Goal: Task Accomplishment & Management: Use online tool/utility

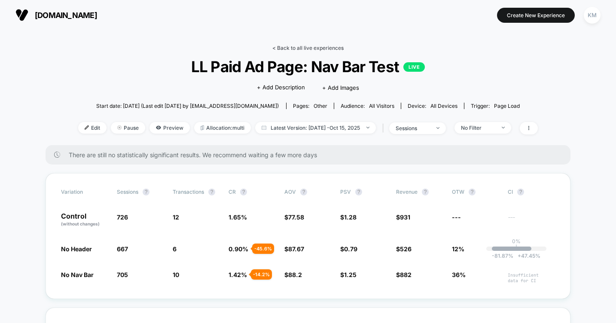
click at [294, 47] on link "< Back to all live experiences" at bounding box center [307, 48] width 71 height 6
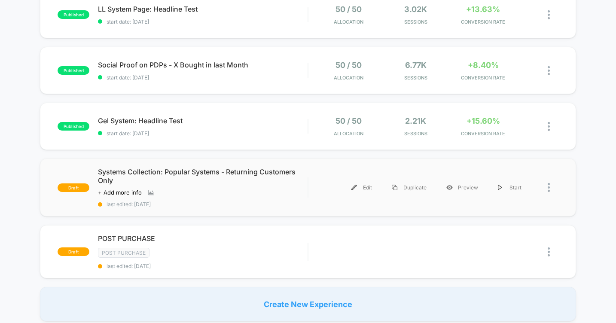
scroll to position [202, 0]
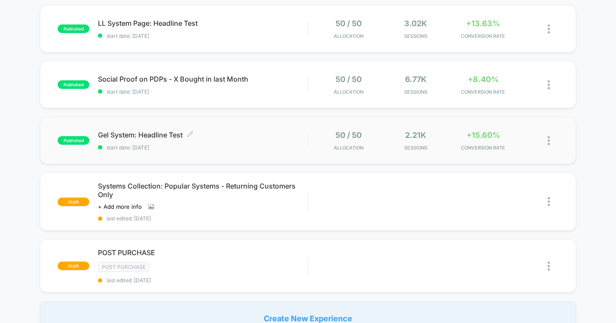
click at [154, 134] on span "Gel System: Headline Test Click to edit experience details" at bounding box center [203, 135] width 210 height 9
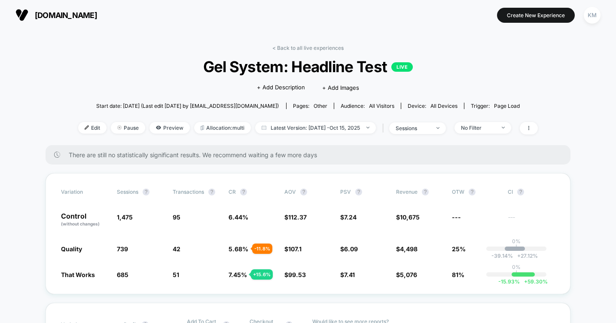
scroll to position [6, 0]
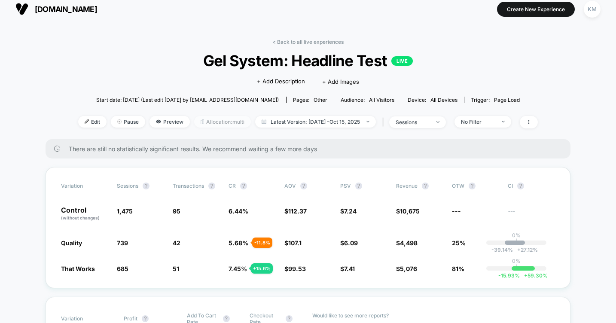
click at [225, 119] on span "Allocation: multi" at bounding box center [222, 122] width 57 height 12
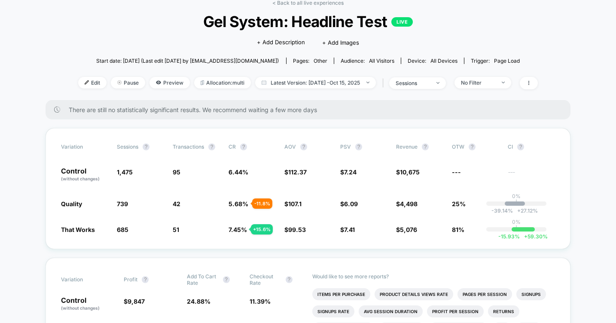
scroll to position [46, 0]
click at [120, 173] on span "1,475" at bounding box center [125, 171] width 16 height 7
click at [225, 82] on span "Allocation: multi" at bounding box center [222, 82] width 57 height 12
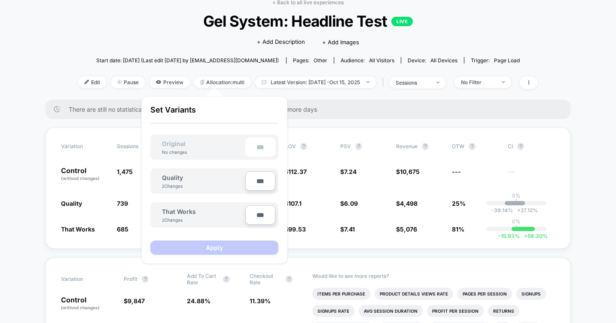
click at [259, 183] on input "***" at bounding box center [260, 180] width 30 height 19
click at [259, 181] on input "***" at bounding box center [260, 180] width 30 height 19
type input "***"
type input "**"
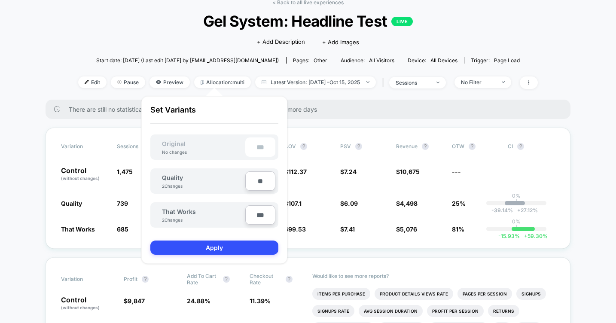
type input "***"
click at [261, 215] on input "***" at bounding box center [260, 214] width 30 height 19
type input "***"
type input "**"
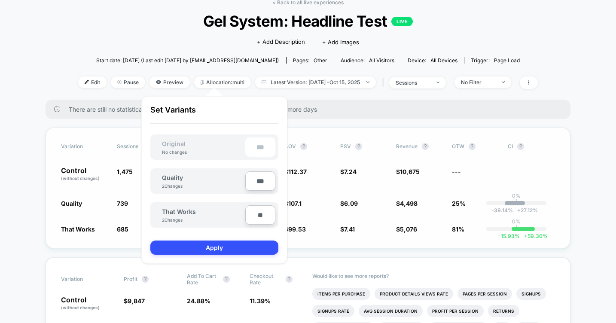
type input "***"
click at [215, 252] on button "Apply" at bounding box center [214, 248] width 128 height 14
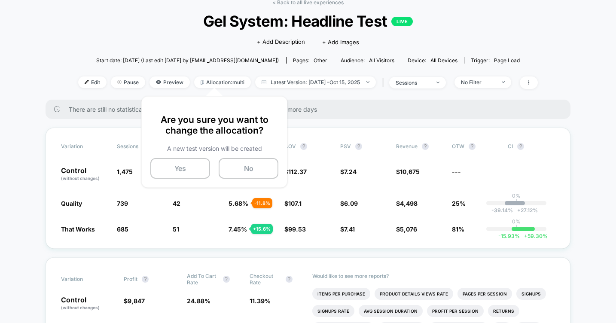
click at [244, 167] on button "No" at bounding box center [249, 168] width 60 height 21
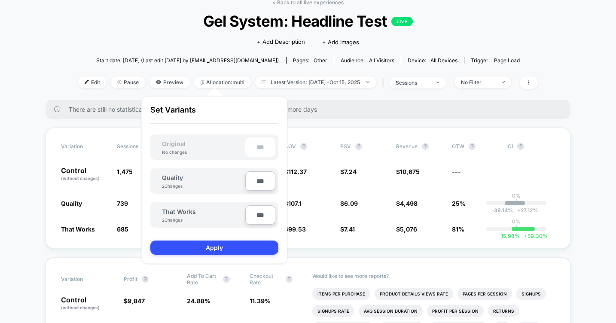
click at [82, 91] on div "< Back to all live experiences Gel System: Headline Test LIVE Click to edit exp…" at bounding box center [308, 49] width 460 height 101
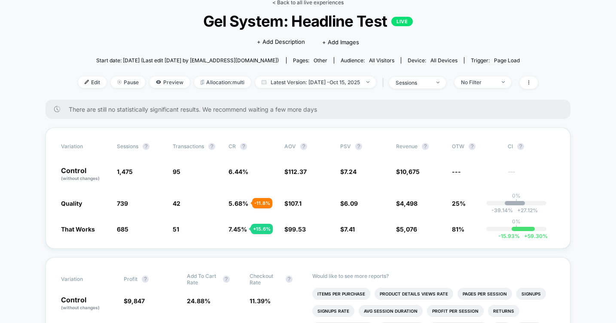
click at [301, 5] on link "< Back to all live experiences" at bounding box center [307, 2] width 71 height 6
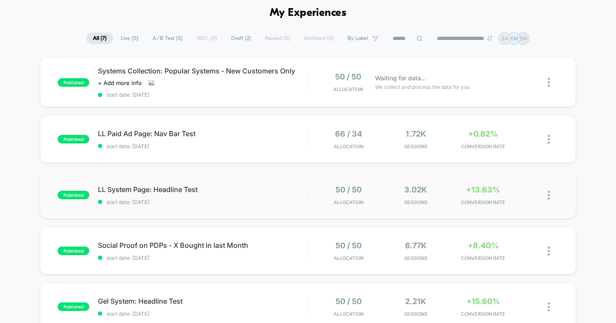
scroll to position [37, 0]
click at [163, 241] on span "Social Proof on PDPs - X Bought in last Month" at bounding box center [203, 245] width 210 height 9
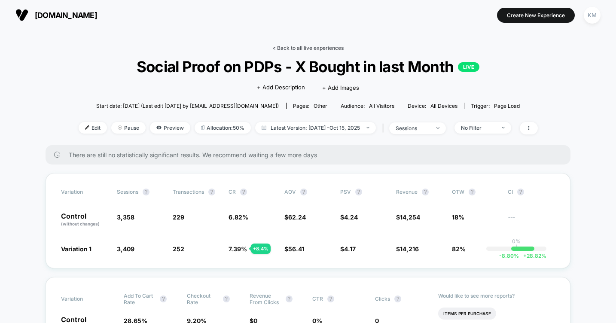
click at [292, 47] on link "< Back to all live experiences" at bounding box center [307, 48] width 71 height 6
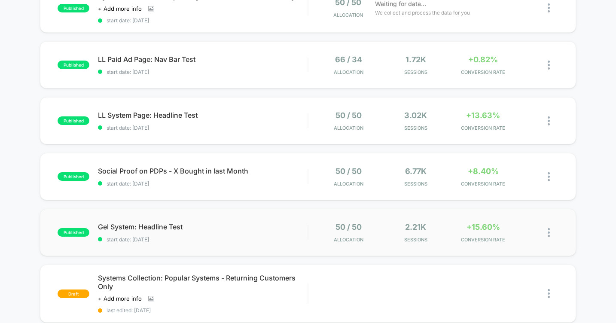
scroll to position [114, 0]
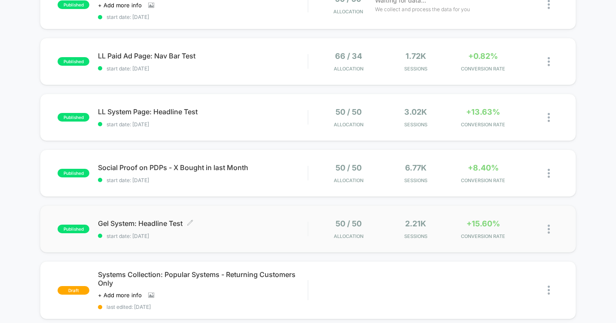
click at [148, 225] on span "Gel System: Headline Test Click to edit experience details" at bounding box center [203, 223] width 210 height 9
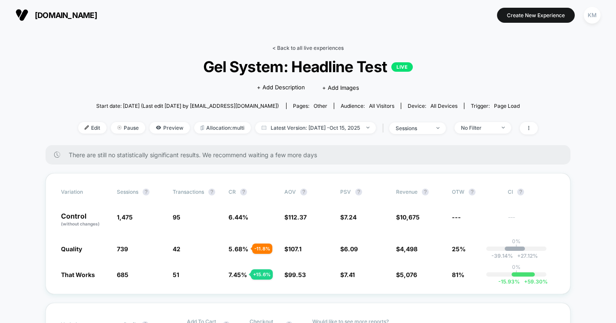
click at [299, 49] on link "< Back to all live experiences" at bounding box center [307, 48] width 71 height 6
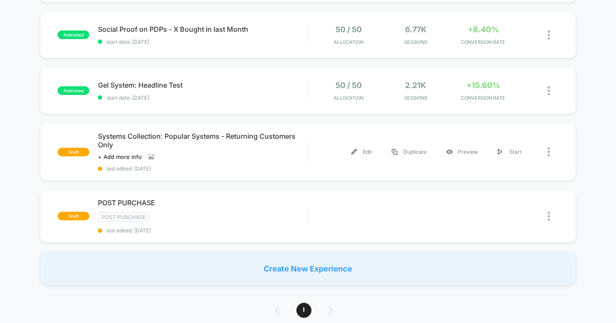
scroll to position [254, 0]
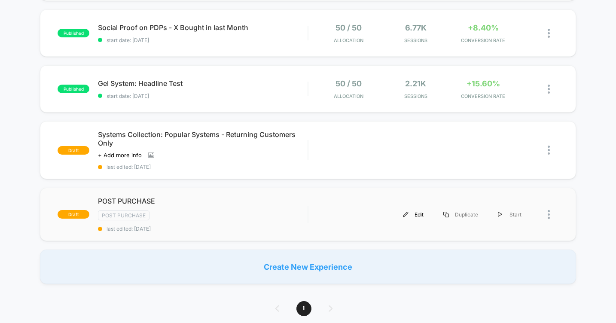
click at [414, 211] on div "Edit" at bounding box center [413, 214] width 40 height 19
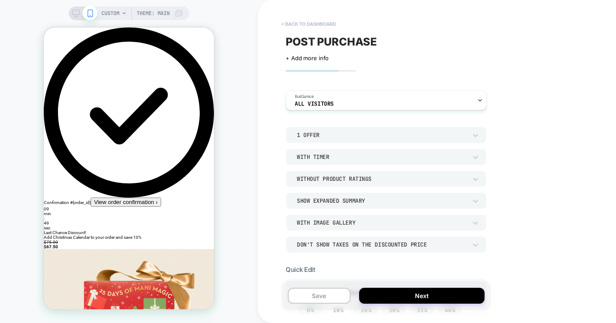
click at [307, 26] on button "< back to dashboard" at bounding box center [308, 24] width 63 height 14
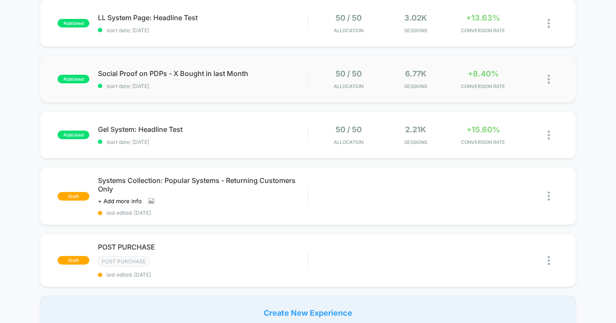
scroll to position [209, 0]
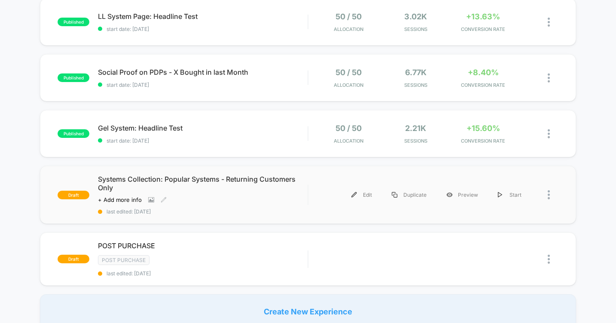
click at [165, 177] on span "Systems Collection: Popular Systems - Returning Customers Only" at bounding box center [203, 183] width 210 height 17
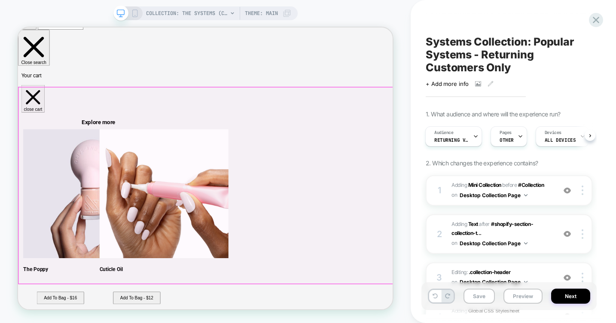
scroll to position [31, 0]
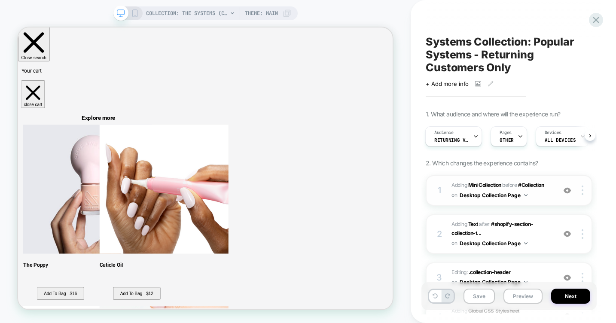
click at [541, 194] on span "#_loomi_addon_1760390596226_dup1760544112 Adding Mini Collection BEFORE #Collec…" at bounding box center [502, 190] width 100 height 20
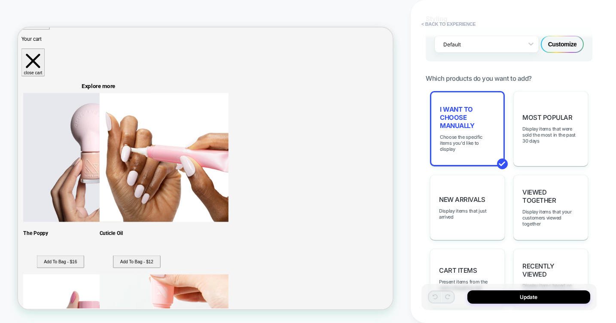
scroll to position [432, 0]
click at [465, 124] on span "I want to choose manually" at bounding box center [467, 117] width 55 height 24
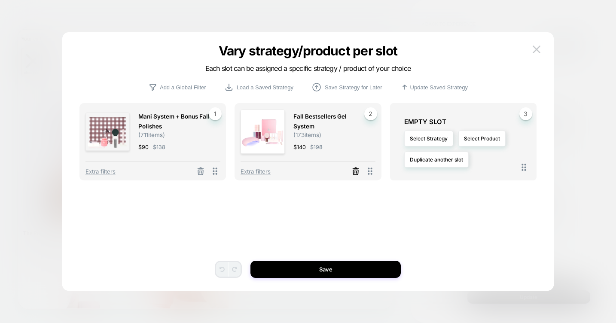
click at [356, 169] on icon at bounding box center [355, 171] width 9 height 9
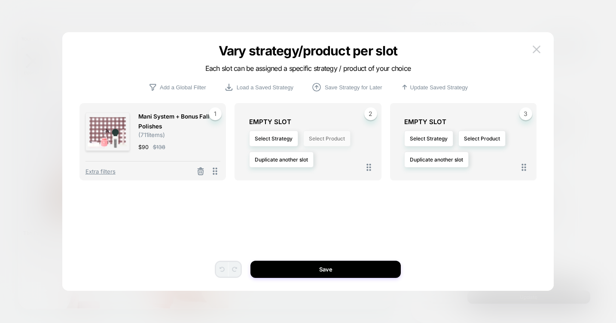
click at [339, 139] on button "Select Product" at bounding box center [326, 139] width 47 height 16
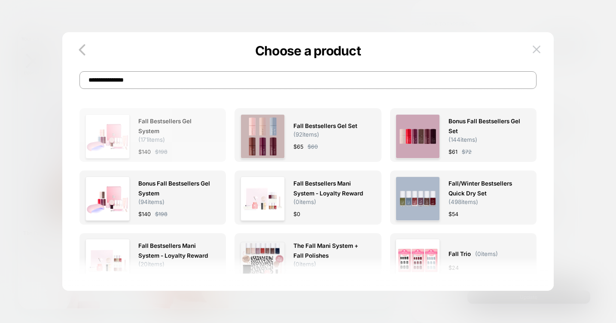
type input "**********"
click at [119, 139] on img at bounding box center [108, 136] width 44 height 44
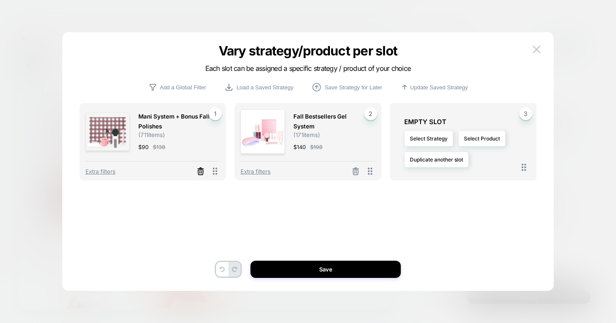
click at [201, 171] on line at bounding box center [201, 172] width 0 height 2
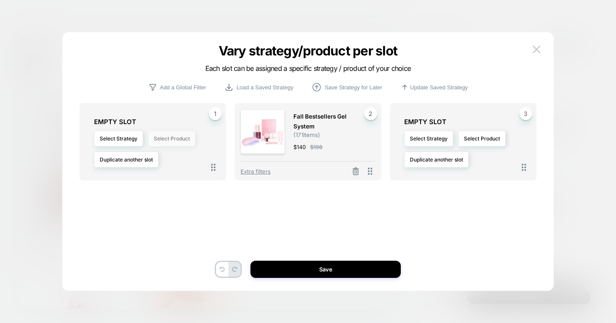
click at [179, 141] on button "Select Product" at bounding box center [171, 139] width 47 height 16
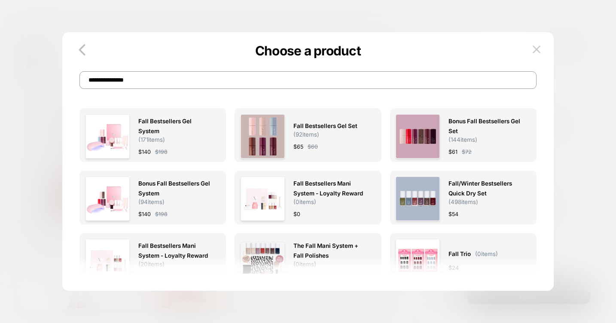
click at [109, 79] on input "**********" at bounding box center [307, 80] width 457 height 18
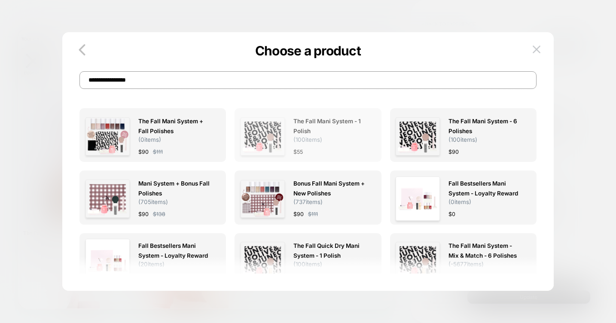
type input "**********"
click at [273, 142] on img at bounding box center [263, 136] width 44 height 38
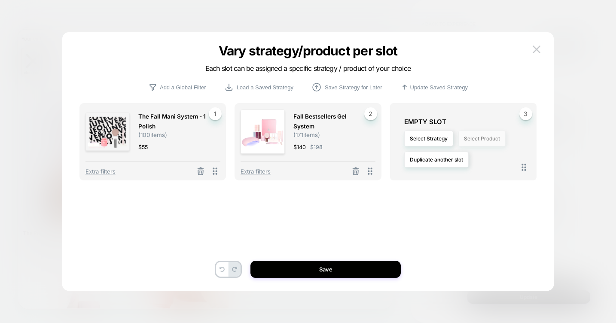
click at [489, 137] on button "Select Product" at bounding box center [481, 139] width 47 height 16
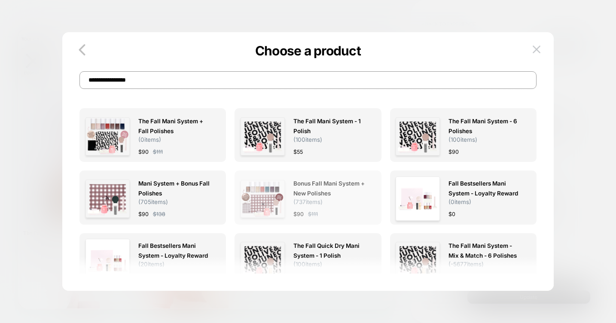
click at [276, 194] on img at bounding box center [263, 199] width 44 height 38
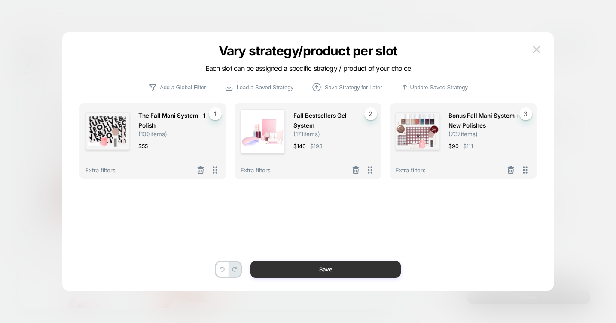
click at [301, 269] on button "Save" at bounding box center [325, 269] width 150 height 17
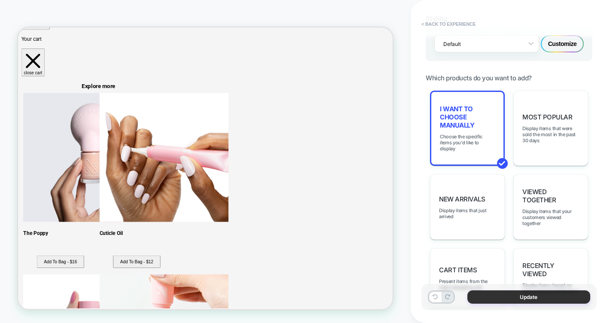
click at [513, 300] on button "Update" at bounding box center [528, 296] width 123 height 13
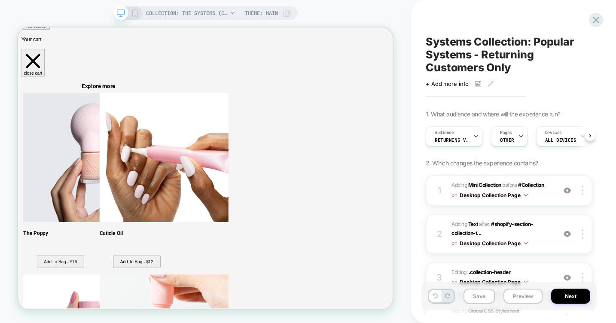
scroll to position [0, 0]
click at [583, 191] on img at bounding box center [583, 190] width 2 height 9
click at [605, 234] on div "Systems Collection: Popular Systems - Returning Customers Only Click to view im…" at bounding box center [513, 161] width 205 height 323
click at [134, 10] on icon at bounding box center [135, 13] width 8 height 8
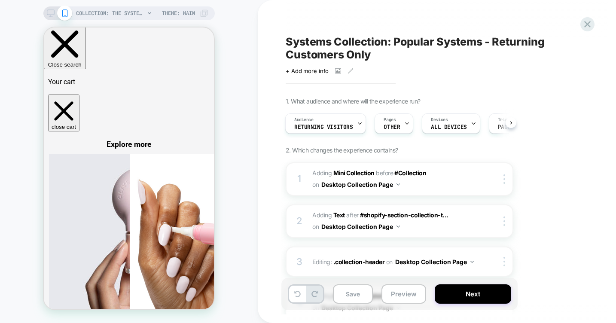
click at [48, 14] on icon at bounding box center [51, 13] width 8 height 8
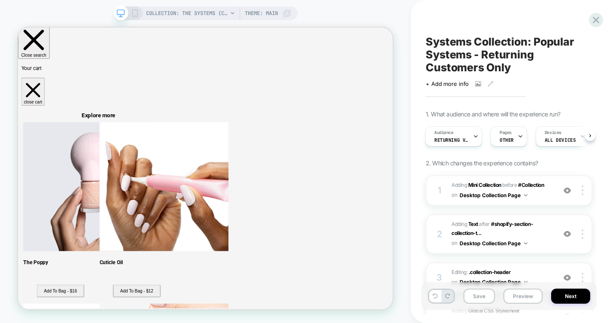
click at [134, 15] on icon at bounding box center [135, 13] width 8 height 8
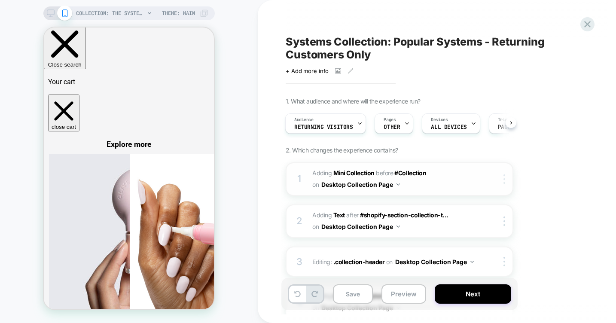
click at [506, 179] on div at bounding box center [506, 178] width 14 height 9
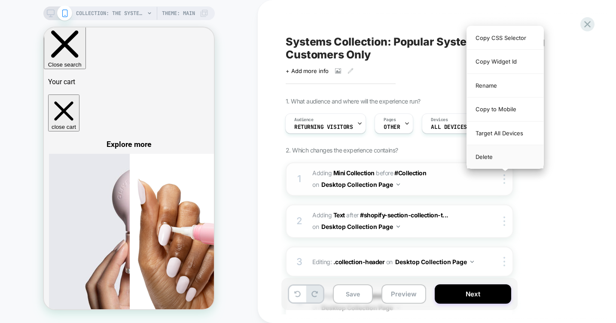
click at [490, 156] on div "Delete" at bounding box center [505, 156] width 76 height 23
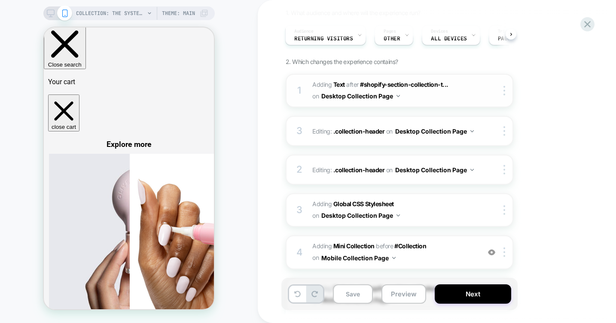
scroll to position [89, 0]
click at [298, 290] on button at bounding box center [297, 294] width 17 height 17
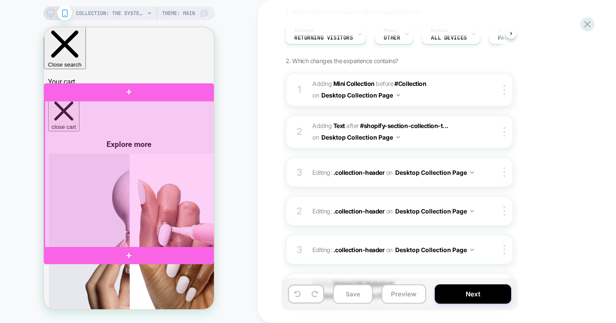
click at [145, 156] on div at bounding box center [130, 174] width 170 height 147
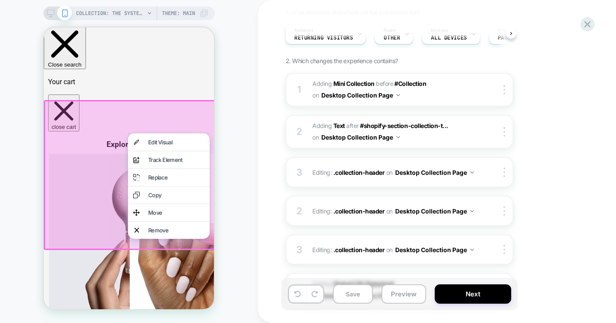
click at [92, 141] on div at bounding box center [130, 175] width 173 height 150
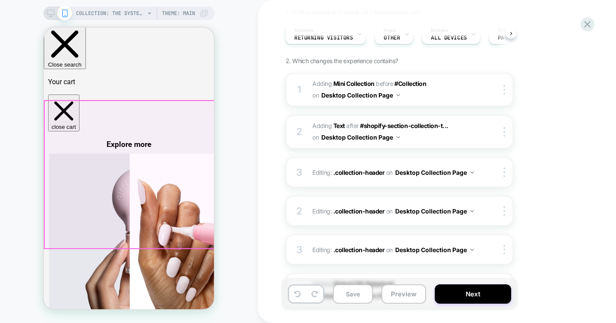
click at [92, 141] on div at bounding box center [130, 174] width 170 height 147
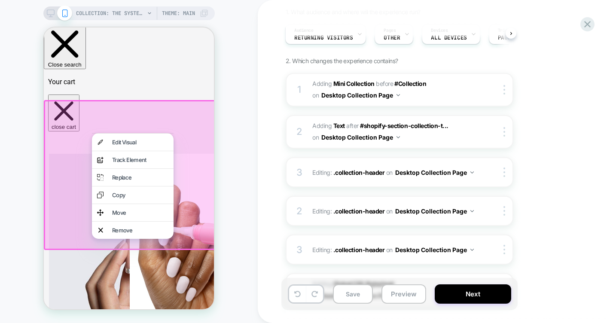
click at [57, 115] on div at bounding box center [130, 175] width 173 height 150
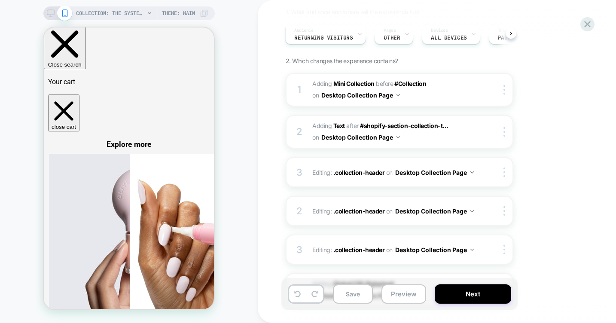
click at [48, 10] on icon at bounding box center [51, 13] width 8 height 8
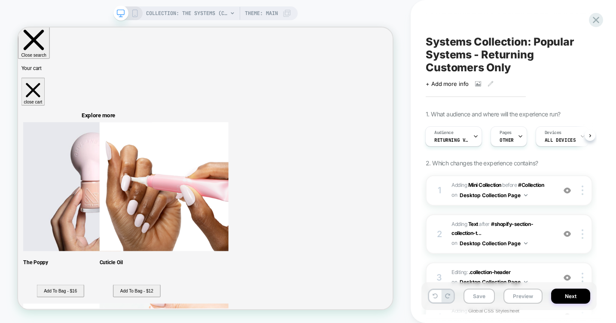
click at [138, 15] on div "COLLECTION: The Systems (Category) Theme: MAIN" at bounding box center [205, 13] width 184 height 14
click at [133, 12] on icon at bounding box center [135, 13] width 8 height 8
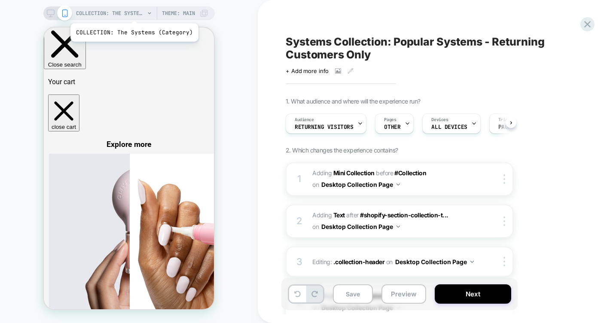
scroll to position [0, 0]
click at [51, 14] on rect at bounding box center [50, 12] width 7 height 5
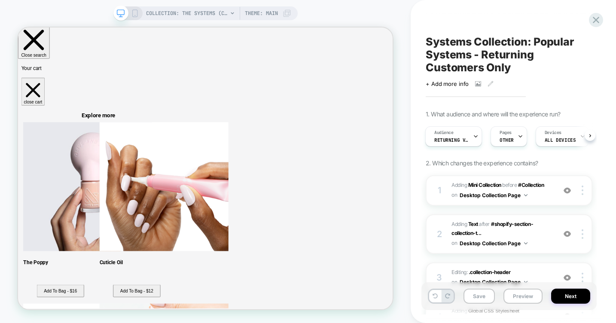
click at [135, 13] on icon at bounding box center [135, 13] width 8 height 8
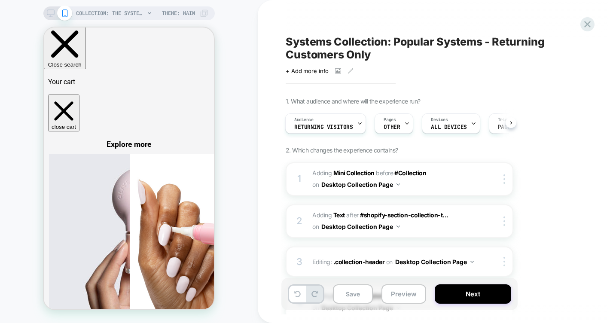
click at [49, 12] on icon at bounding box center [51, 13] width 8 height 8
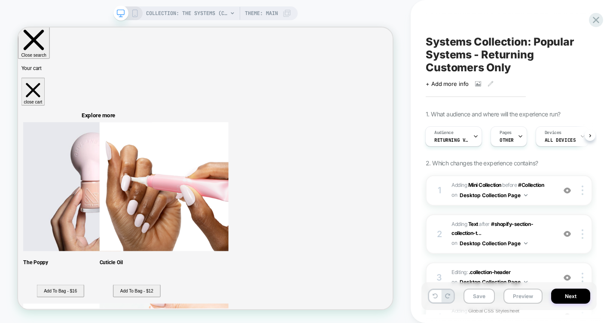
click at [136, 10] on rect at bounding box center [134, 13] width 5 height 7
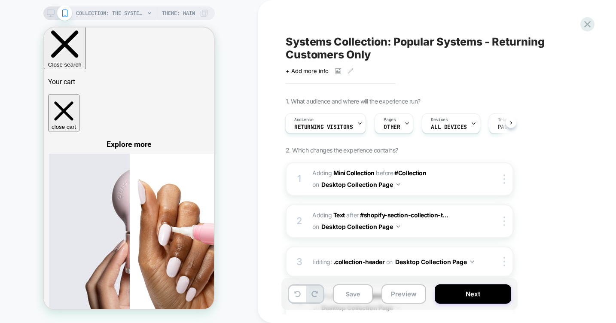
click at [49, 12] on icon at bounding box center [51, 13] width 8 height 8
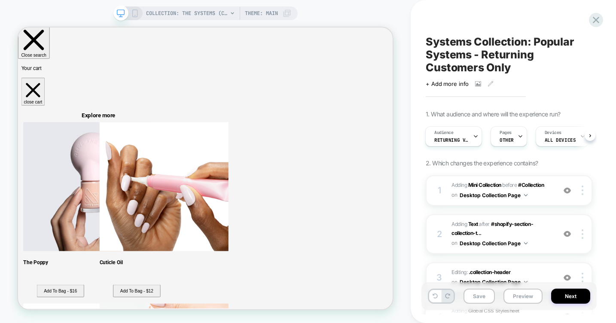
click at [132, 11] on icon at bounding box center [135, 13] width 8 height 8
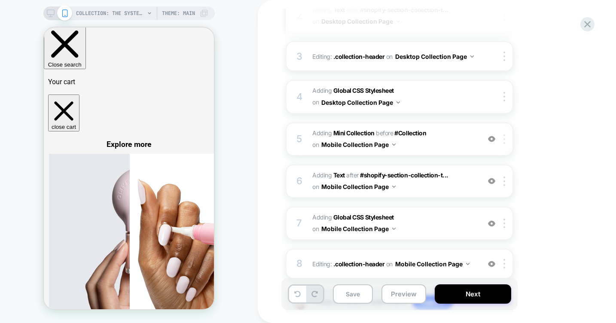
click at [505, 141] on div at bounding box center [506, 138] width 14 height 9
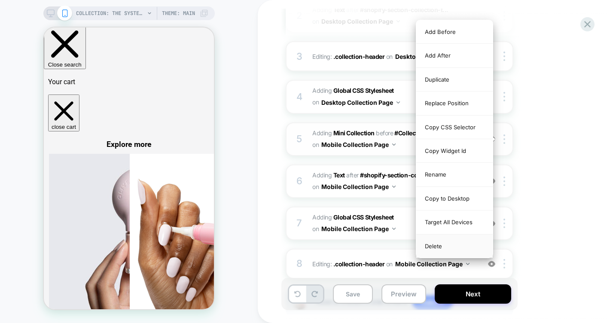
click at [444, 246] on div "Delete" at bounding box center [454, 246] width 76 height 23
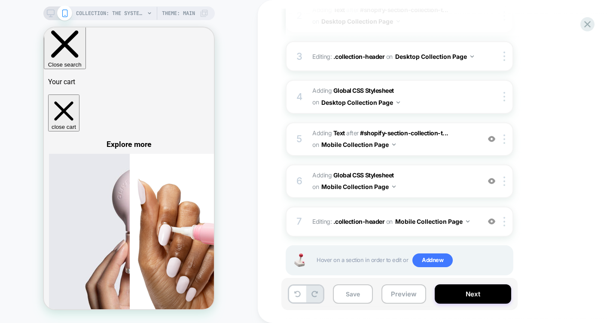
click at [49, 10] on rect at bounding box center [50, 12] width 7 height 5
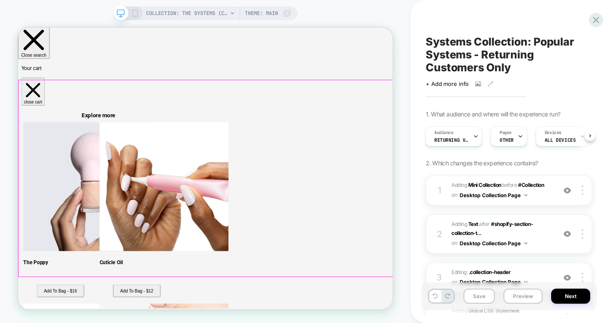
click at [583, 191] on div at bounding box center [584, 190] width 16 height 9
click at [610, 222] on div "Systems Collection: Popular Systems - Returning Customers Only Click to view im…" at bounding box center [513, 161] width 205 height 323
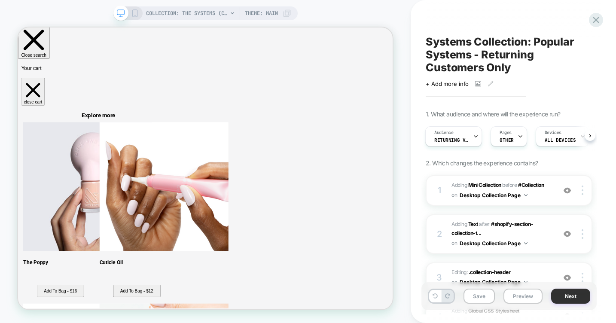
click at [574, 298] on button "Next" at bounding box center [570, 296] width 39 height 15
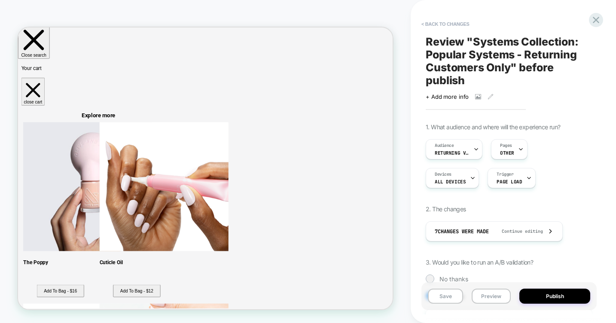
scroll to position [0, 1]
click at [483, 291] on button "Preview" at bounding box center [491, 296] width 39 height 15
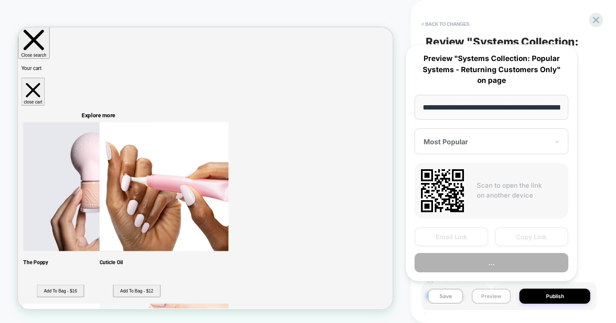
scroll to position [0, 95]
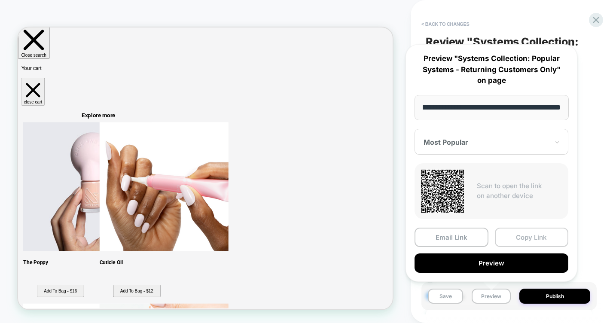
click at [529, 241] on button "Copy Link" at bounding box center [532, 237] width 74 height 19
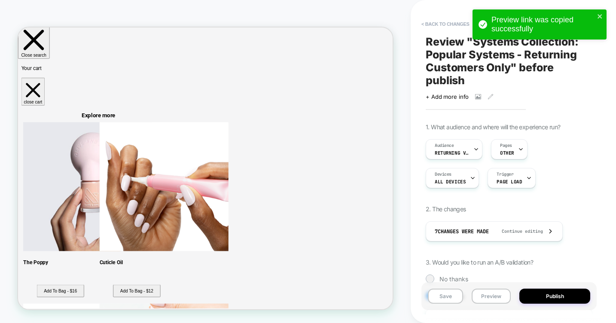
scroll to position [0, 1]
click at [601, 14] on icon "close" at bounding box center [600, 16] width 6 height 7
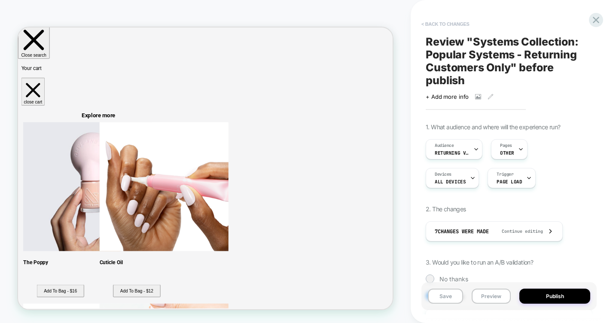
click at [444, 26] on button "< Back to changes" at bounding box center [445, 24] width 57 height 14
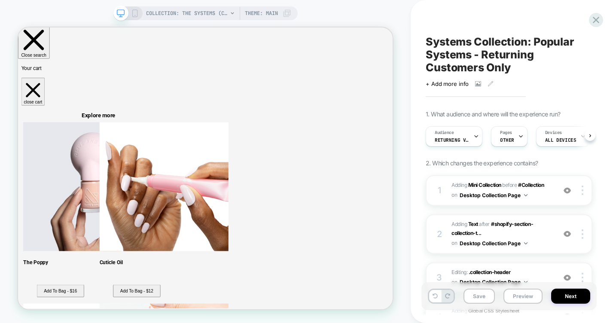
scroll to position [0, 0]
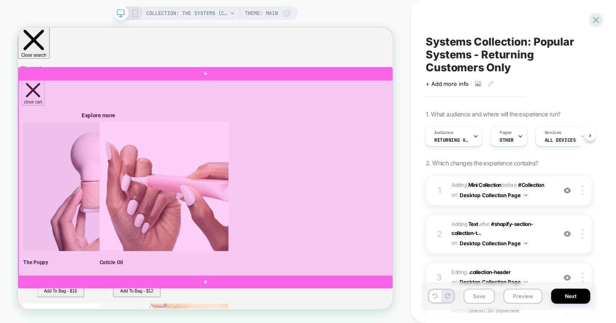
click at [379, 221] on div at bounding box center [269, 228] width 500 height 261
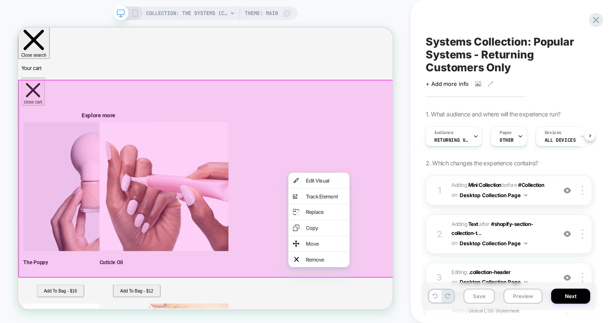
click at [449, 168] on div at bounding box center [269, 229] width 502 height 264
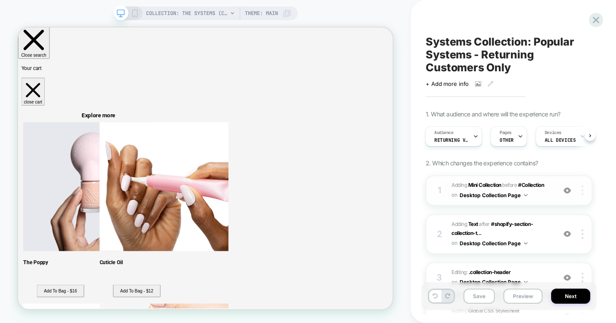
click at [583, 192] on div at bounding box center [584, 190] width 16 height 9
click at [580, 189] on div at bounding box center [584, 190] width 16 height 9
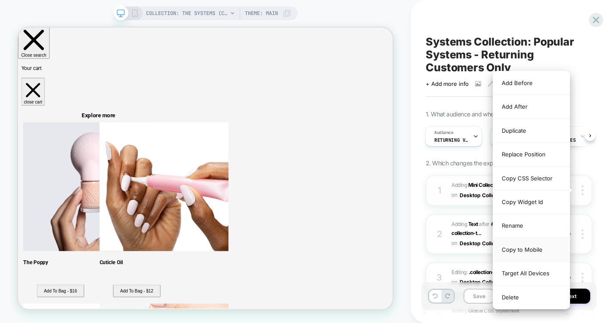
click at [535, 246] on div "Copy to Mobile" at bounding box center [531, 250] width 76 height 24
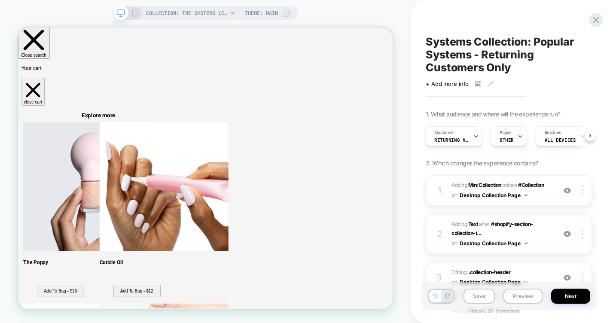
click at [136, 12] on icon at bounding box center [135, 13] width 8 height 8
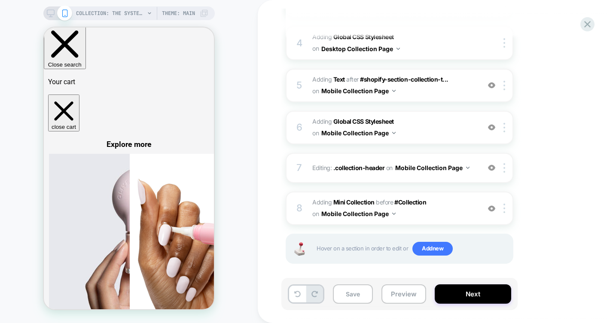
scroll to position [264, 0]
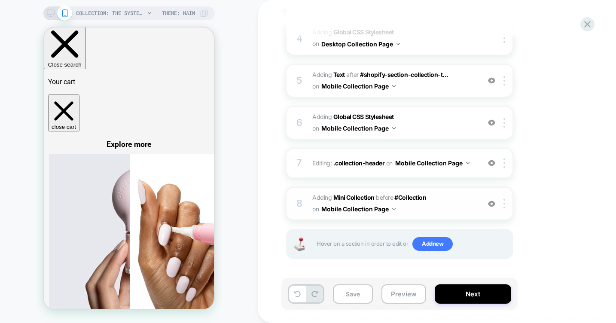
click at [440, 199] on span "#_loomi_addon_1760556867615 Adding Mini Collection BEFORE #Collection #Collecti…" at bounding box center [394, 203] width 164 height 23
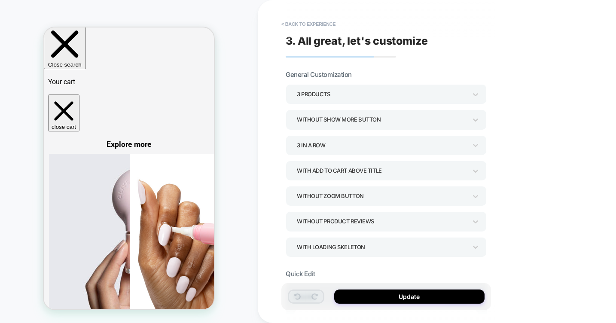
click at [384, 170] on div "With add to cart above title" at bounding box center [382, 171] width 170 height 12
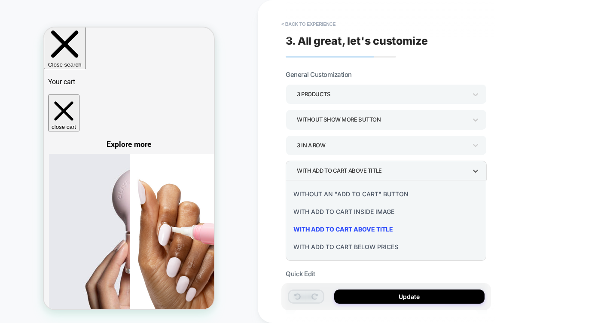
click at [351, 247] on div "With add to cart below prices" at bounding box center [386, 247] width 194 height 18
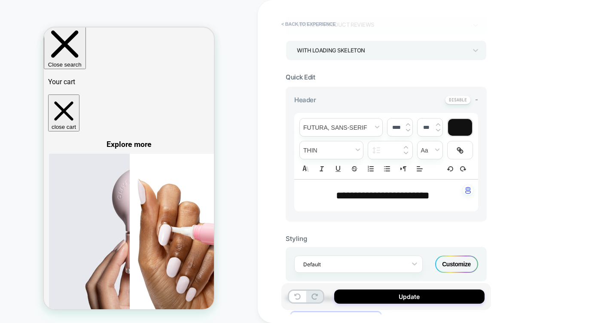
scroll to position [202, 0]
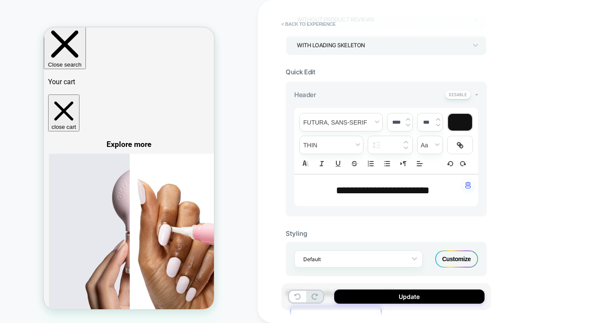
click at [374, 183] on p "**********" at bounding box center [383, 190] width 160 height 15
type input "****"
click at [336, 189] on span "**********" at bounding box center [383, 190] width 94 height 10
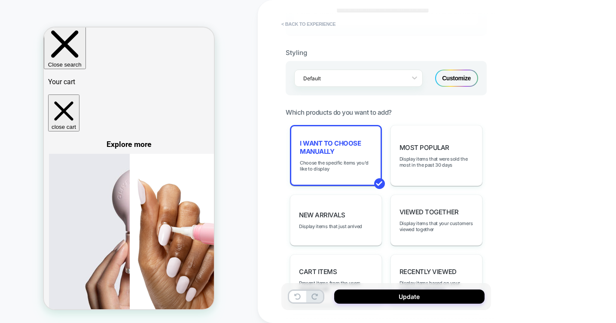
scroll to position [394, 0]
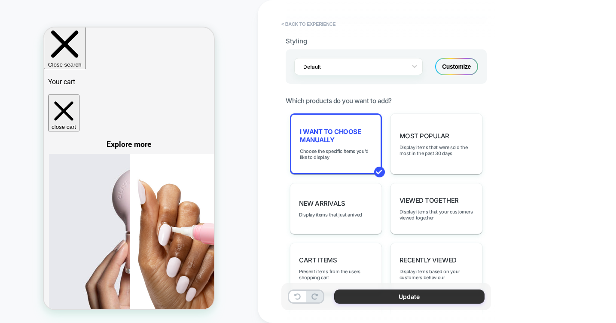
click at [380, 294] on button "Update" at bounding box center [409, 297] width 150 height 14
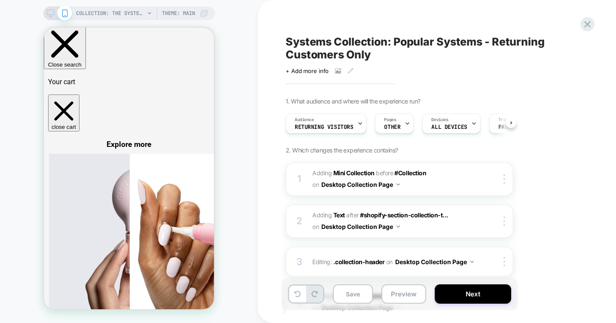
scroll to position [0, 0]
click at [50, 13] on icon at bounding box center [51, 13] width 8 height 8
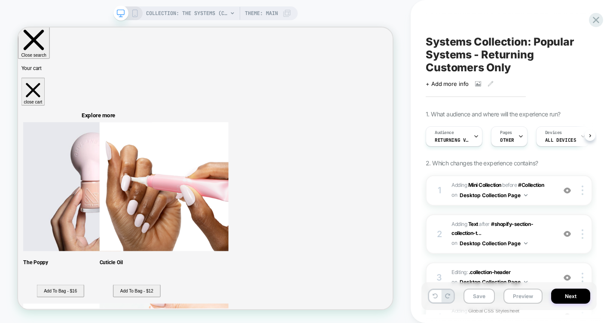
scroll to position [0, 0]
click at [566, 296] on button "Next" at bounding box center [570, 296] width 39 height 15
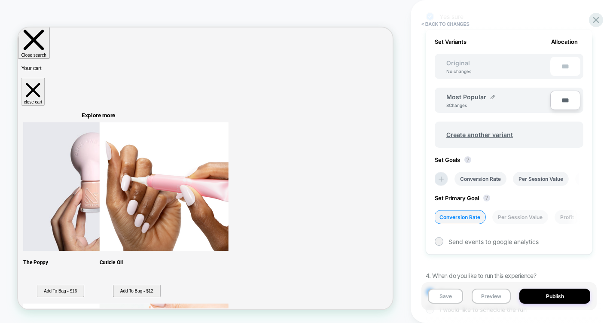
scroll to position [326, 0]
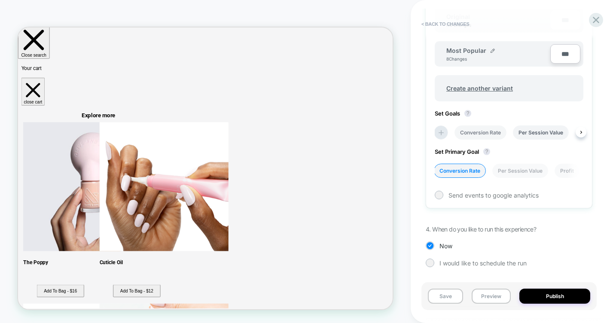
click at [476, 130] on li "Conversion Rate" at bounding box center [481, 132] width 52 height 14
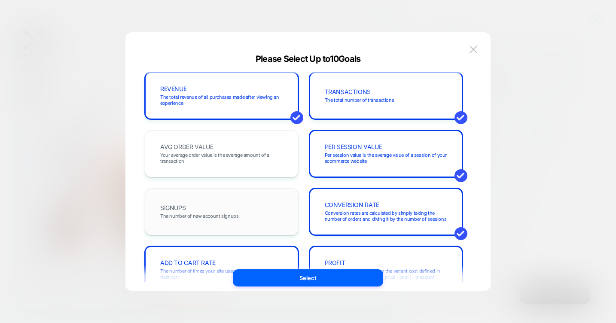
scroll to position [0, 0]
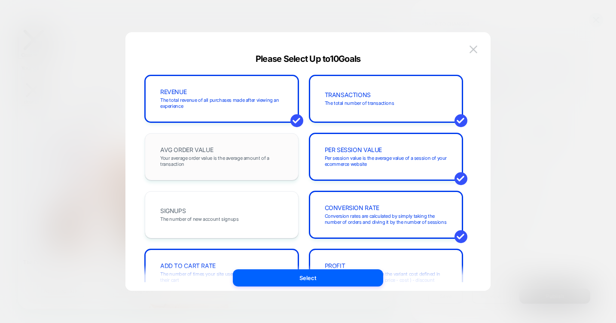
click at [227, 156] on span "Your average order value is the average amount of a transaction" at bounding box center [221, 161] width 123 height 12
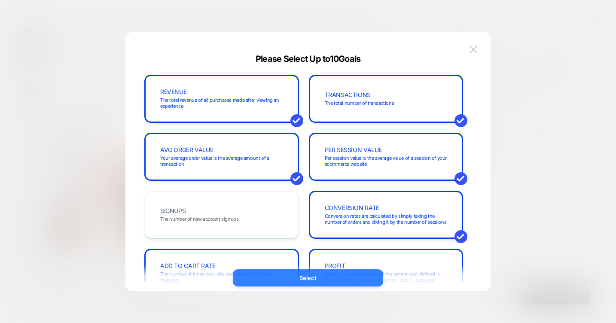
click at [309, 276] on button "Select" at bounding box center [308, 277] width 150 height 17
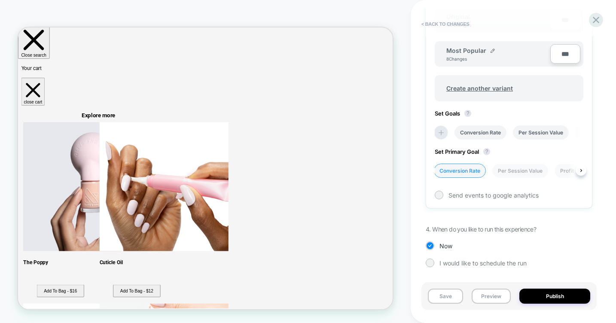
click at [468, 174] on li "Conversion Rate" at bounding box center [460, 171] width 52 height 14
click at [448, 296] on button "Save" at bounding box center [445, 296] width 35 height 15
click at [592, 20] on icon at bounding box center [596, 20] width 12 height 12
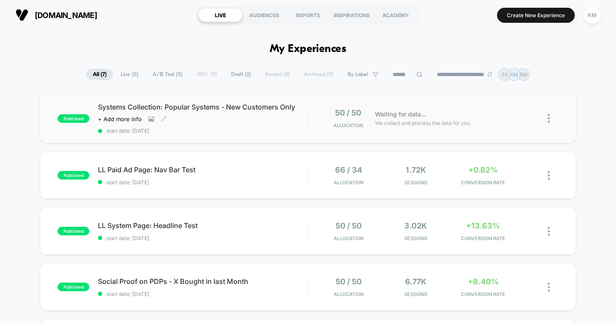
click at [286, 108] on span "Systems Collection: Popular Systems - New Customers Only" at bounding box center [203, 107] width 210 height 9
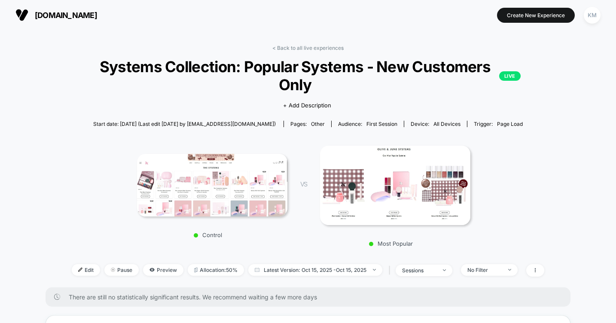
click at [375, 172] on img at bounding box center [395, 185] width 150 height 79
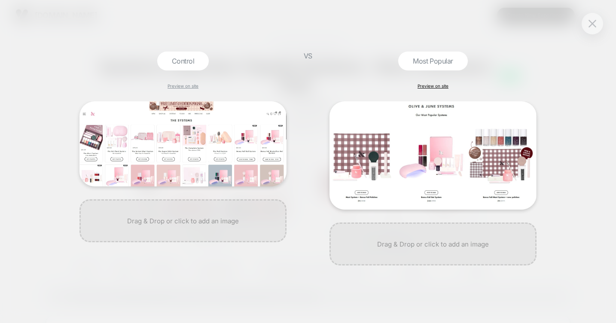
click at [446, 86] on link "Preview on site" at bounding box center [433, 85] width 31 height 5
click at [593, 23] on img at bounding box center [593, 23] width 8 height 7
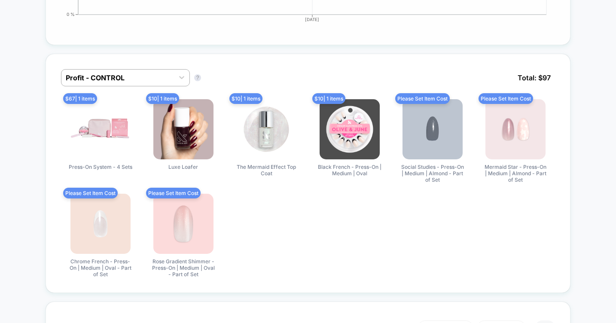
scroll to position [681, 0]
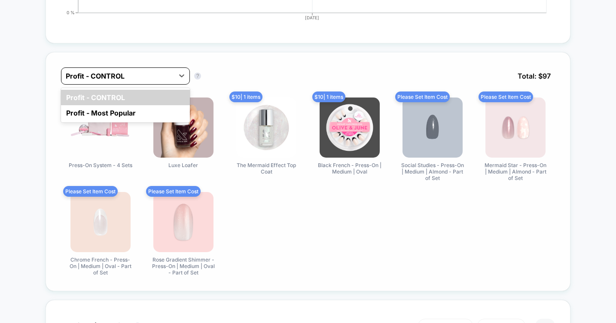
click at [128, 75] on div at bounding box center [118, 76] width 104 height 10
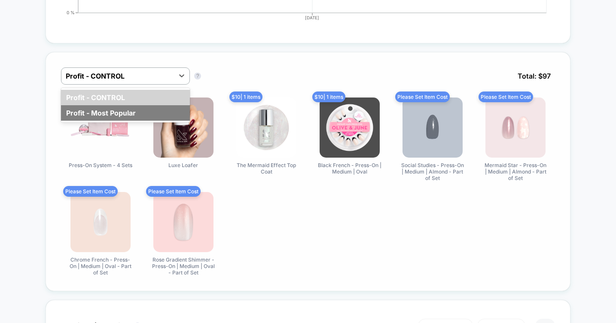
click at [119, 115] on div "Profit - Most Popular" at bounding box center [125, 112] width 129 height 15
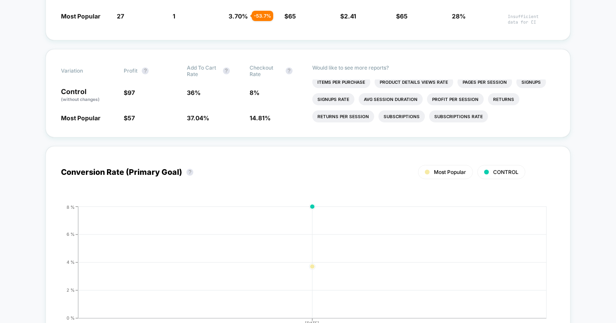
scroll to position [0, 0]
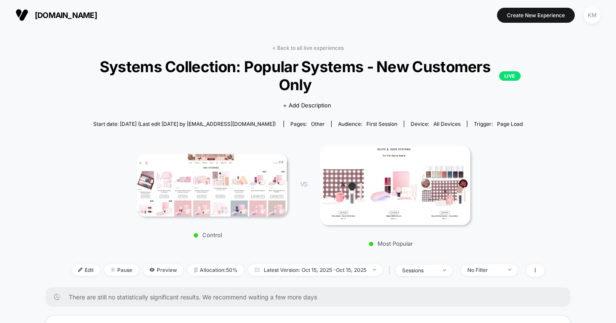
click at [312, 48] on link "< Back to all live experiences" at bounding box center [307, 48] width 71 height 6
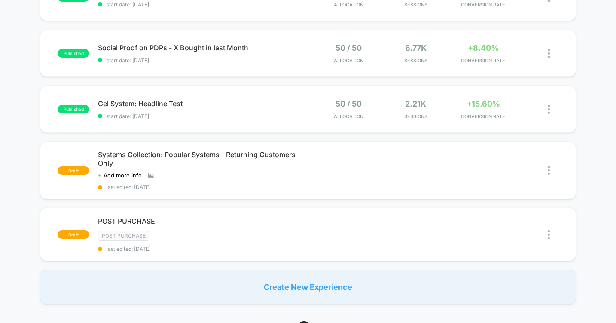
scroll to position [234, 0]
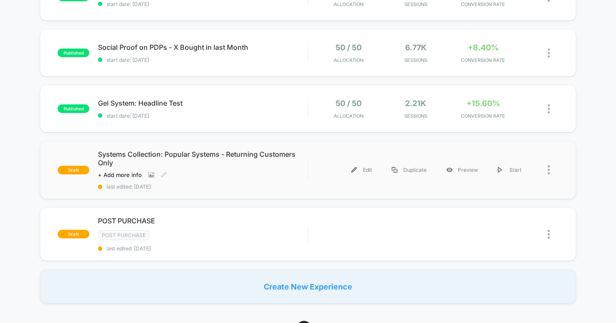
click at [201, 153] on span "Systems Collection: Popular Systems - Returning Customers Only" at bounding box center [203, 158] width 210 height 17
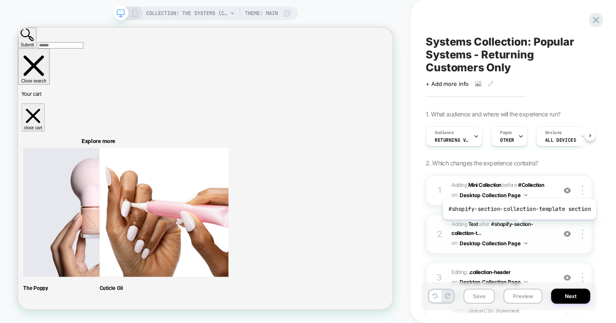
scroll to position [0, 0]
click at [516, 295] on button "Preview" at bounding box center [523, 296] width 39 height 15
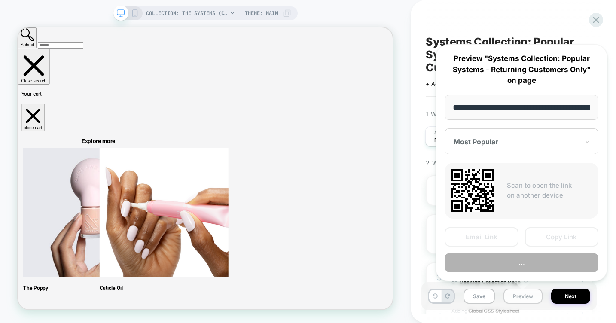
scroll to position [0, 95]
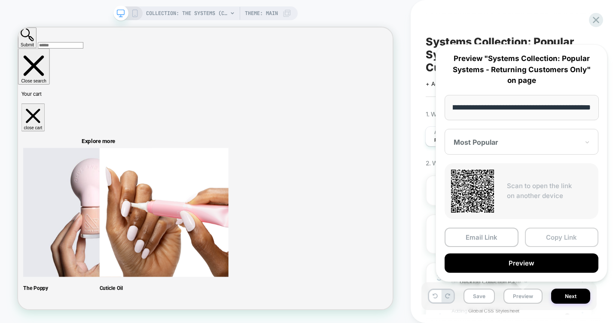
click at [546, 235] on button "Copy Link" at bounding box center [562, 237] width 74 height 19
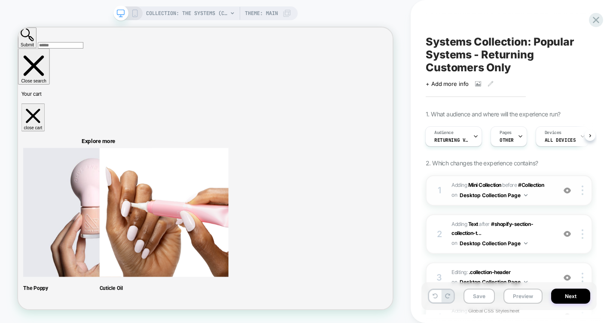
click at [547, 190] on span "#_loomi_addon_1760390596226_dup1760544112 Adding Mini Collection BEFORE #Collec…" at bounding box center [502, 190] width 100 height 20
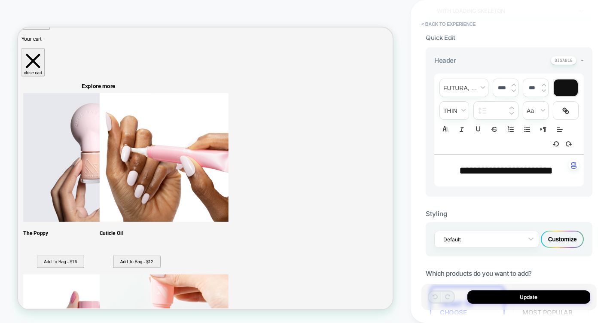
scroll to position [268, 0]
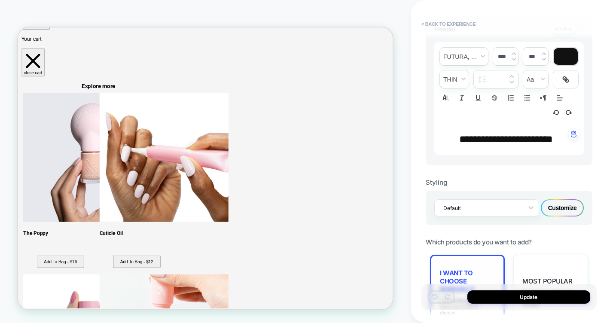
click at [453, 269] on span "I want to choose manually" at bounding box center [467, 281] width 55 height 24
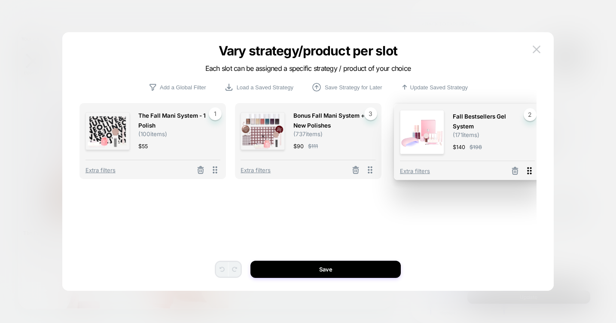
drag, startPoint x: 370, startPoint y: 171, endPoint x: 529, endPoint y: 171, distance: 159.4
click at [529, 171] on icon at bounding box center [529, 170] width 11 height 11
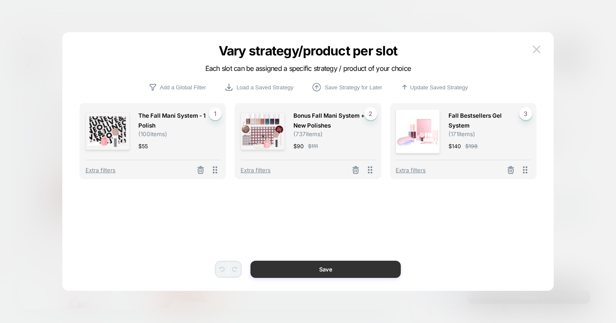
click at [327, 273] on button "Save" at bounding box center [325, 269] width 150 height 17
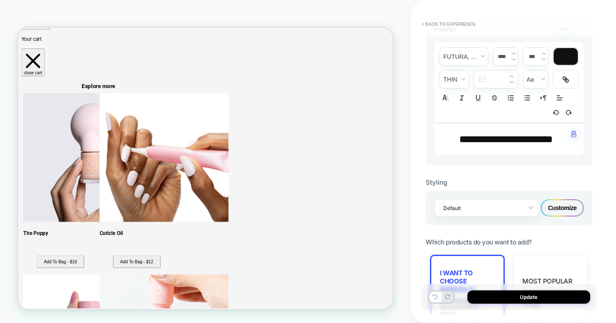
scroll to position [0, 0]
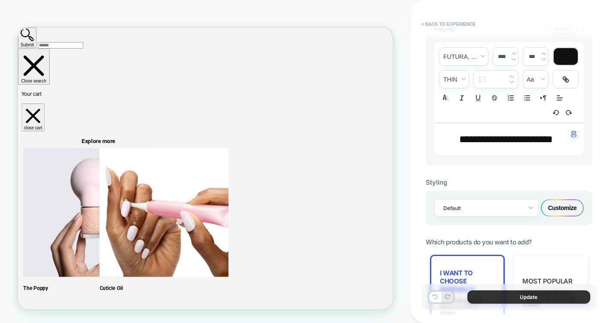
click at [513, 299] on button "Update" at bounding box center [528, 296] width 123 height 13
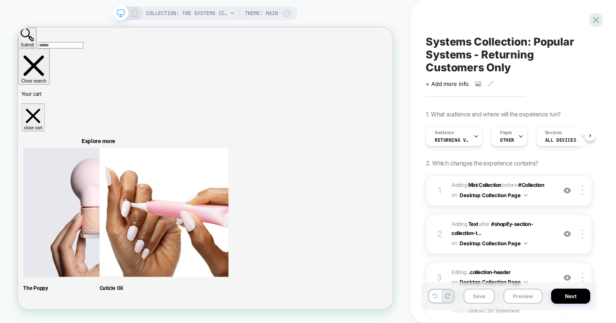
scroll to position [0, 0]
click at [133, 13] on icon at bounding box center [135, 13] width 8 height 8
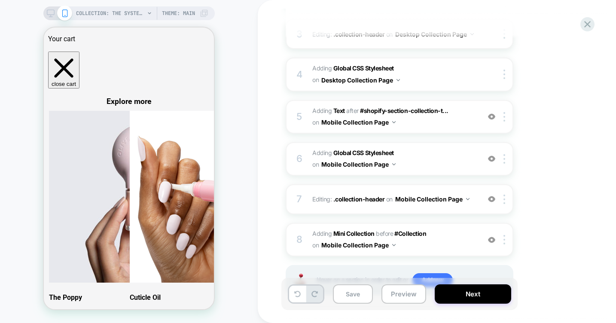
scroll to position [264, 0]
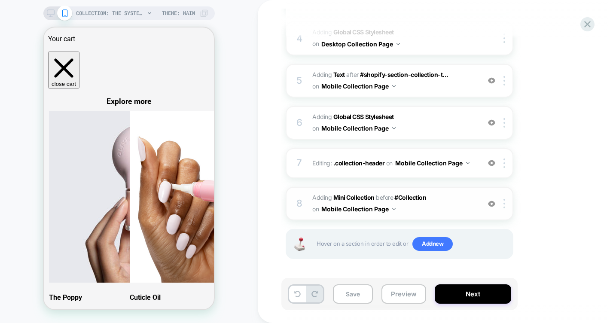
click at [451, 211] on span "#_loomi_addon_1760556867615 Adding Mini Collection BEFORE #Collection #Collecti…" at bounding box center [394, 203] width 164 height 23
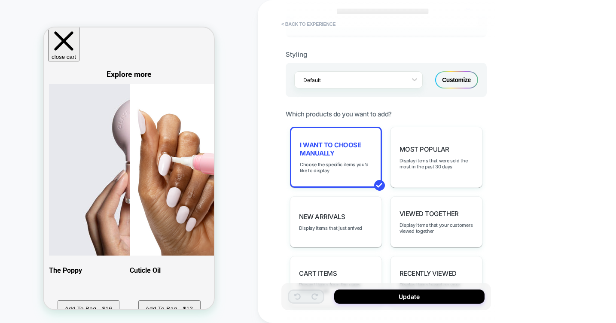
scroll to position [382, 0]
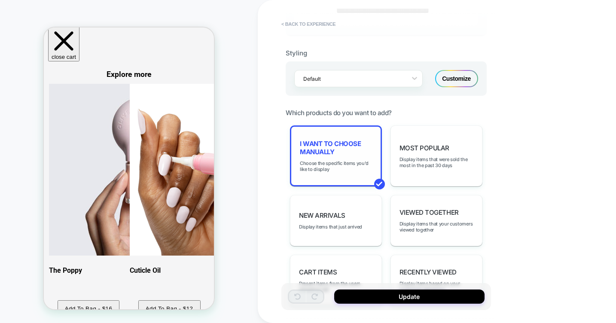
click at [356, 156] on div "I want to choose manually Choose the specific items you'd like to display" at bounding box center [336, 155] width 92 height 61
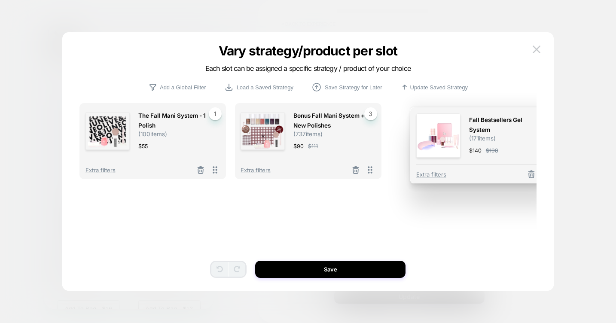
drag, startPoint x: 370, startPoint y: 172, endPoint x: 546, endPoint y: 176, distance: 175.8
click at [546, 176] on div "Vary strategy/product per slot Each slot can be assigned a specific strategy / …" at bounding box center [308, 166] width 492 height 250
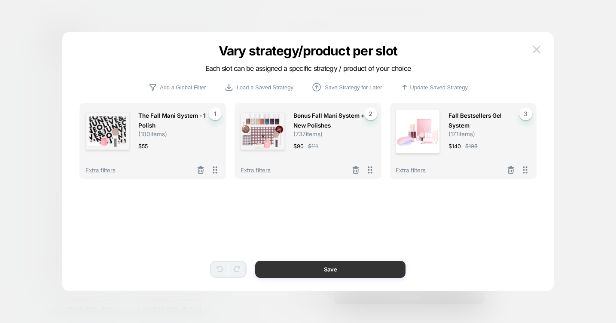
click at [333, 272] on button "Save" at bounding box center [330, 269] width 150 height 17
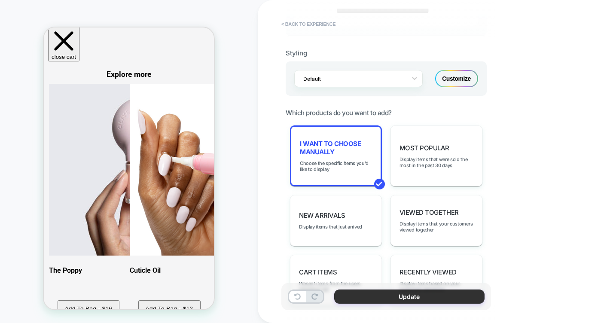
click at [378, 298] on button "Update" at bounding box center [409, 297] width 150 height 14
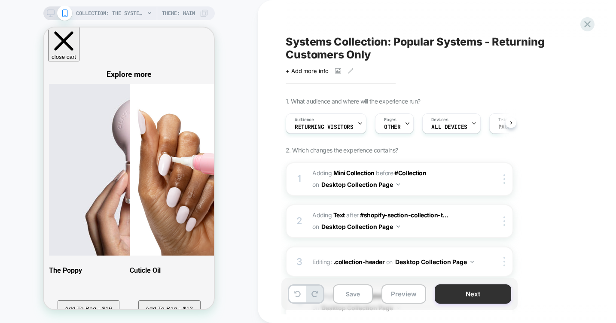
scroll to position [0, 0]
click at [461, 290] on button "Next" at bounding box center [473, 293] width 76 height 19
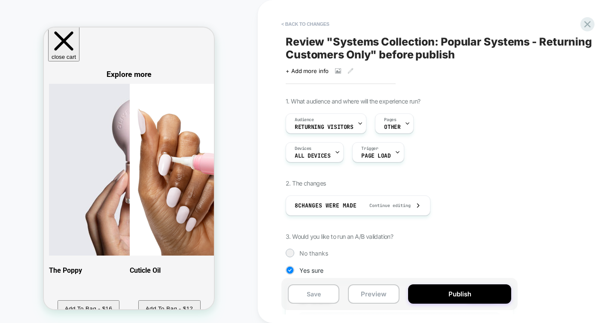
scroll to position [0, 1]
click at [387, 290] on button "Preview" at bounding box center [374, 293] width 52 height 19
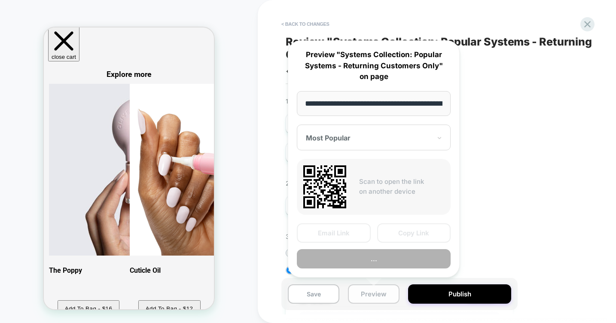
scroll to position [0, 95]
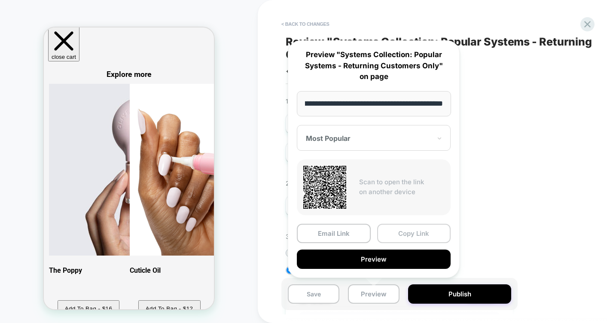
click at [413, 232] on button "Copy Link" at bounding box center [414, 233] width 74 height 19
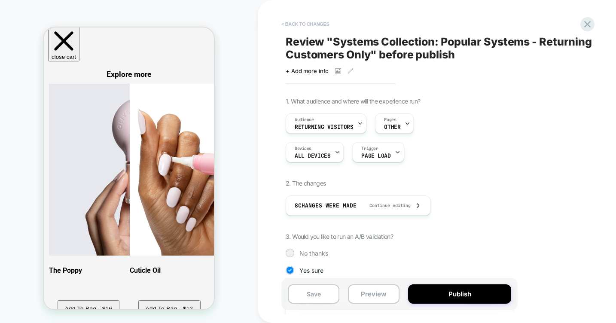
click at [318, 24] on button "< Back to changes" at bounding box center [305, 24] width 57 height 14
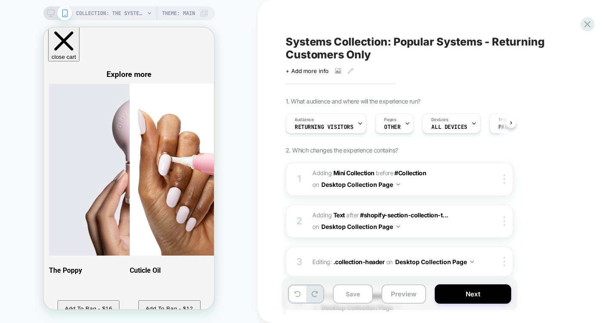
scroll to position [0, 0]
click at [421, 185] on span "#_loomi_addon_1760390596226_dup1760544112 Adding Mini Collection BEFORE #Collec…" at bounding box center [394, 179] width 164 height 23
click at [376, 185] on button "Desktop Collection Page" at bounding box center [360, 184] width 79 height 12
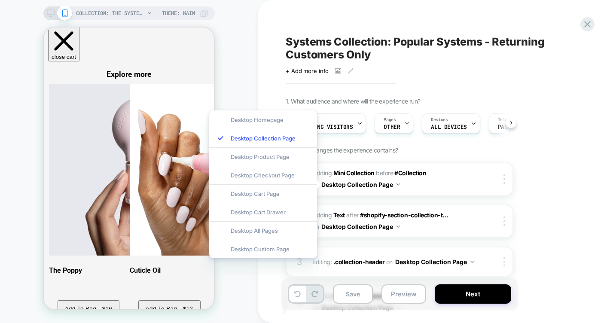
click at [56, 14] on div at bounding box center [58, 13] width 22 height 8
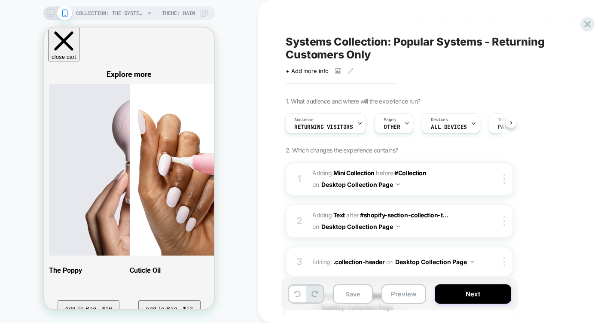
click at [48, 12] on icon at bounding box center [51, 13] width 8 height 8
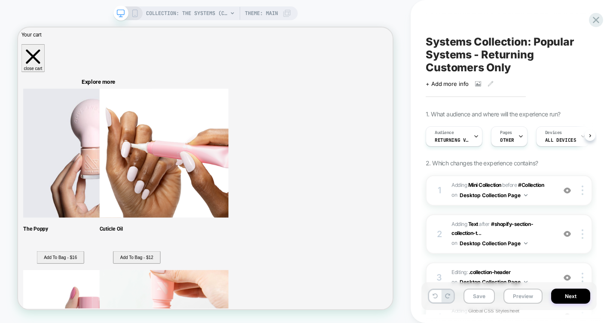
scroll to position [0, 0]
click at [545, 202] on div "1 #_loomi_addon_1760390596226_dup1760544112 Adding Mini Collection BEFORE #Coll…" at bounding box center [509, 190] width 167 height 31
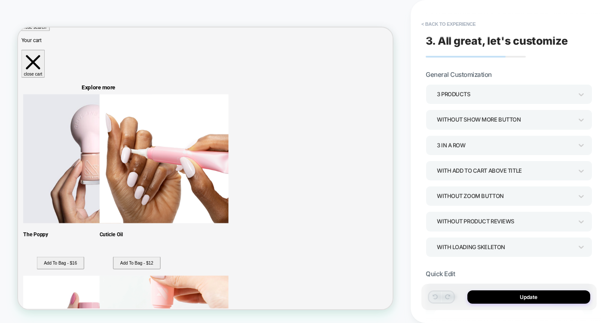
scroll to position [73, 0]
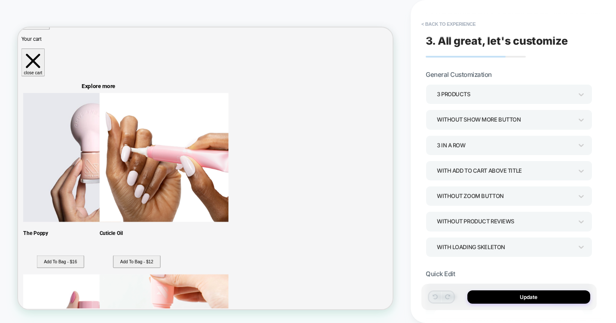
click at [501, 173] on div "With add to cart above title" at bounding box center [505, 171] width 136 height 12
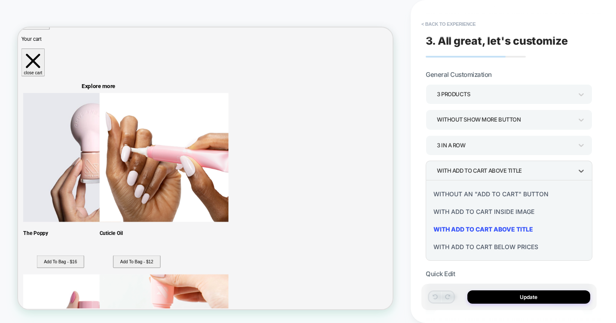
click at [512, 197] on div "Without an "add to cart" button" at bounding box center [509, 194] width 160 height 18
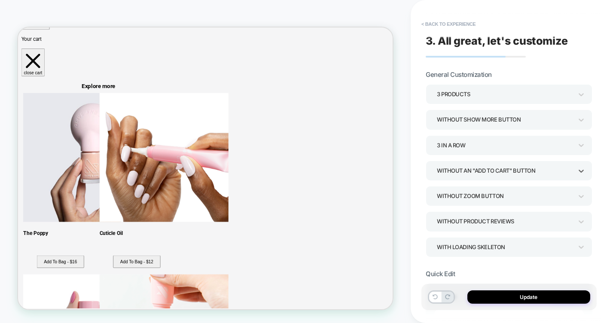
scroll to position [0, 0]
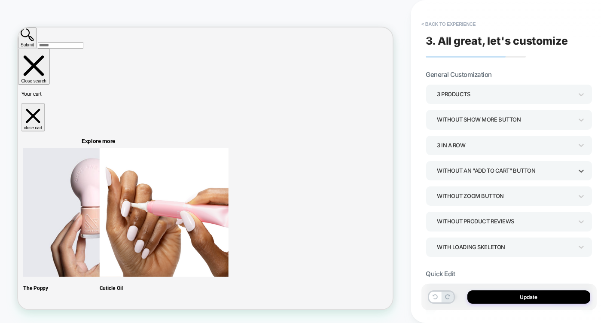
click at [500, 224] on div "Without Product Reviews" at bounding box center [505, 222] width 136 height 12
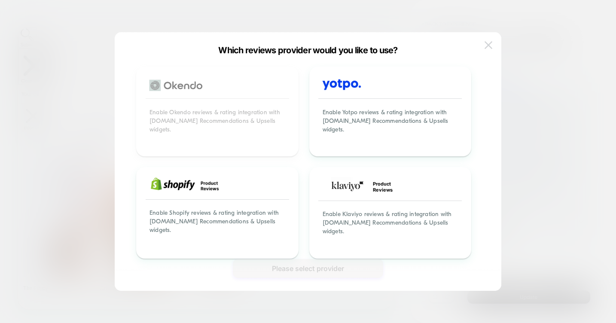
click at [489, 44] on img at bounding box center [489, 44] width 8 height 7
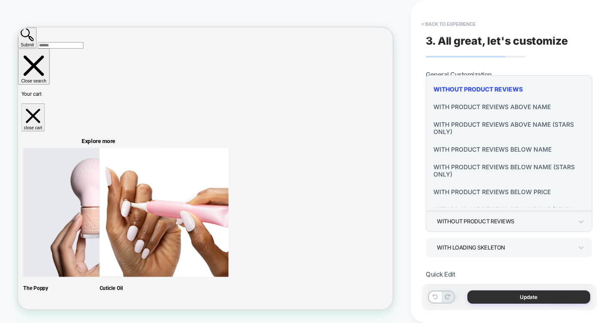
click at [531, 294] on button "Update" at bounding box center [528, 296] width 123 height 13
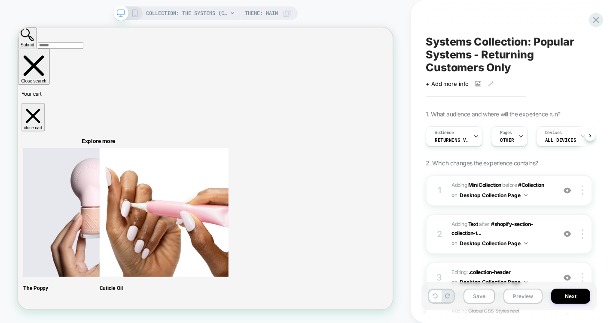
scroll to position [0, 0]
click at [135, 12] on icon at bounding box center [135, 13] width 8 height 8
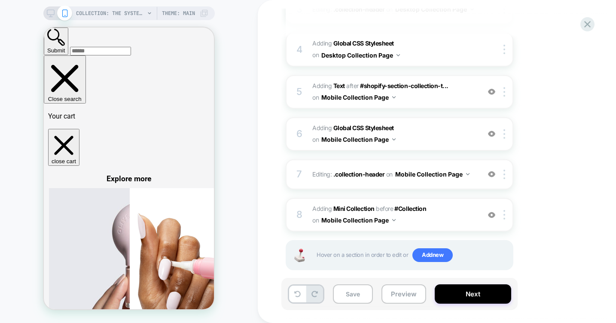
scroll to position [264, 0]
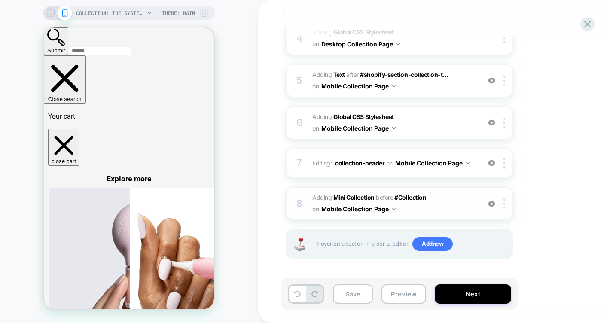
click at [452, 199] on span "#_loomi_addon_1760556867615 Adding Mini Collection BEFORE #Collection #Collecti…" at bounding box center [394, 203] width 164 height 23
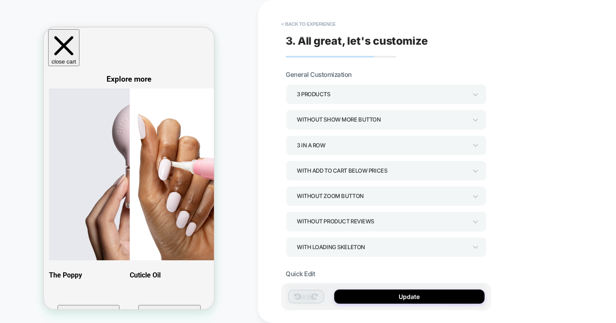
scroll to position [104, 0]
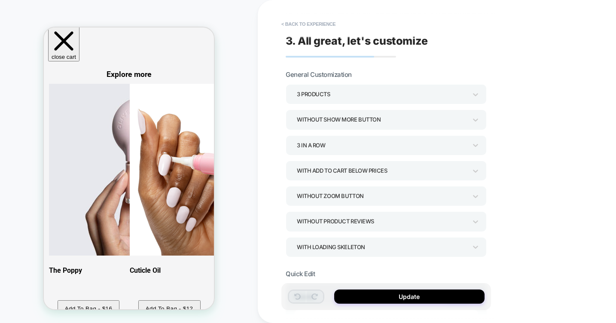
click at [355, 170] on div "With add to cart below prices" at bounding box center [382, 171] width 170 height 12
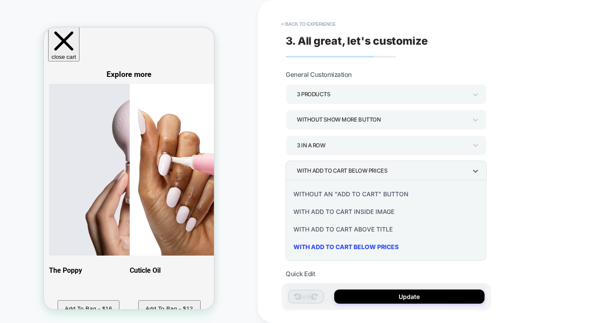
click at [346, 198] on div "Without an "add to cart" button" at bounding box center [386, 194] width 194 height 18
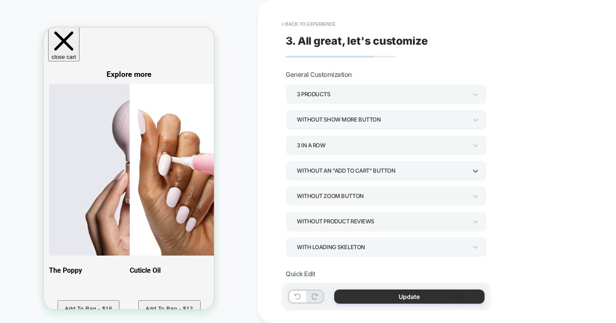
click at [417, 297] on button "Update" at bounding box center [409, 297] width 150 height 14
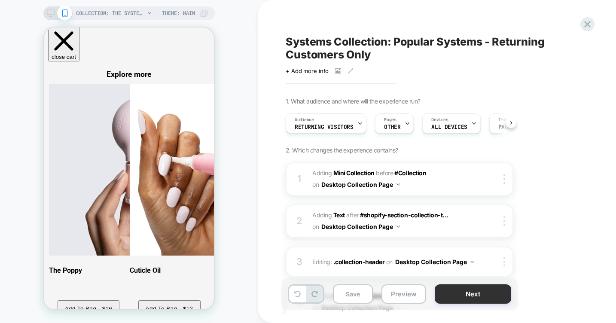
scroll to position [0, 0]
click at [49, 11] on icon at bounding box center [51, 13] width 8 height 8
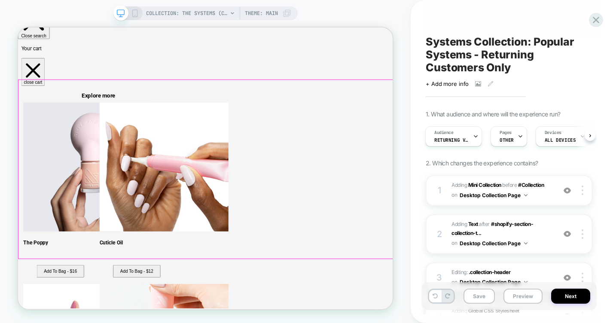
scroll to position [48, 0]
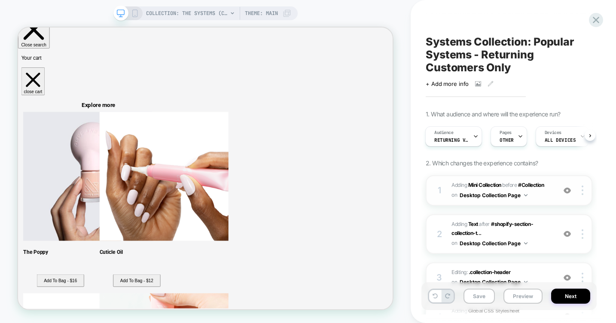
click at [538, 195] on span "#_loomi_addon_1760390596226_dup1760544112 Adding Mini Collection BEFORE #Collec…" at bounding box center [502, 190] width 100 height 20
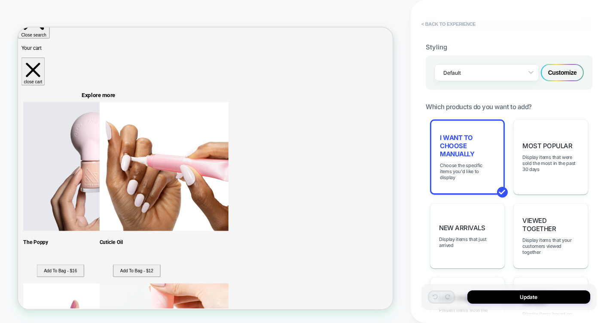
scroll to position [405, 0]
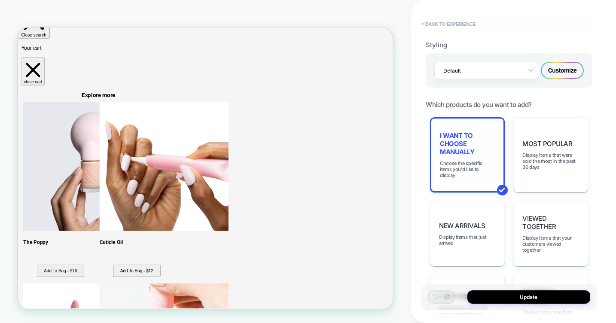
click at [461, 147] on span "I want to choose manually" at bounding box center [467, 143] width 55 height 24
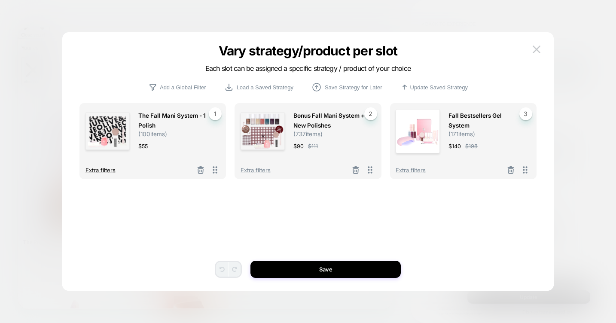
click at [104, 173] on span "Extra filters" at bounding box center [101, 170] width 30 height 7
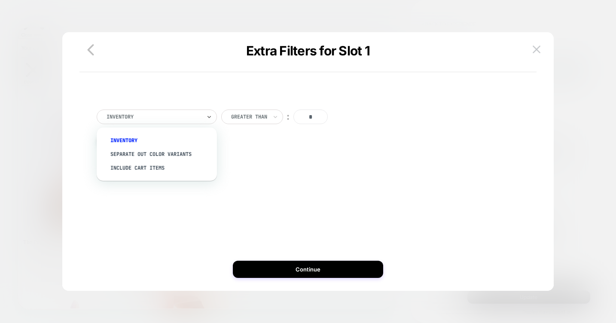
click at [140, 112] on div "Inventory" at bounding box center [154, 116] width 96 height 9
click at [90, 52] on icon "button" at bounding box center [91, 49] width 6 height 11
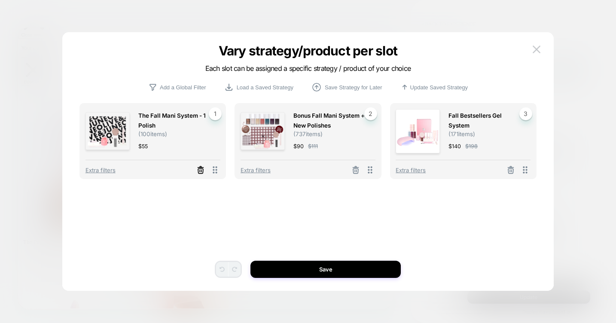
click at [201, 171] on line at bounding box center [201, 171] width 0 height 2
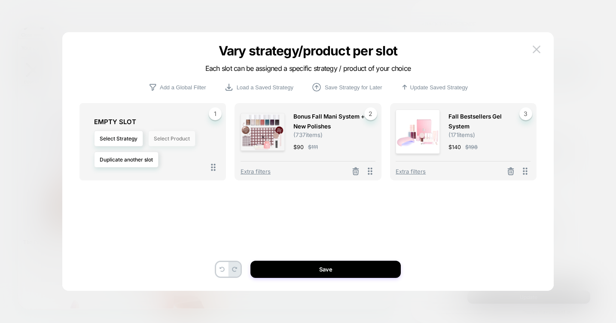
click at [182, 139] on button "Select Product" at bounding box center [171, 139] width 47 height 16
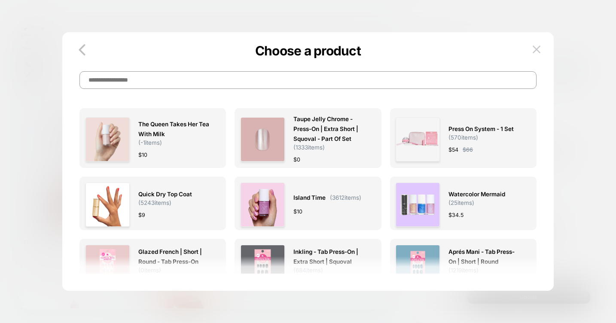
click at [160, 81] on input at bounding box center [307, 80] width 457 height 18
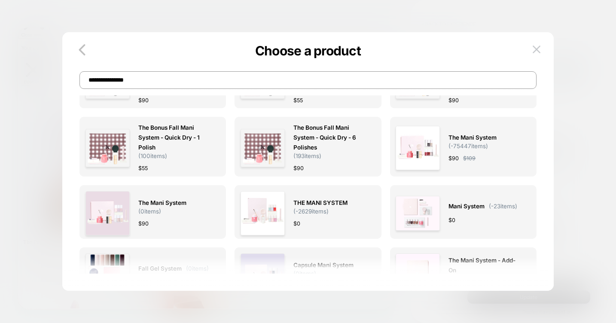
scroll to position [307, 0]
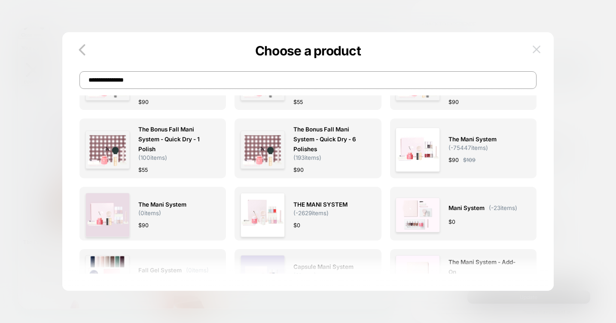
type input "**********"
click at [539, 44] on button at bounding box center [536, 49] width 13 height 13
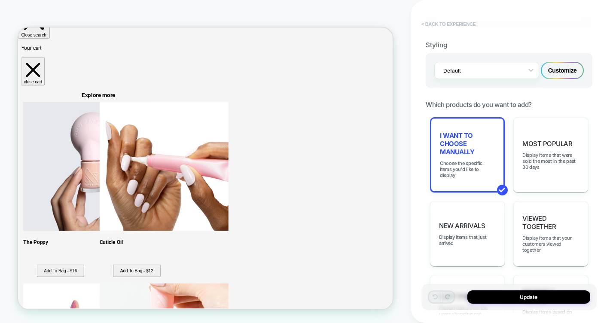
click at [440, 21] on button "< Back to experience" at bounding box center [448, 24] width 63 height 14
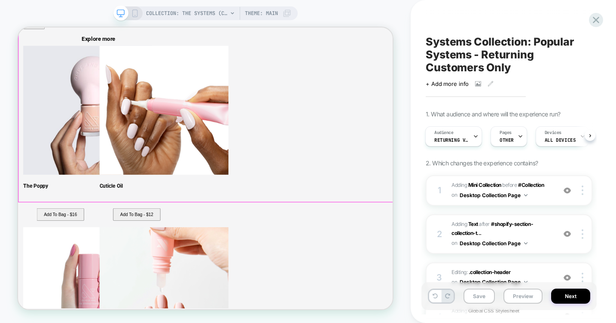
scroll to position [137, 0]
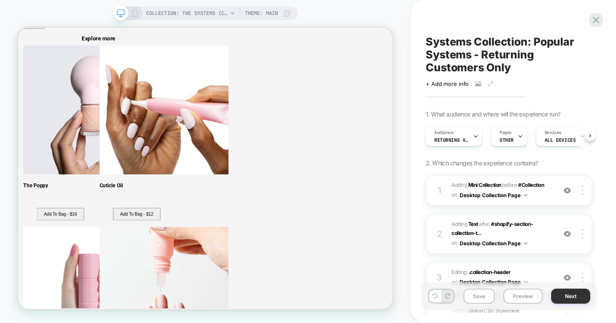
click at [582, 296] on button "Next" at bounding box center [570, 296] width 39 height 15
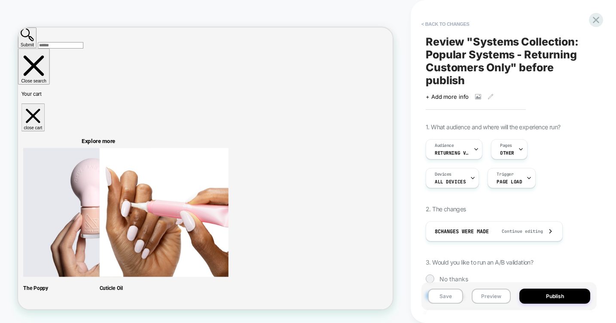
scroll to position [0, 1]
click at [451, 293] on button "Save" at bounding box center [445, 296] width 35 height 15
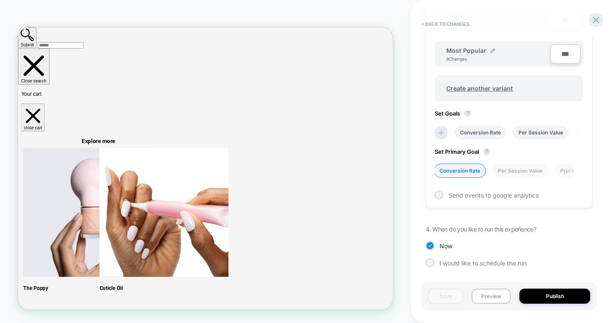
scroll to position [0, 0]
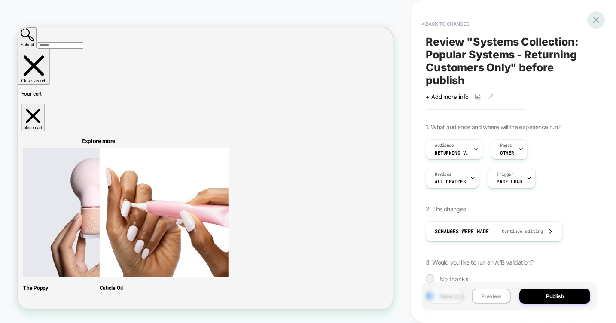
click at [596, 18] on icon at bounding box center [596, 20] width 12 height 12
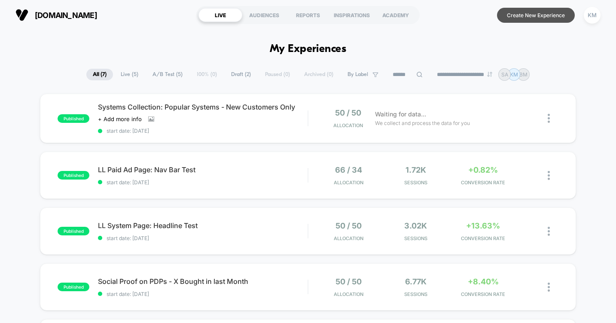
click at [531, 13] on button "Create New Experience" at bounding box center [536, 15] width 78 height 15
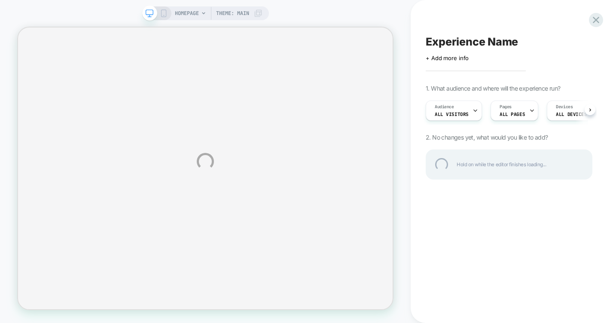
click at [470, 103] on div "HOMEPAGE Theme: MAIN Experience Name Click to edit experience details + Add mor…" at bounding box center [308, 161] width 616 height 323
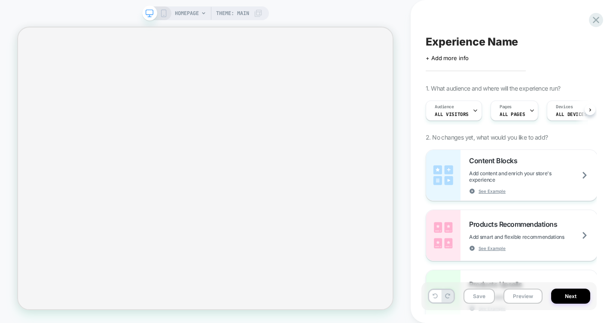
scroll to position [0, 0]
click at [472, 104] on div at bounding box center [475, 110] width 6 height 19
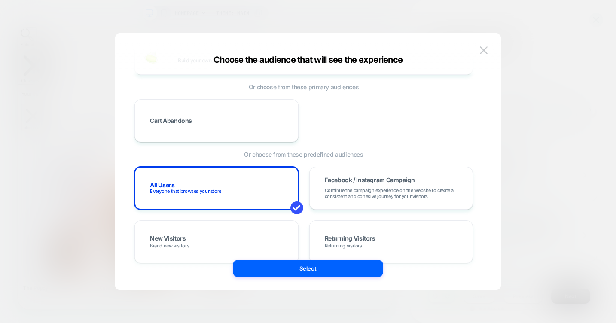
scroll to position [45, 0]
click at [223, 122] on div "Cart Abandons" at bounding box center [217, 119] width 146 height 25
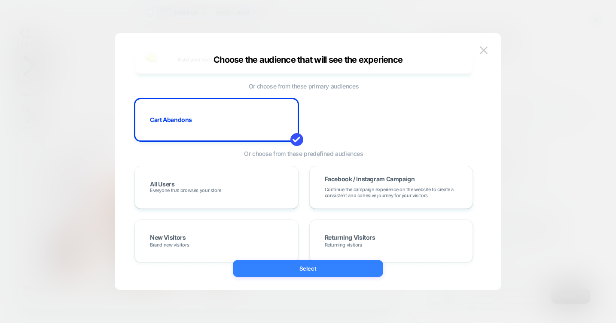
click at [324, 272] on button "Select" at bounding box center [308, 268] width 150 height 17
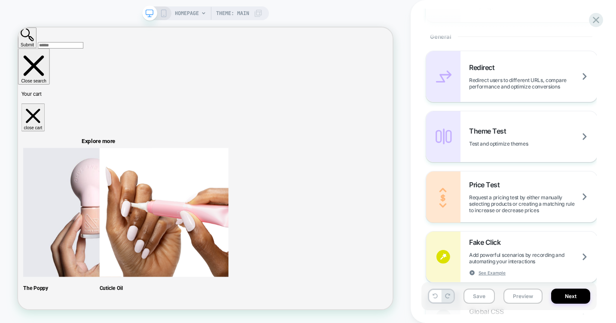
scroll to position [0, 0]
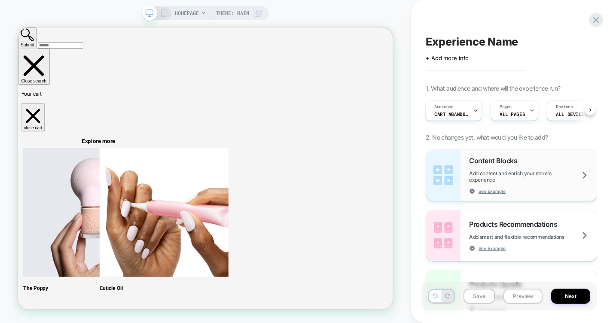
click at [530, 174] on span "Add content and enrich your store's experience" at bounding box center [533, 176] width 128 height 13
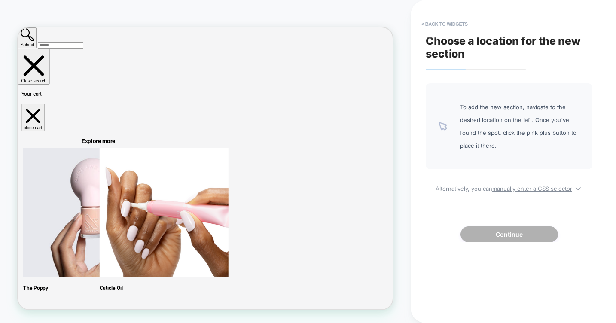
click at [523, 135] on span "To add the new section, navigate to the desired location on the left. Once you`…" at bounding box center [519, 127] width 119 height 52
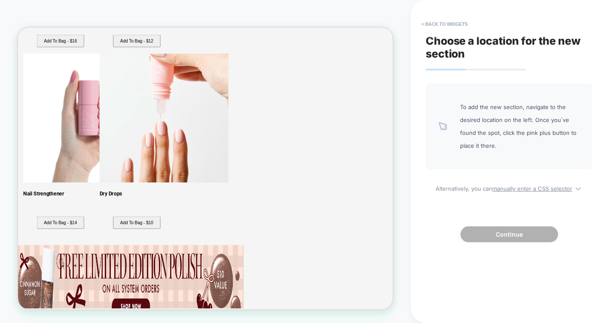
scroll to position [362, 0]
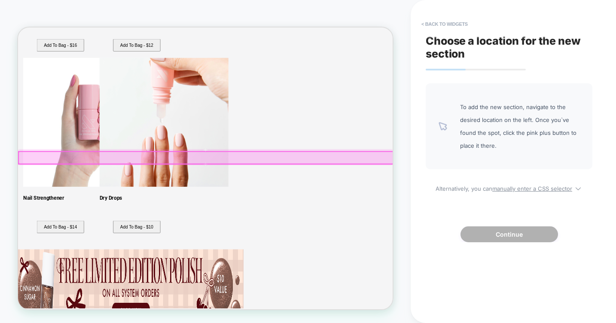
click at [295, 201] on div at bounding box center [269, 201] width 500 height 16
click at [267, 195] on div at bounding box center [268, 200] width 500 height 16
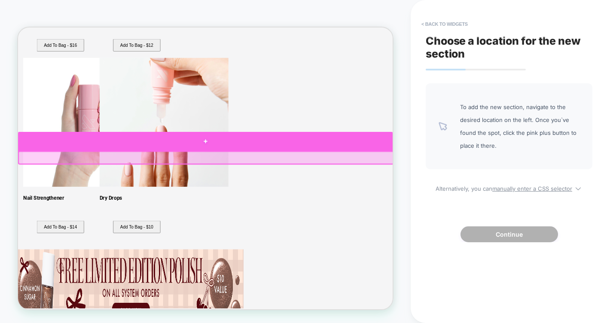
click at [270, 177] on div at bounding box center [268, 179] width 500 height 26
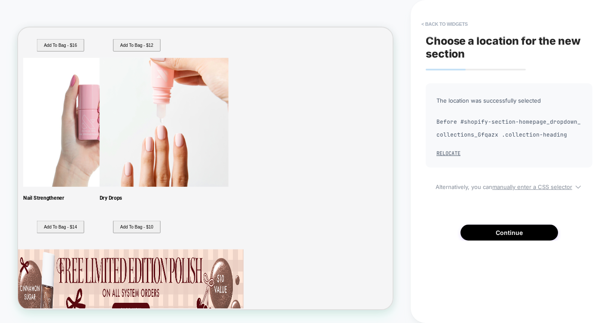
scroll to position [351, 0]
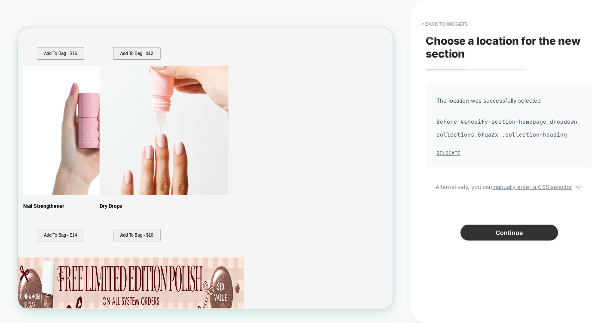
click at [513, 233] on button "Continue" at bounding box center [510, 233] width 98 height 16
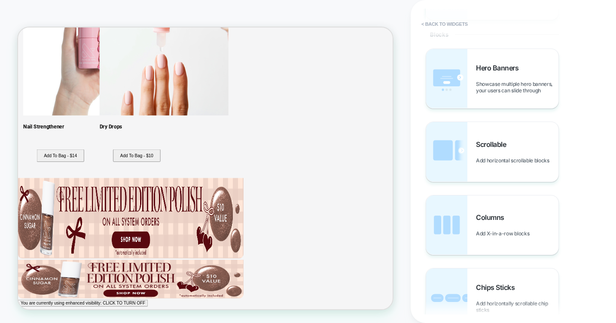
scroll to position [330, 0]
click at [509, 223] on div "Columns Add X-in-a-row blocks" at bounding box center [517, 224] width 82 height 24
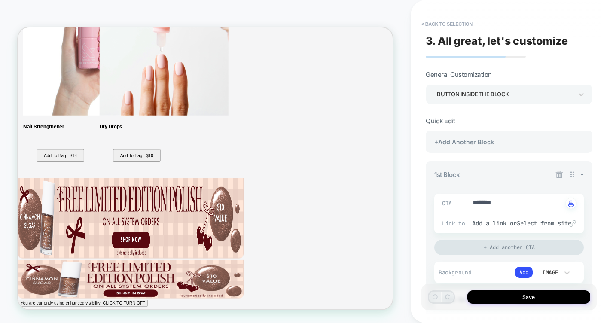
type textarea "*"
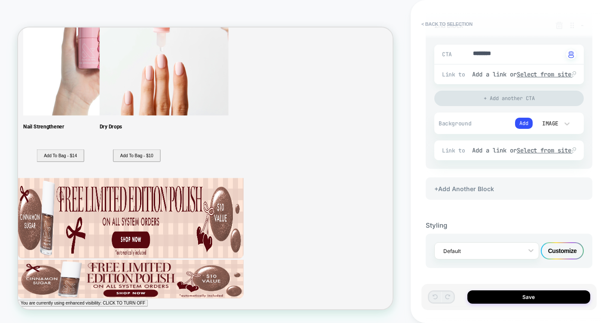
scroll to position [0, 0]
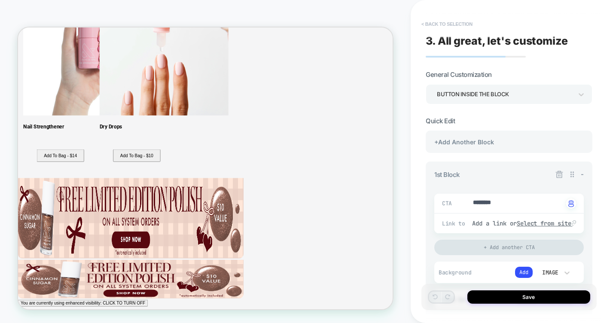
click at [454, 24] on button "< Back to selection" at bounding box center [447, 24] width 60 height 14
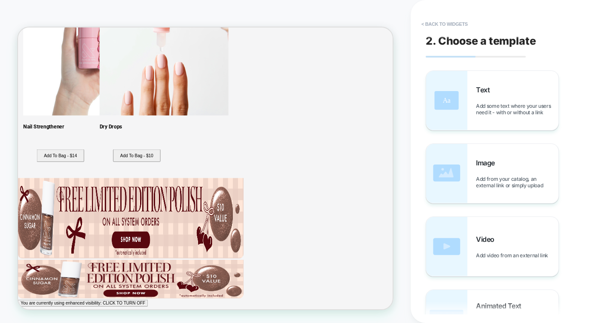
click at [454, 24] on button "< Back to widgets" at bounding box center [444, 24] width 55 height 14
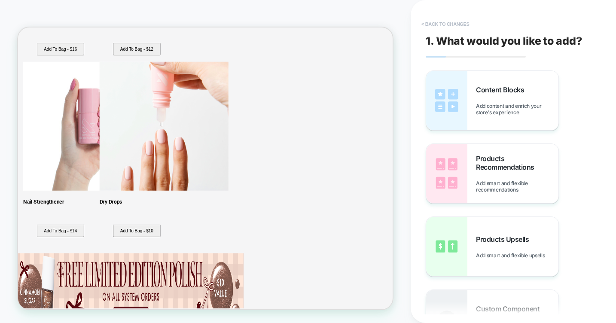
scroll to position [350, 0]
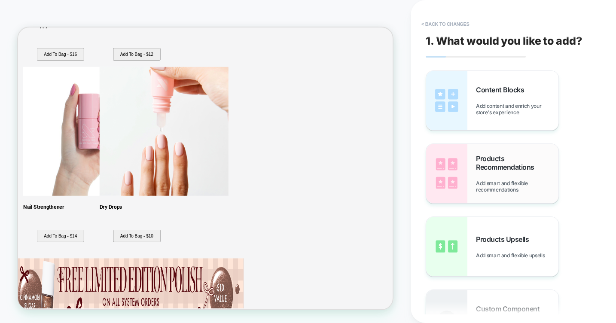
click at [460, 172] on img at bounding box center [446, 173] width 41 height 59
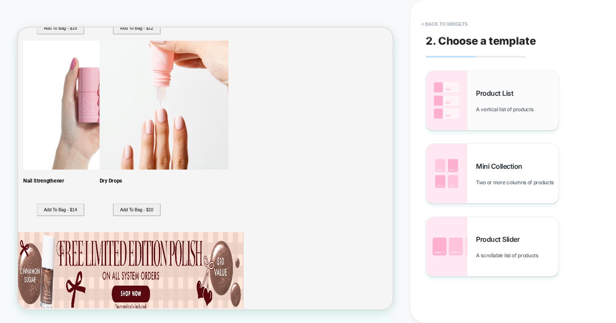
scroll to position [391, 0]
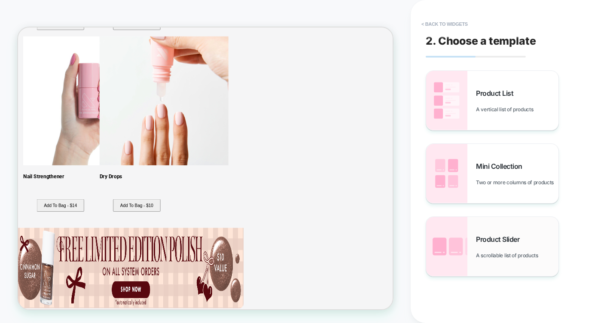
click at [512, 236] on span "Product Slider" at bounding box center [500, 239] width 48 height 9
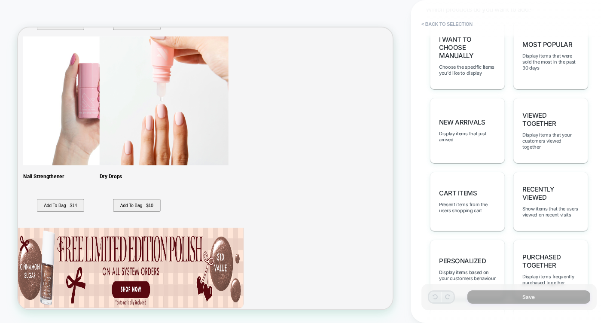
scroll to position [476, 0]
click at [476, 201] on span "Present items from the users shopping cart" at bounding box center [467, 207] width 57 height 12
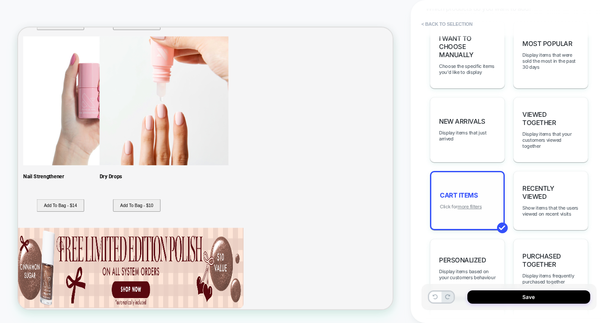
click at [480, 204] on u "more filters" at bounding box center [470, 207] width 24 height 6
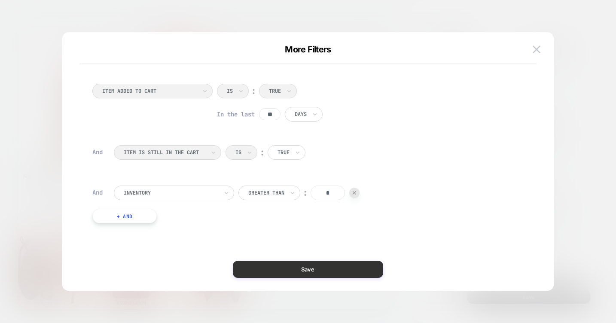
click at [327, 275] on button "Save" at bounding box center [308, 269] width 150 height 17
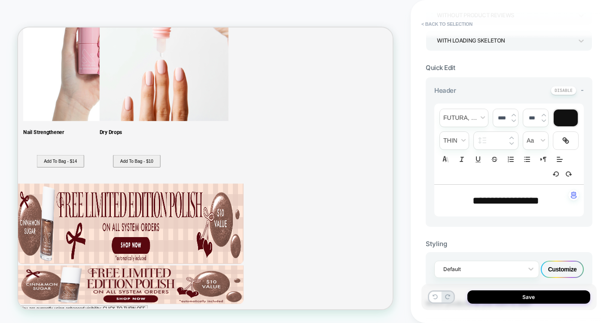
scroll to position [0, 0]
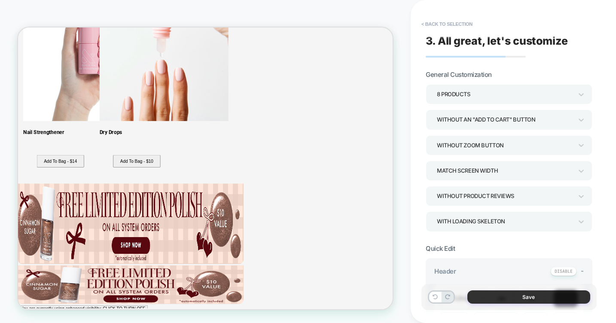
click at [510, 296] on button "Save" at bounding box center [528, 296] width 123 height 13
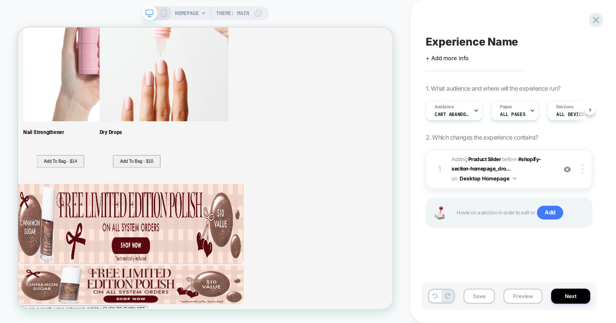
scroll to position [0, 0]
click at [455, 40] on span "Experience Name" at bounding box center [472, 41] width 92 height 13
click at [428, 41] on textarea "**********" at bounding box center [485, 41] width 119 height 13
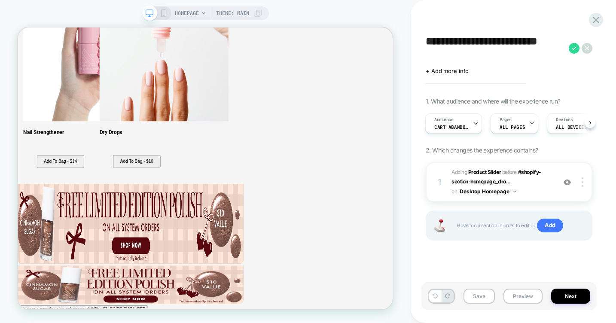
drag, startPoint x: 484, startPoint y: 52, endPoint x: 495, endPoint y: 43, distance: 14.4
click at [495, 43] on textarea "**********" at bounding box center [495, 48] width 139 height 26
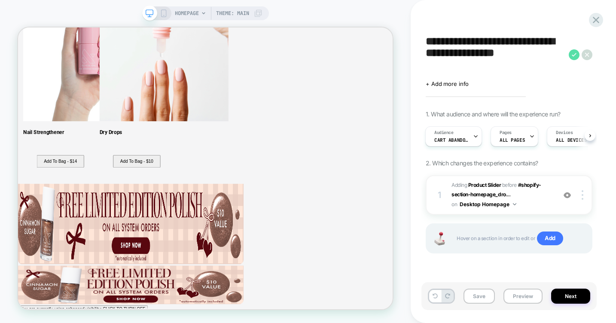
type textarea "**********"
click at [570, 55] on icon at bounding box center [574, 54] width 11 height 11
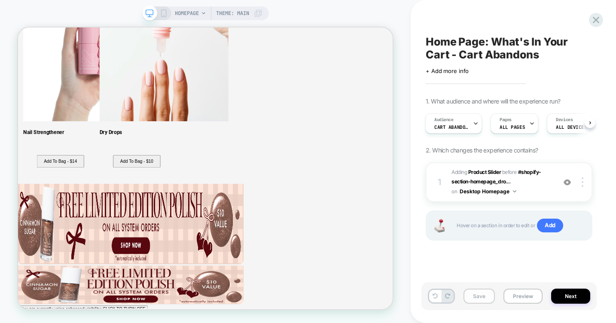
click at [476, 294] on button "Save" at bounding box center [479, 296] width 31 height 15
click at [599, 19] on icon at bounding box center [596, 20] width 12 height 12
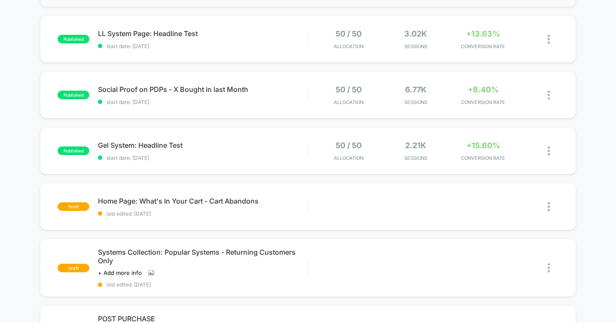
scroll to position [197, 0]
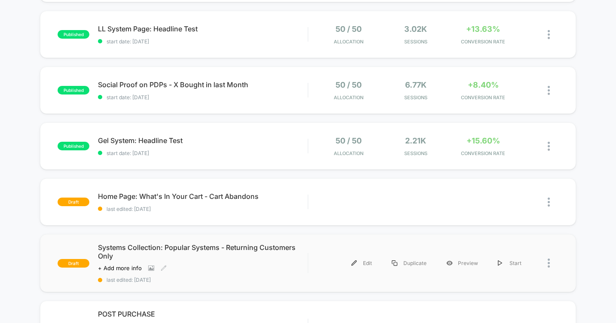
click at [229, 246] on span "Systems Collection: Popular Systems - Returning Customers Only" at bounding box center [203, 251] width 210 height 17
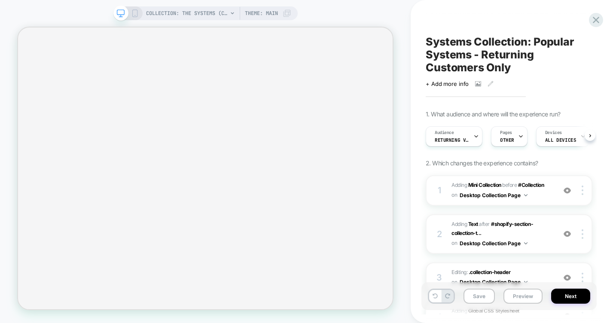
scroll to position [0, 0]
click at [536, 197] on span "#_loomi_addon_1760390596226_dup1760544112 Adding Mini Collection BEFORE #Collec…" at bounding box center [502, 190] width 100 height 20
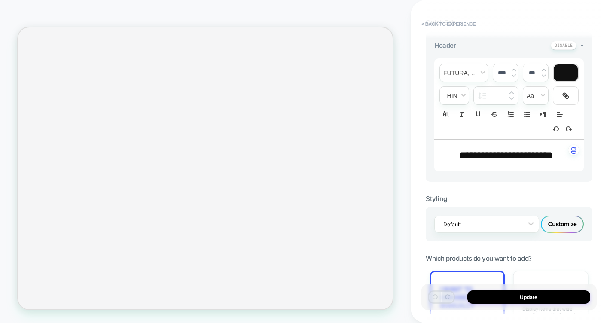
scroll to position [448, 0]
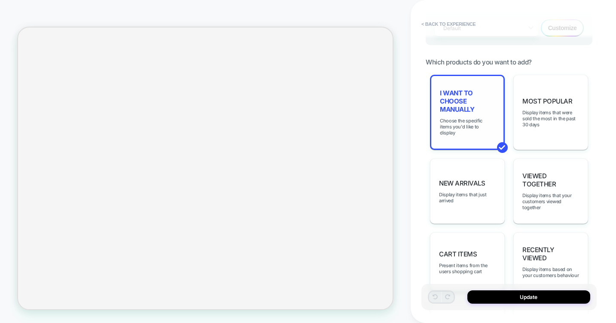
click at [477, 106] on span "I want to choose manually" at bounding box center [467, 101] width 55 height 24
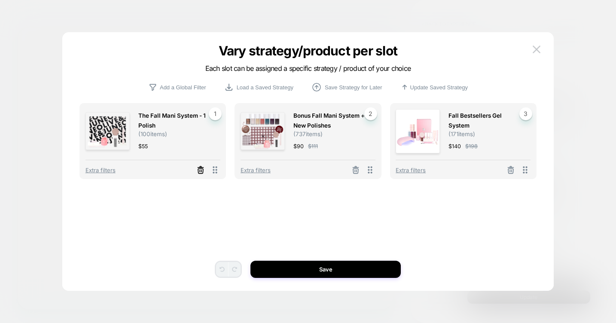
click at [200, 168] on icon at bounding box center [200, 170] width 9 height 9
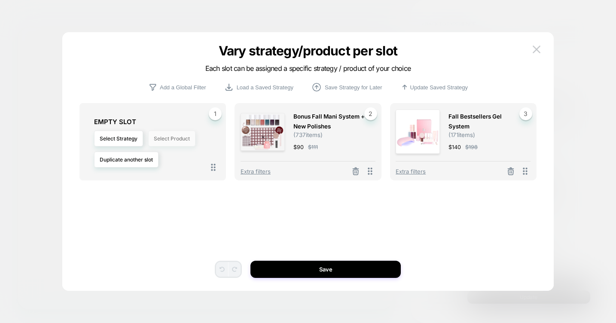
click at [180, 138] on button "Select Product" at bounding box center [171, 139] width 47 height 16
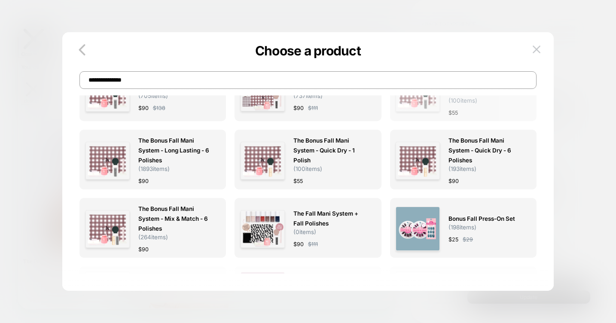
scroll to position [0, 0]
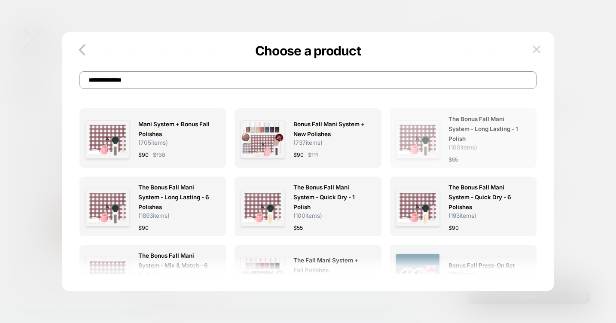
type input "**********"
click at [472, 130] on span "The Bonus Fall Mani System - Long Lasting - 1 Polish" at bounding box center [485, 129] width 73 height 30
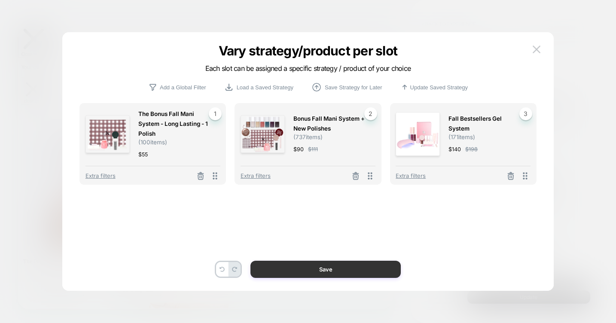
click at [346, 270] on button "Save" at bounding box center [325, 269] width 150 height 17
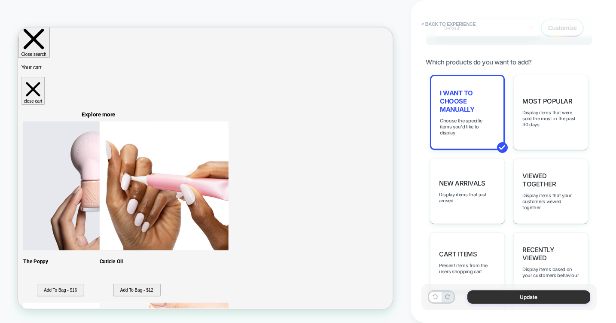
click at [519, 299] on button "Update" at bounding box center [528, 296] width 123 height 13
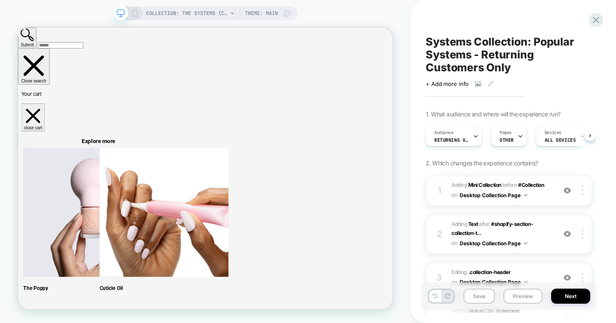
click at [142, 7] on div "COLLECTION: The Systems (Category) Theme: MAIN" at bounding box center [205, 13] width 184 height 14
click at [137, 12] on rect at bounding box center [134, 13] width 5 height 7
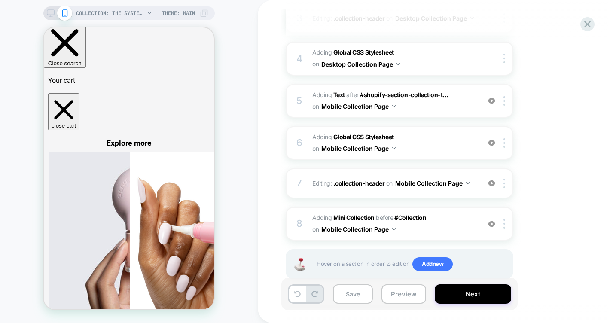
scroll to position [264, 0]
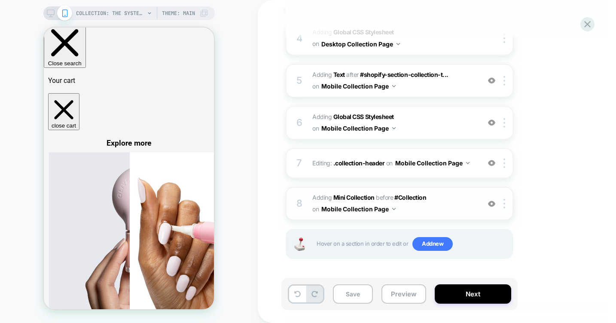
click at [435, 198] on span "#_loomi_addon_1760556867615 Adding Mini Collection BEFORE #Collection #Collecti…" at bounding box center [394, 203] width 164 height 23
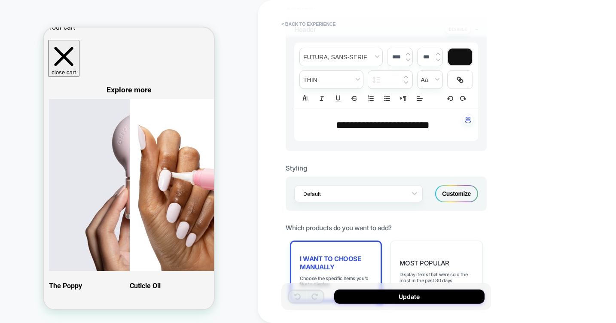
scroll to position [269, 0]
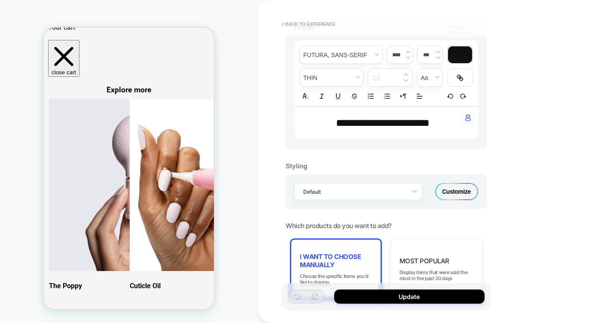
click at [343, 242] on div "I want to choose manually Choose the specific items you'd like to display" at bounding box center [336, 268] width 92 height 61
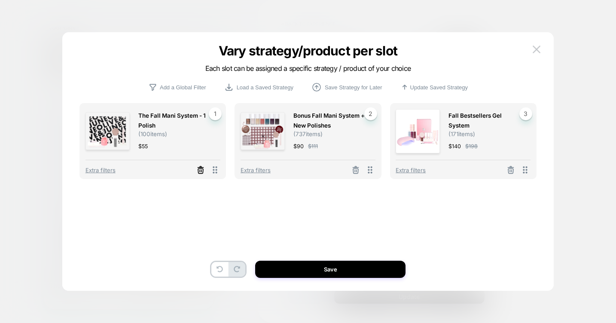
click at [202, 170] on icon at bounding box center [200, 170] width 9 height 9
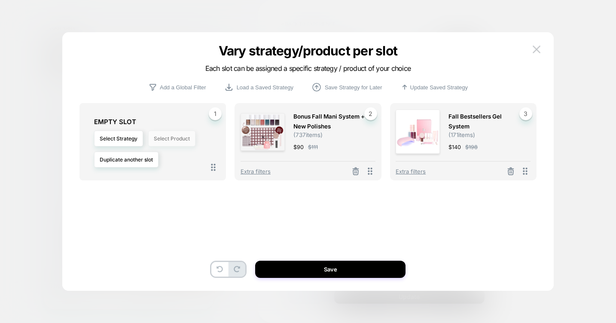
click at [176, 137] on button "Select Product" at bounding box center [171, 139] width 47 height 16
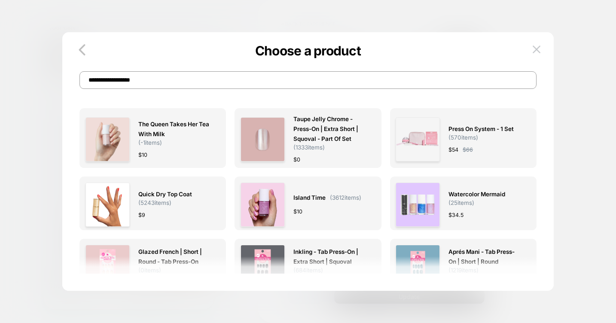
type input "**********"
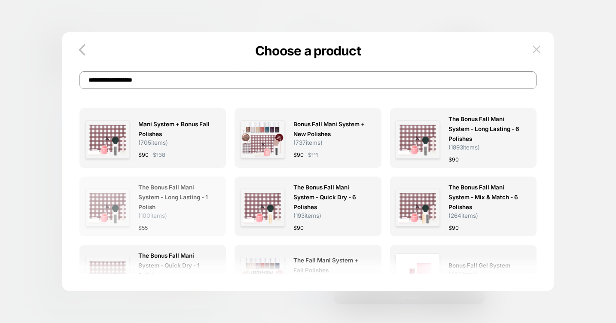
type input "**********"
click at [174, 193] on span "The Bonus Fall Mani System - Long Lasting - 1 Polish" at bounding box center [174, 198] width 73 height 30
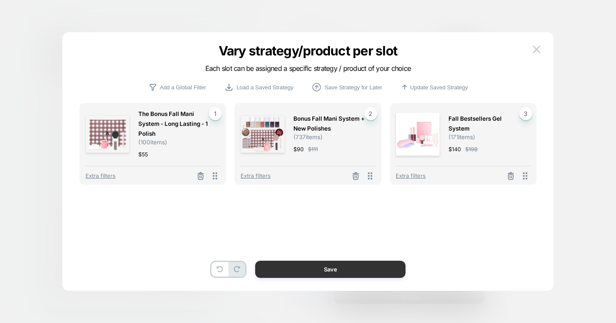
click at [337, 269] on button "Save" at bounding box center [330, 269] width 150 height 17
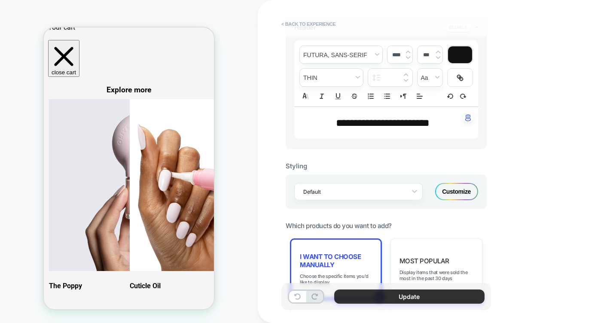
click at [413, 301] on button "Update" at bounding box center [409, 297] width 150 height 14
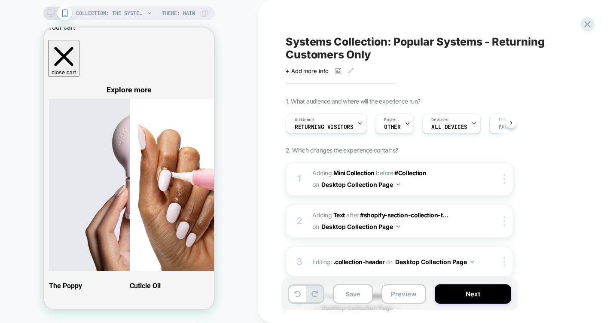
scroll to position [0, 0]
click at [472, 296] on button "Next" at bounding box center [473, 293] width 76 height 19
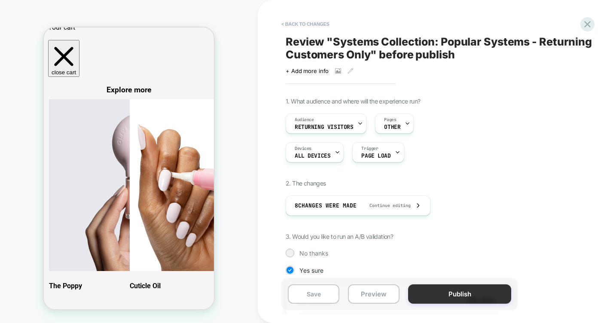
scroll to position [0, 1]
click at [379, 296] on button "Preview" at bounding box center [374, 293] width 52 height 19
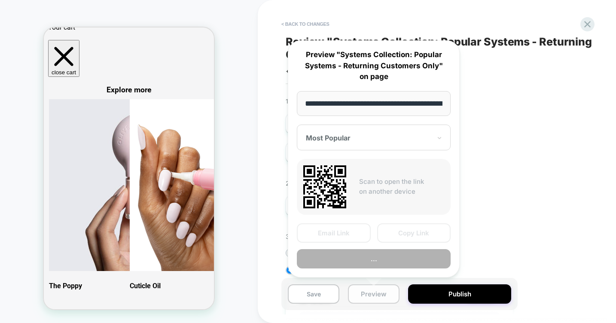
scroll to position [0, 95]
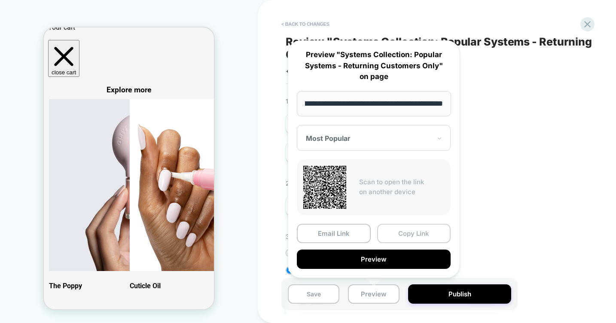
click at [423, 230] on button "Copy Link" at bounding box center [414, 233] width 74 height 19
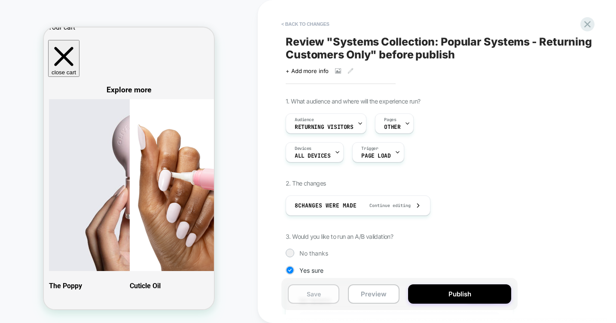
click at [320, 293] on button "Save" at bounding box center [314, 293] width 52 height 19
click at [585, 21] on icon at bounding box center [587, 24] width 6 height 6
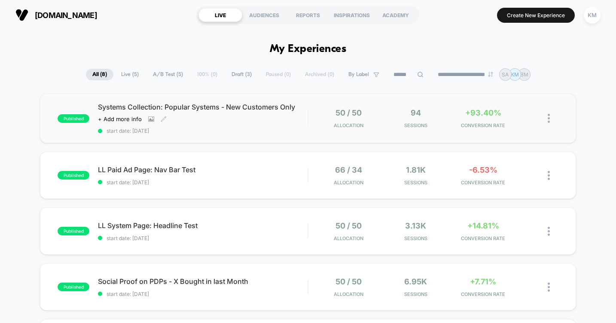
click at [210, 106] on span "Systems Collection: Popular Systems - New Customers Only" at bounding box center [203, 107] width 210 height 9
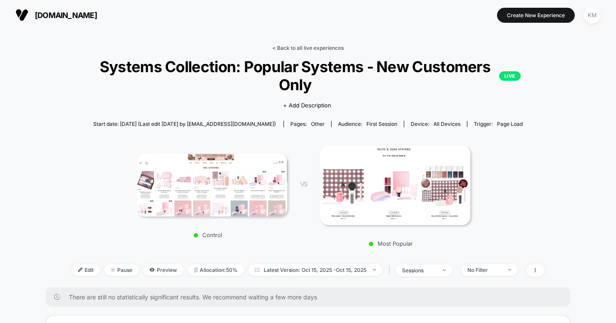
click at [317, 45] on link "< Back to all live experiences" at bounding box center [307, 48] width 71 height 6
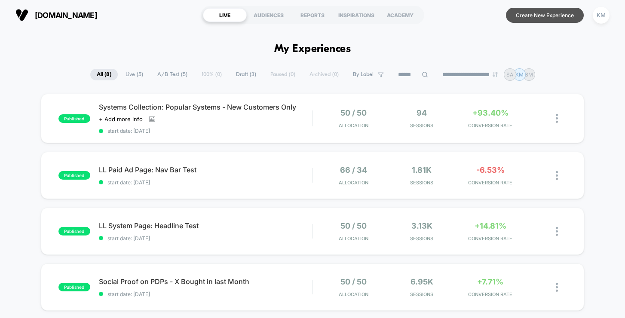
click at [550, 15] on button "Create New Experience" at bounding box center [545, 15] width 78 height 15
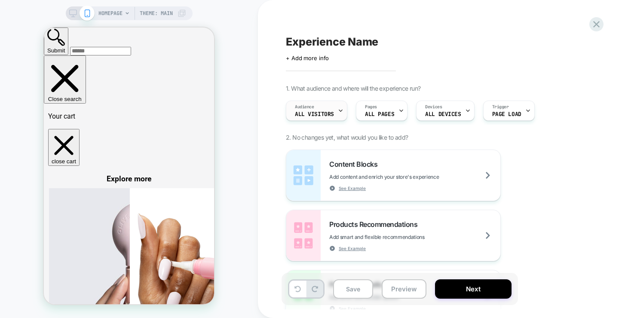
click at [340, 110] on icon at bounding box center [340, 111] width 3 height 2
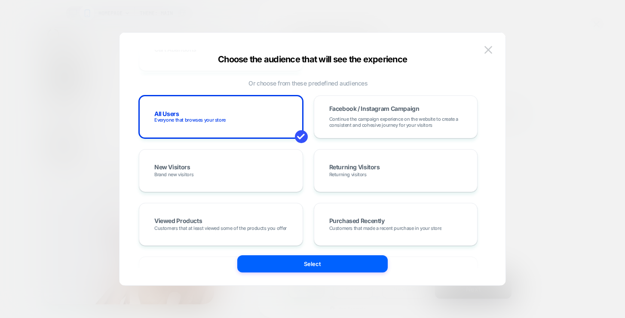
scroll to position [114, 0]
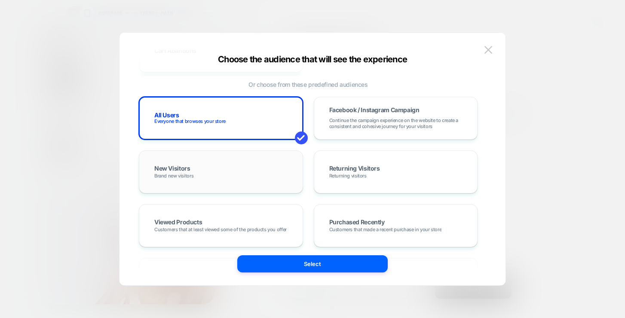
click at [254, 173] on div "New Visitors Brand new visitors" at bounding box center [221, 171] width 146 height 25
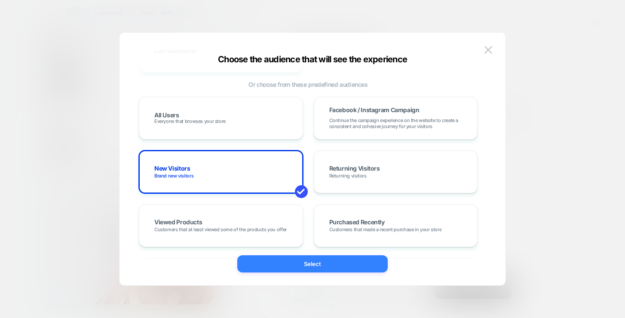
click at [329, 265] on button "Select" at bounding box center [312, 263] width 150 height 17
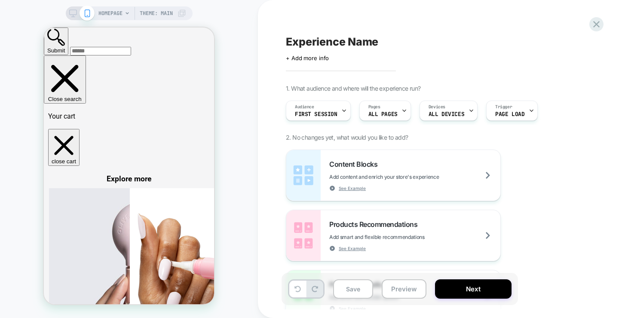
click at [360, 44] on span "Experience Name" at bounding box center [332, 41] width 92 height 13
click at [383, 110] on div "Pages ALL PAGES" at bounding box center [383, 110] width 46 height 19
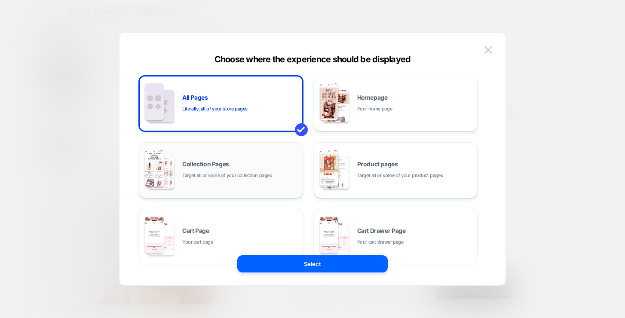
click at [233, 178] on span "Target all or some of your collection pages" at bounding box center [227, 175] width 90 height 8
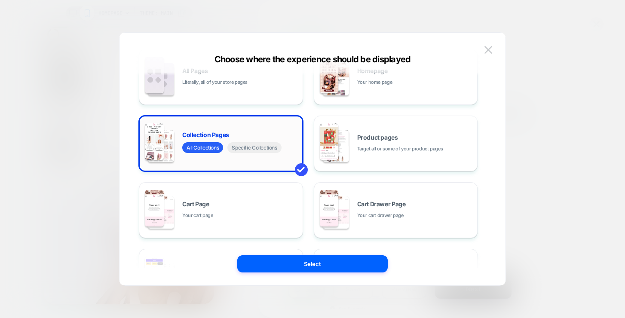
scroll to position [30, 0]
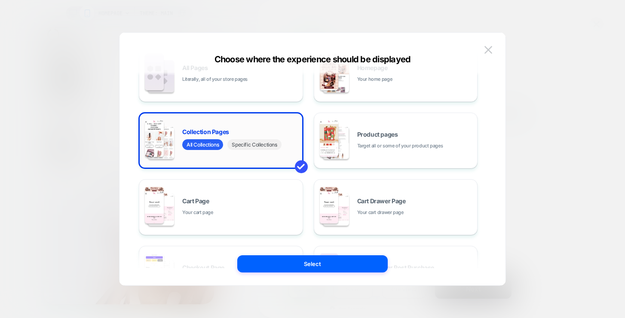
click at [262, 144] on span "Specific Collections" at bounding box center [254, 144] width 54 height 11
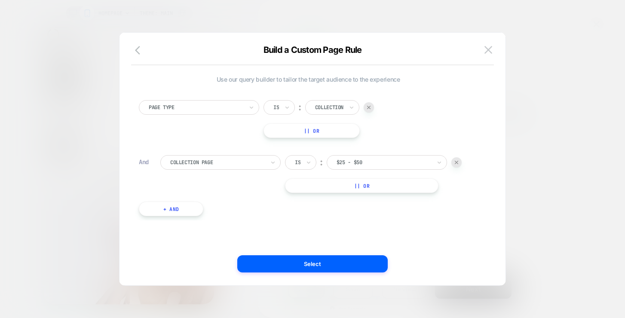
scroll to position [0, 0]
click at [223, 106] on div at bounding box center [196, 108] width 95 height 8
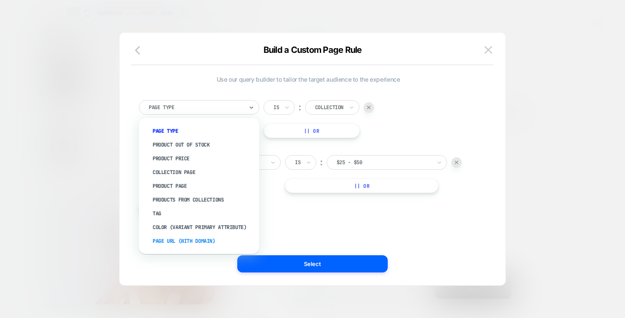
click at [180, 240] on div "Page Url (WITH DOMAIN)" at bounding box center [203, 241] width 112 height 14
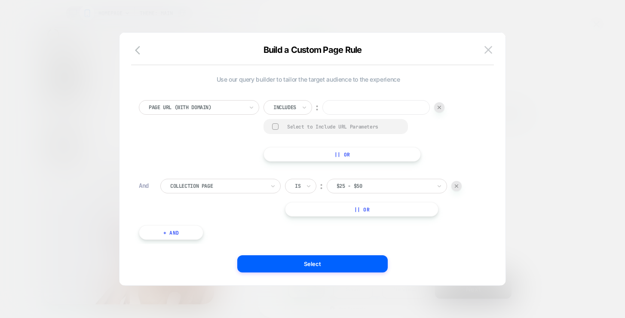
click at [353, 113] on input at bounding box center [375, 107] width 107 height 15
paste input "**********"
type input "**********"
click at [277, 125] on div at bounding box center [275, 126] width 6 height 6
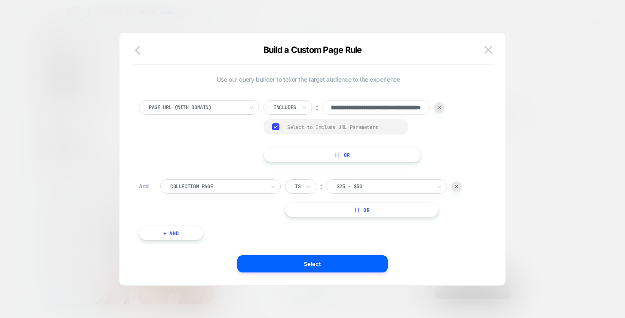
scroll to position [0, 0]
click at [456, 185] on img at bounding box center [456, 186] width 3 height 3
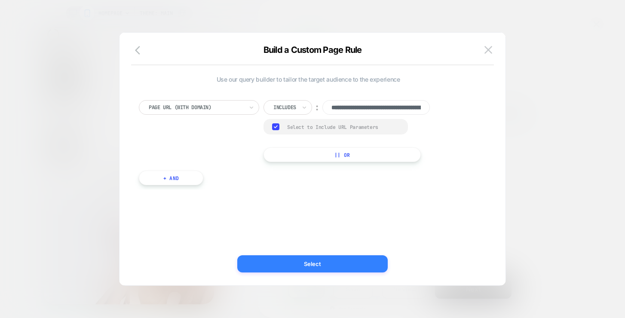
click at [345, 262] on button "Select" at bounding box center [312, 263] width 150 height 17
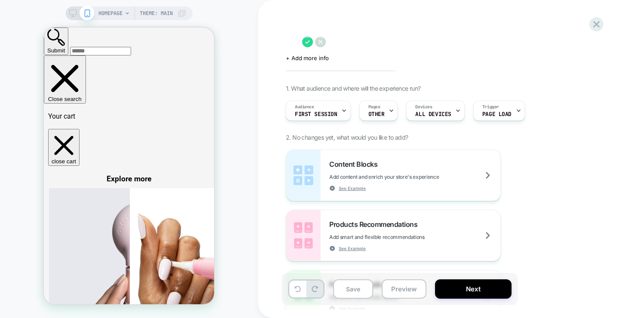
click at [111, 14] on span "HOMEPAGE" at bounding box center [110, 13] width 24 height 14
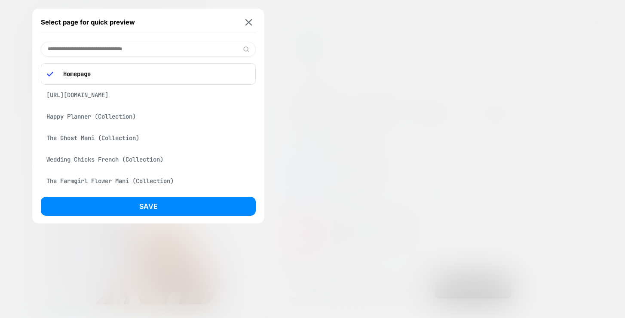
click at [86, 40] on div "Select page for quick preview Homepage https://sdk.loomi-prod.xyz/post-purchase…" at bounding box center [148, 116] width 232 height 215
click at [78, 48] on input at bounding box center [148, 49] width 215 height 15
paste input "**********"
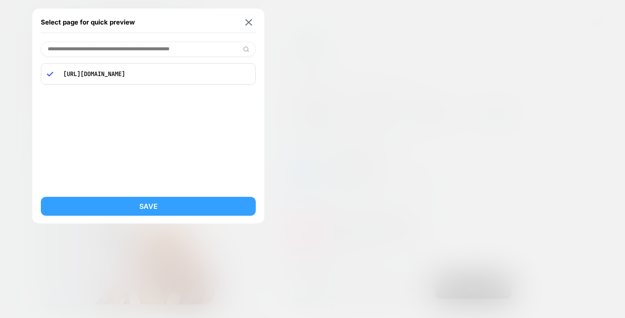
type input "**********"
click at [150, 202] on button "Save" at bounding box center [148, 206] width 215 height 19
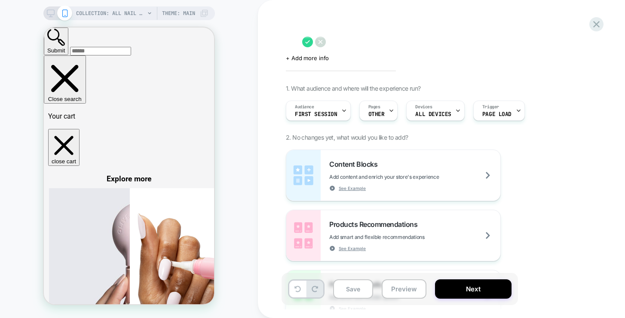
click at [298, 40] on textarea at bounding box center [292, 41] width 12 height 13
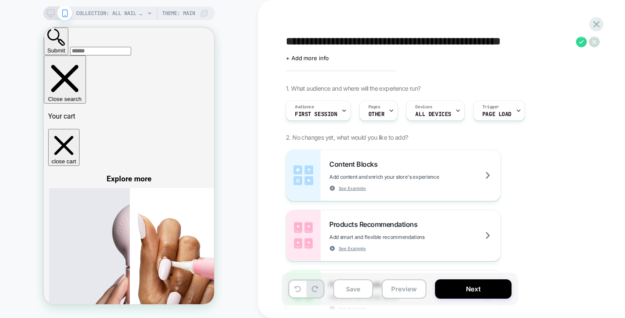
click at [379, 39] on textarea "**********" at bounding box center [429, 41] width 286 height 13
click at [454, 42] on textarea "**********" at bounding box center [429, 41] width 286 height 13
click at [555, 43] on textarea "**********" at bounding box center [429, 41] width 286 height 13
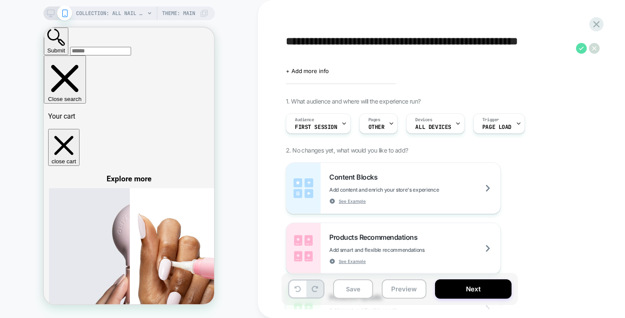
type textarea "**********"
click at [580, 49] on icon at bounding box center [581, 47] width 5 height 3
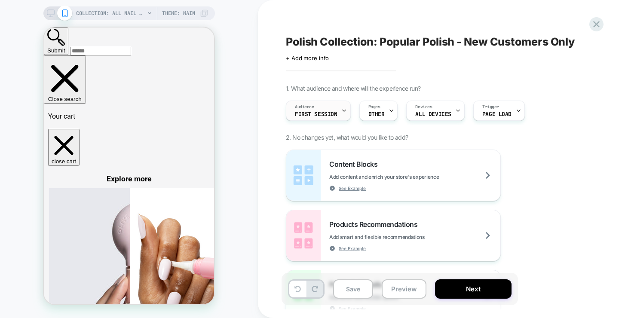
click at [338, 114] on div "Audience First Session" at bounding box center [316, 110] width 60 height 19
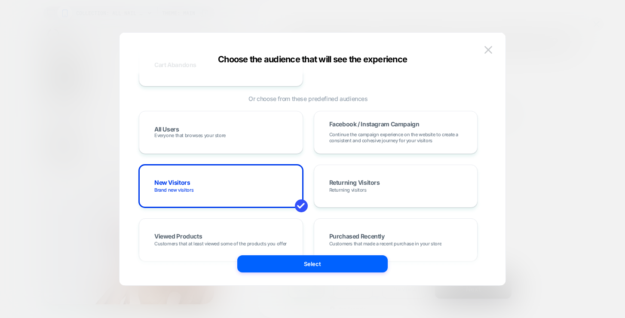
scroll to position [102, 0]
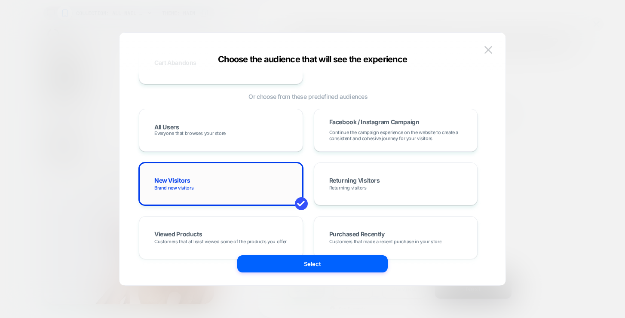
click at [229, 180] on div "New Visitors Brand new visitors" at bounding box center [221, 183] width 146 height 25
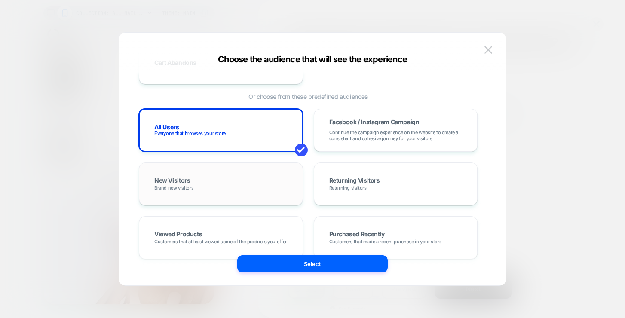
click at [211, 187] on div "New Visitors Brand new visitors" at bounding box center [221, 183] width 146 height 25
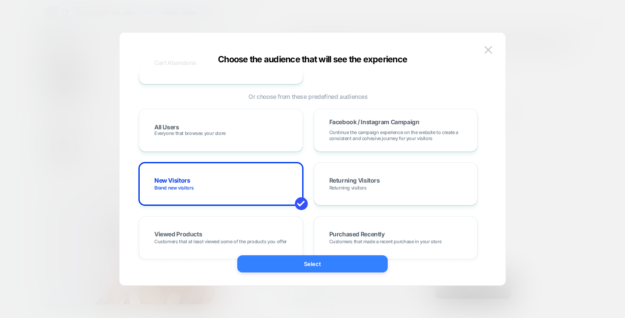
click at [327, 267] on button "Select" at bounding box center [312, 263] width 150 height 17
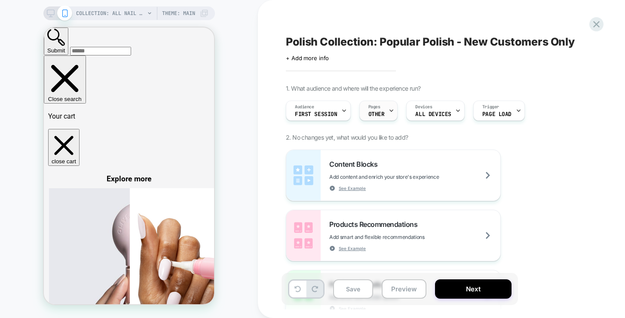
click at [381, 110] on div "Pages OTHER" at bounding box center [377, 110] width 34 height 19
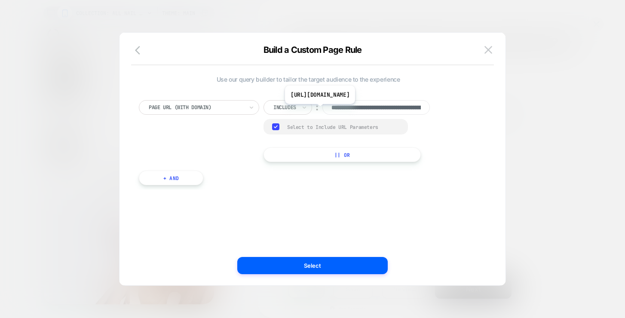
scroll to position [0, 117]
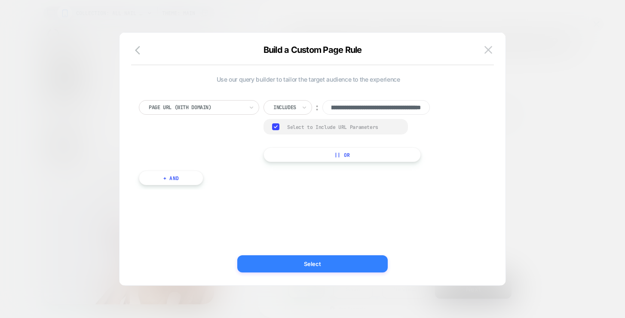
click at [335, 266] on button "Select" at bounding box center [312, 263] width 150 height 17
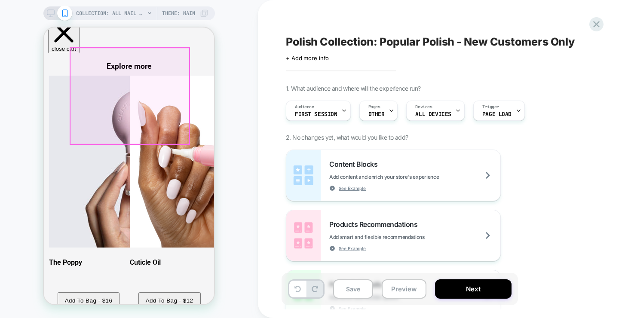
scroll to position [113, 0]
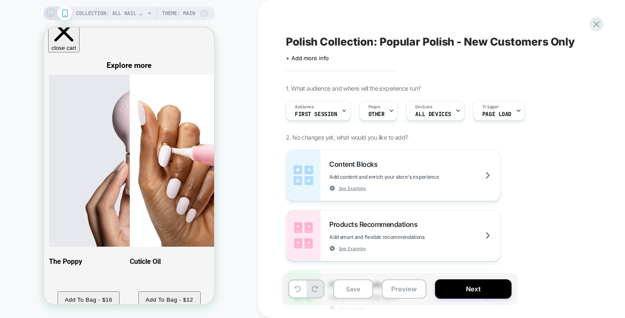
click at [49, 13] on icon at bounding box center [51, 13] width 8 height 8
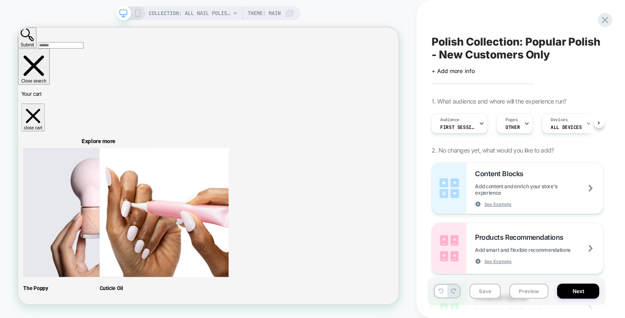
click at [141, 13] on div "COLLECTION: All Nail Polish (Category) Theme: MAIN" at bounding box center [208, 13] width 184 height 14
click at [137, 12] on icon at bounding box center [138, 13] width 8 height 8
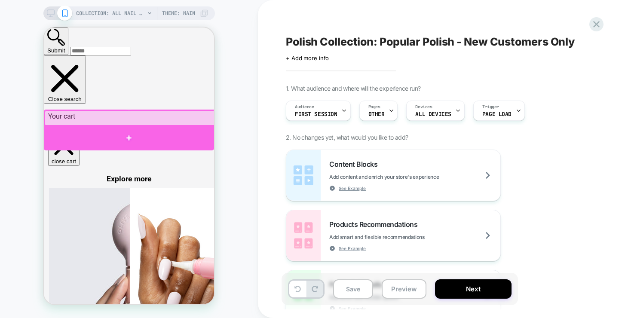
click at [126, 135] on div at bounding box center [129, 137] width 170 height 25
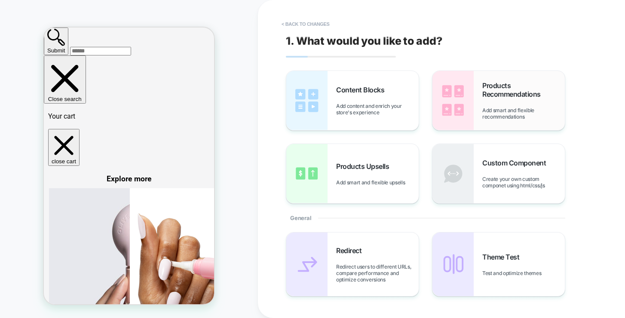
click at [508, 101] on div "Products Recommendations Add smart and flexible recommendations" at bounding box center [523, 100] width 82 height 39
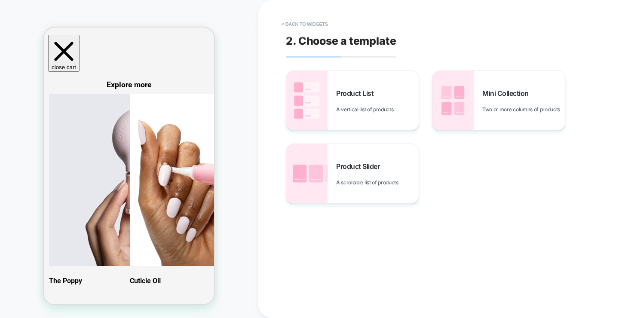
scroll to position [102, 0]
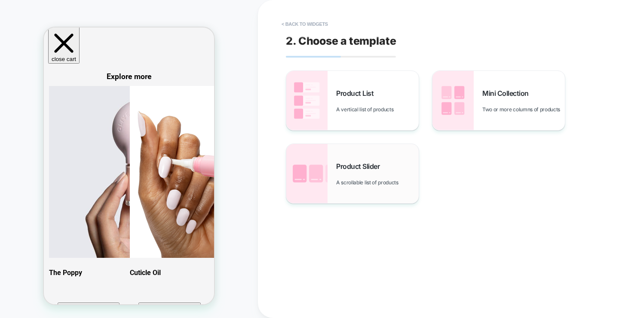
click at [350, 171] on div "Product Slider A scrollable list of products" at bounding box center [377, 174] width 82 height 24
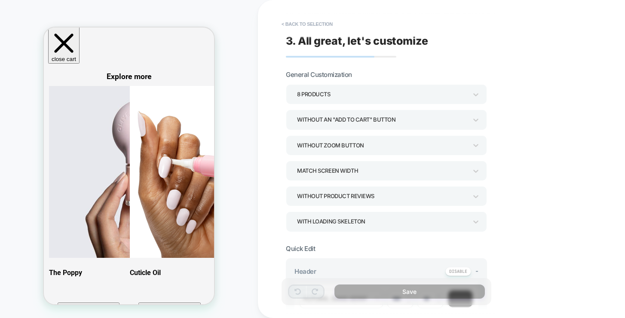
click at [323, 94] on div "8 Products" at bounding box center [382, 95] width 170 height 12
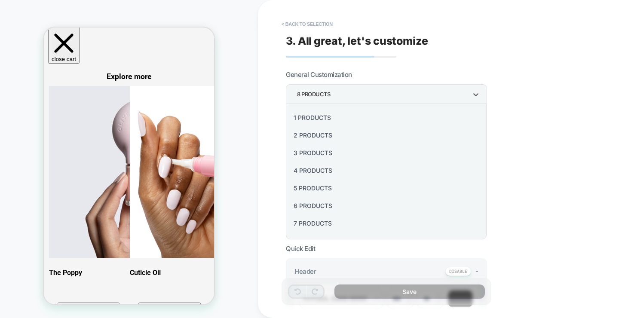
click at [306, 189] on div "5 Products" at bounding box center [386, 188] width 194 height 18
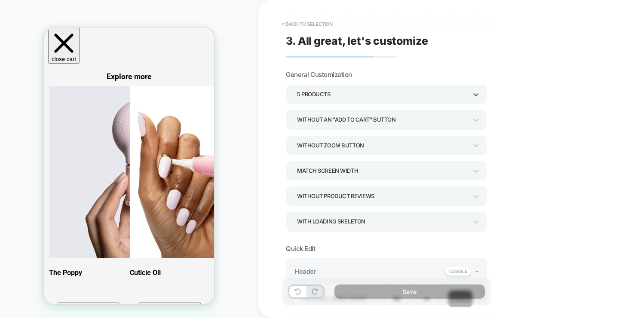
click at [368, 117] on div "Without an "add to cart" button" at bounding box center [382, 120] width 170 height 12
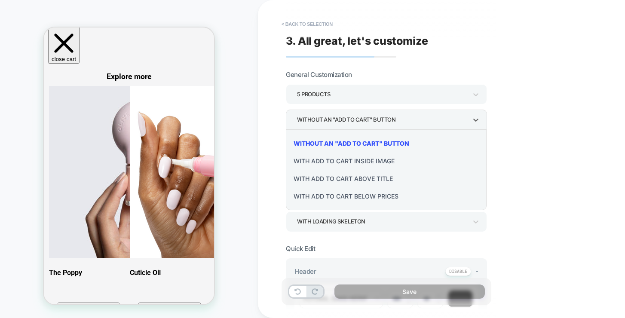
click at [337, 161] on div "With add to cart inside image" at bounding box center [386, 161] width 194 height 18
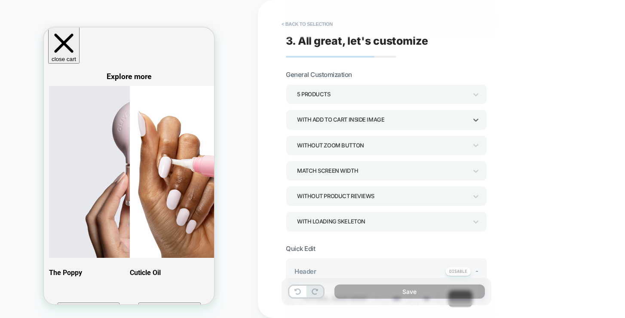
click at [348, 121] on div "With add to cart inside image" at bounding box center [382, 120] width 170 height 12
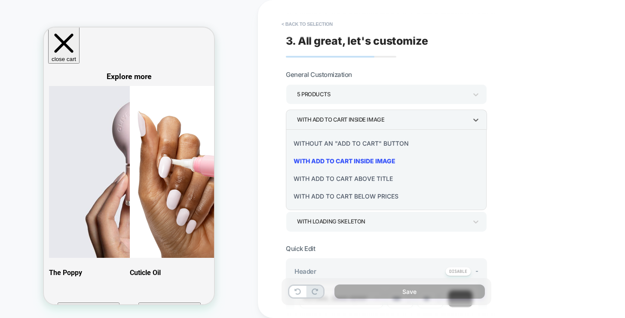
click at [363, 192] on div "With add to cart below prices" at bounding box center [386, 196] width 194 height 18
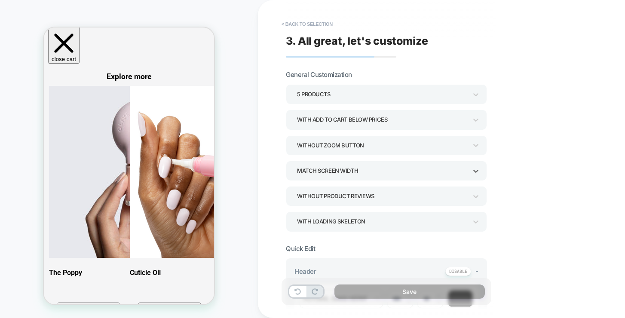
click at [343, 172] on div "Match Screen Width" at bounding box center [382, 171] width 170 height 12
click at [343, 172] on div at bounding box center [312, 159] width 625 height 318
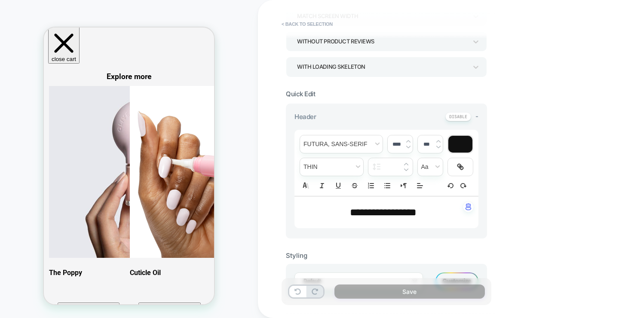
scroll to position [173, 0]
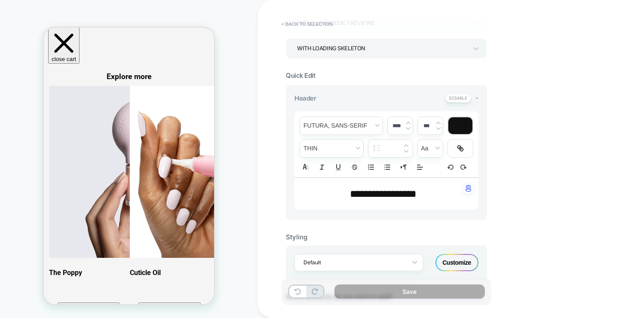
click at [387, 197] on span "**********" at bounding box center [383, 194] width 67 height 10
type input "****"
click at [387, 197] on span "**********" at bounding box center [383, 194] width 67 height 10
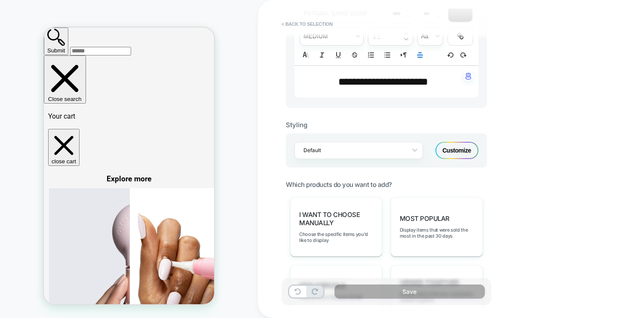
scroll to position [286, 0]
click at [440, 223] on div "Most Popular Display items that were sold the most in the past 30 days" at bounding box center [437, 226] width 92 height 59
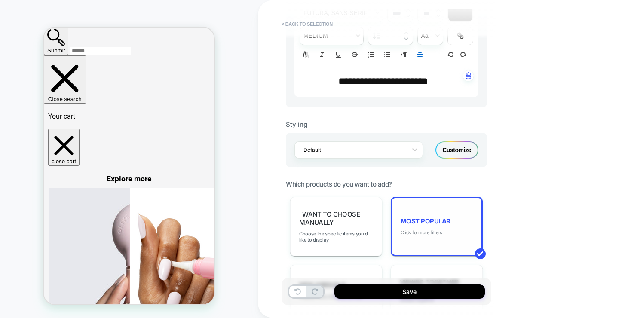
click at [436, 230] on u "more filters" at bounding box center [430, 232] width 24 height 6
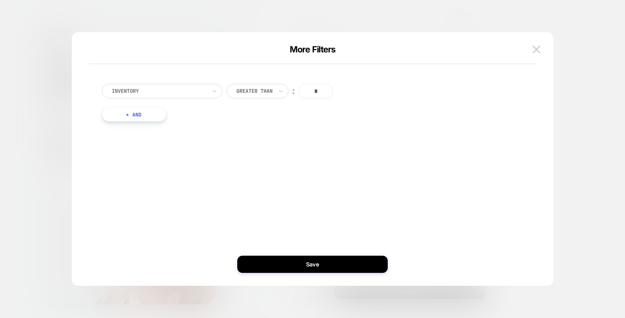
click at [137, 116] on button "+ And" at bounding box center [134, 114] width 64 height 15
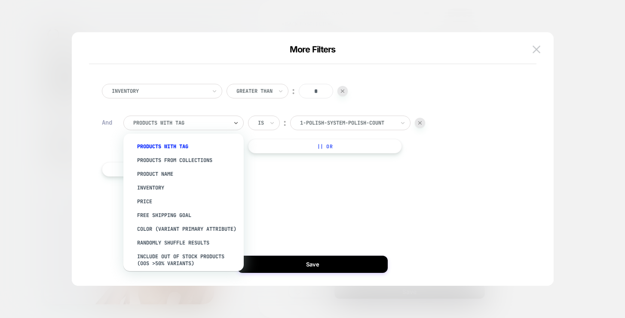
click at [168, 126] on div at bounding box center [180, 123] width 95 height 8
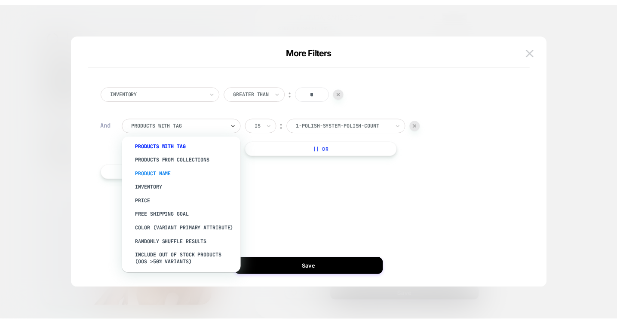
scroll to position [0, 0]
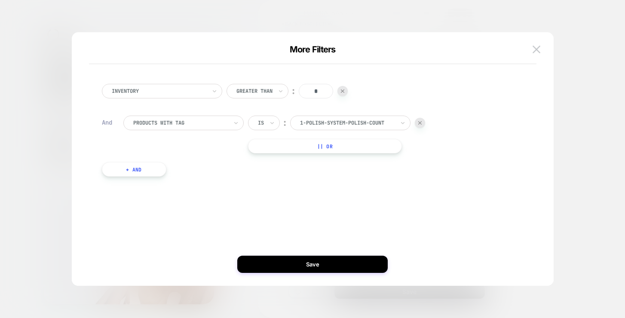
click at [281, 182] on div "Inventory Greater Than ︰ * And products with tag Is ︰ 1-polish-system-polish-co…" at bounding box center [308, 130] width 421 height 119
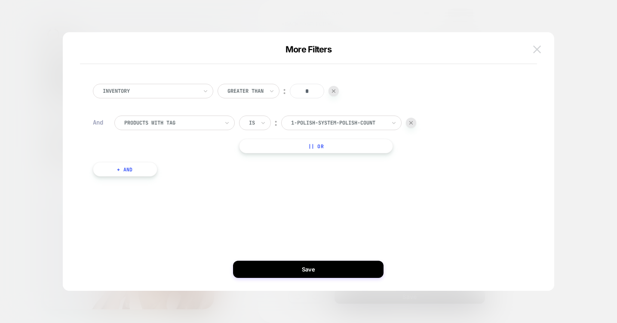
click at [538, 49] on img at bounding box center [537, 49] width 8 height 7
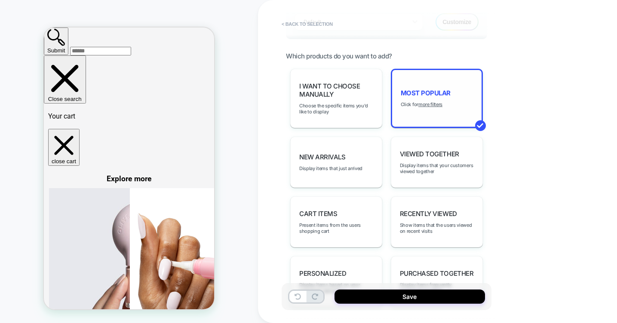
scroll to position [407, 0]
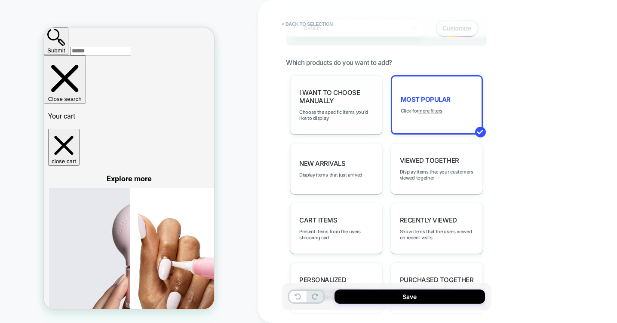
click at [357, 95] on span "I want to choose manually" at bounding box center [336, 97] width 74 height 16
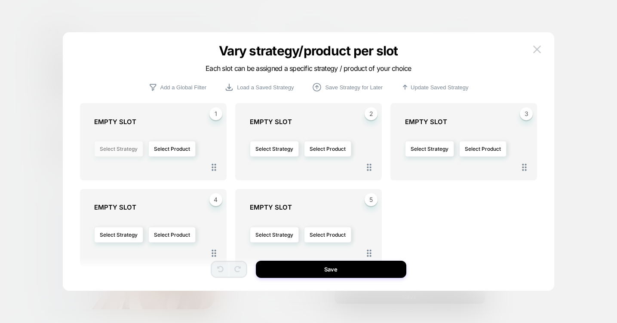
click at [110, 150] on button "Select Strategy" at bounding box center [118, 149] width 49 height 16
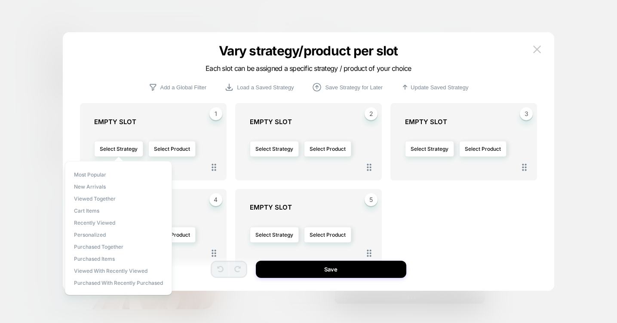
click at [98, 170] on div "Most Popular New Arrivals Viewed Together Cart Items Recently Viewed personaliz…" at bounding box center [118, 228] width 107 height 134
click at [96, 177] on span "Most Popular" at bounding box center [90, 174] width 32 height 6
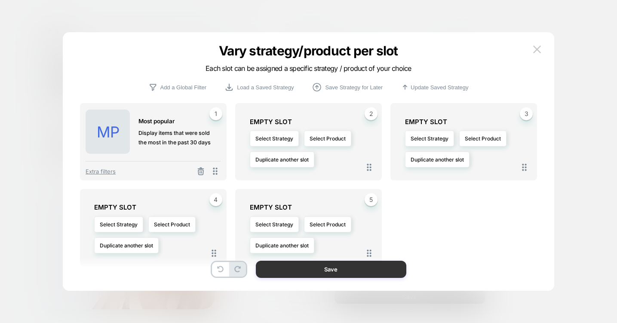
click at [322, 273] on button "Save" at bounding box center [331, 269] width 150 height 17
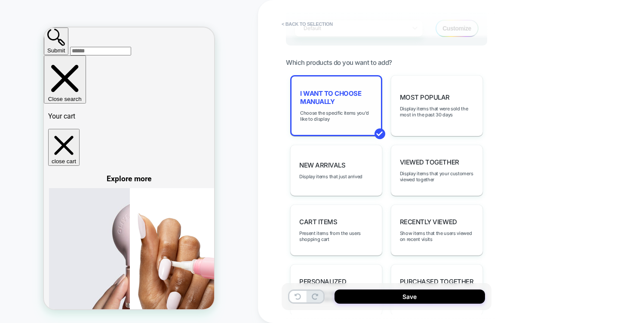
click at [347, 102] on span "I want to choose manually" at bounding box center [336, 97] width 72 height 16
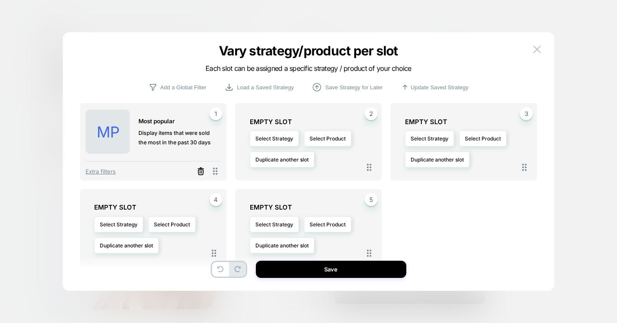
click at [202, 171] on icon at bounding box center [200, 171] width 9 height 9
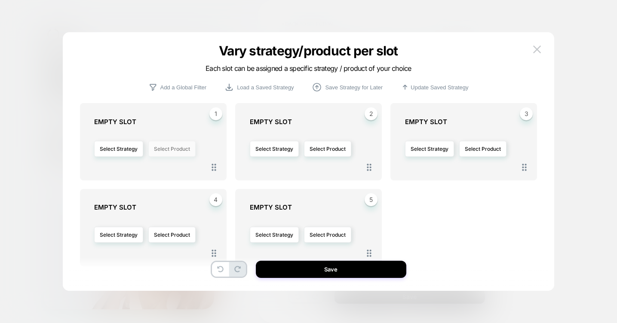
click at [181, 147] on button "Select Product" at bounding box center [171, 149] width 47 height 16
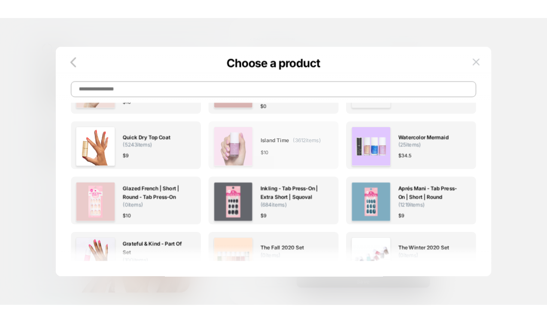
scroll to position [0, 0]
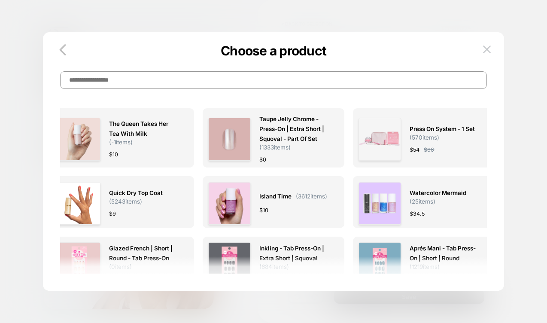
click at [162, 81] on input at bounding box center [273, 80] width 427 height 18
paste input "**********"
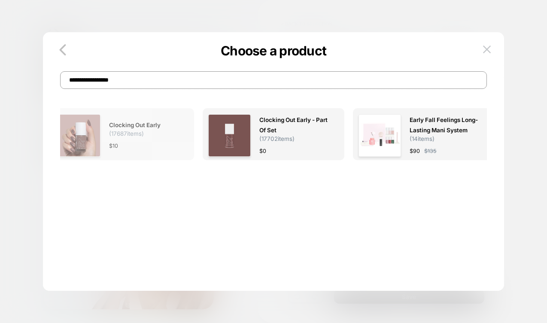
type input "**********"
click at [86, 133] on img at bounding box center [79, 135] width 43 height 43
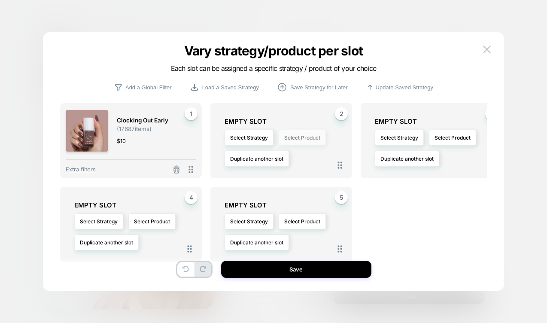
click at [315, 136] on button "Select Product" at bounding box center [302, 138] width 47 height 16
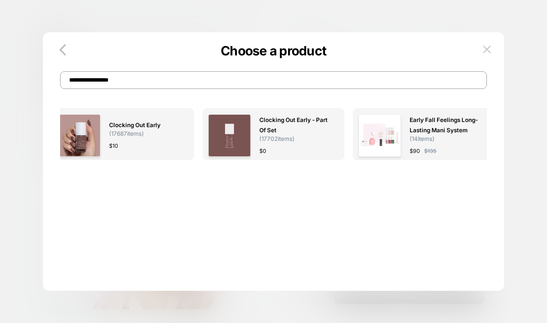
click at [144, 71] on input "**********" at bounding box center [273, 80] width 427 height 18
click at [136, 81] on input "**********" at bounding box center [273, 80] width 427 height 18
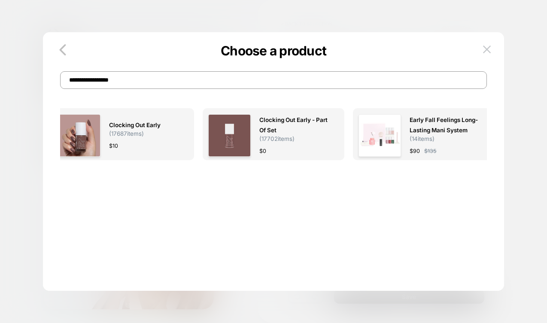
paste input
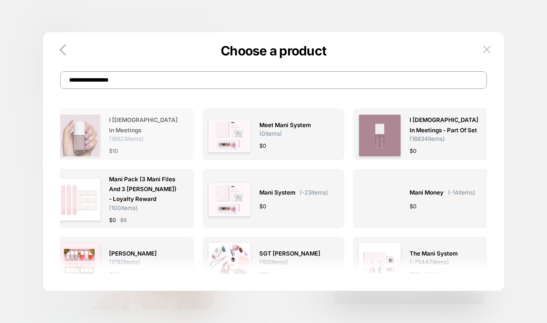
type input "**********"
click at [95, 136] on img at bounding box center [79, 135] width 43 height 43
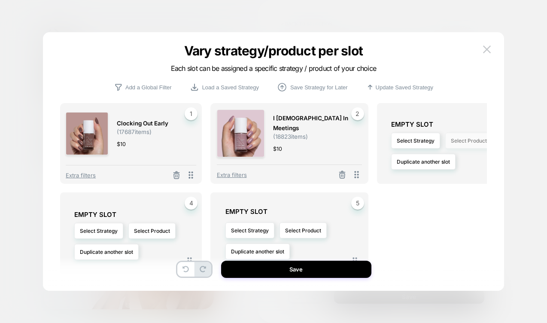
click at [466, 141] on button "Select Product" at bounding box center [469, 141] width 47 height 16
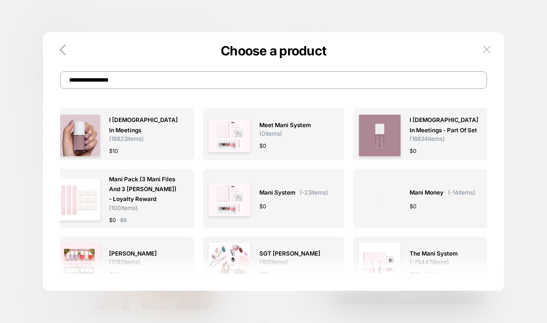
click at [133, 82] on input "**********" at bounding box center [273, 80] width 427 height 18
paste input
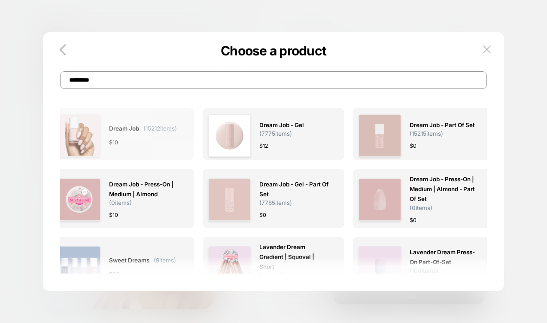
type input "*********"
click at [165, 132] on span "Dream Job ( 15212 items)" at bounding box center [143, 129] width 68 height 10
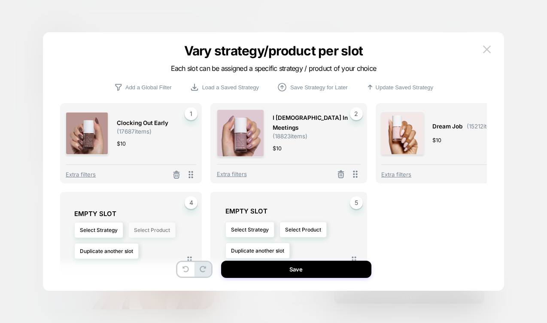
click at [160, 222] on button "Select Product" at bounding box center [151, 230] width 47 height 16
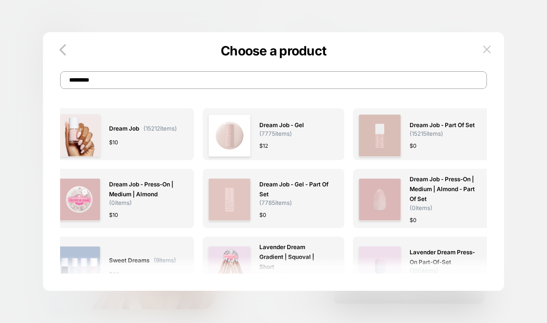
click at [129, 85] on input "*********" at bounding box center [273, 80] width 427 height 18
paste input "**"
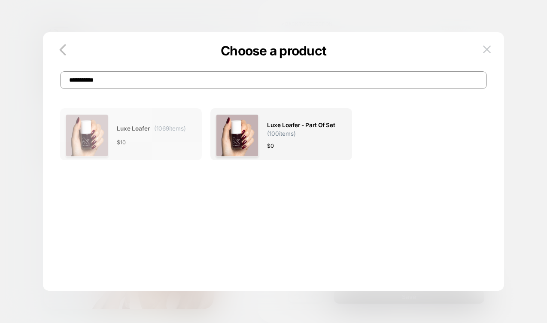
type input "**********"
click at [162, 139] on div "Luxe Loafer ( 1069 items) $ 10" at bounding box center [151, 135] width 69 height 43
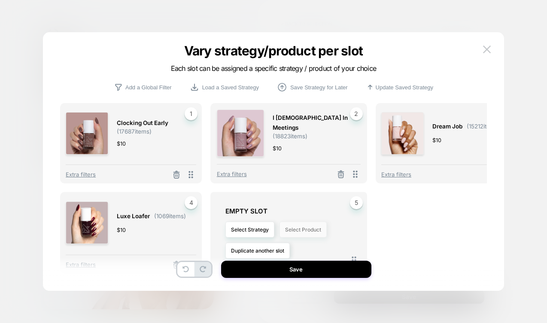
click at [296, 222] on button "Select Product" at bounding box center [303, 230] width 47 height 16
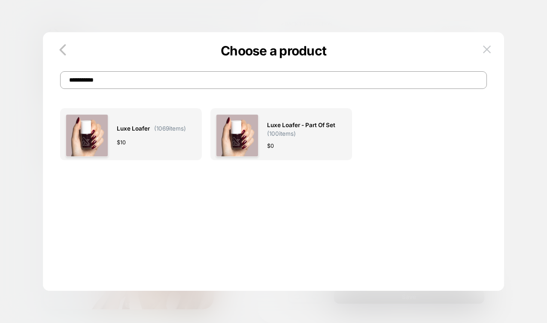
click at [162, 70] on div "**********" at bounding box center [273, 71] width 461 height 35
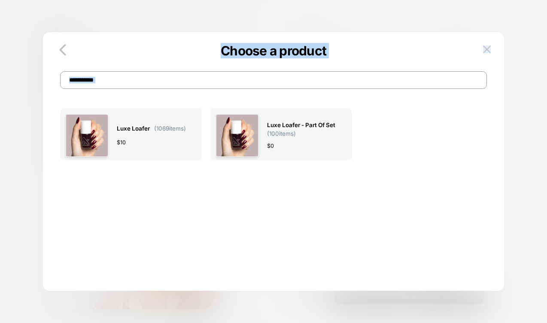
click at [162, 70] on div "**********" at bounding box center [273, 71] width 461 height 35
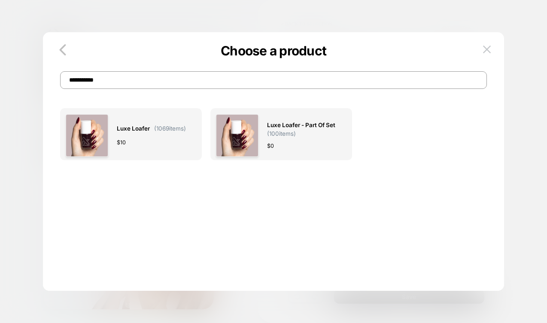
click at [147, 73] on input "**********" at bounding box center [273, 80] width 427 height 18
paste input
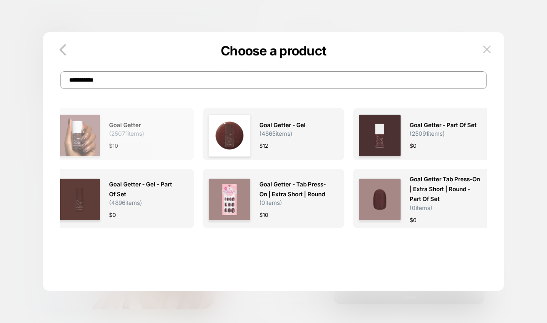
type input "**********"
click at [86, 135] on img at bounding box center [79, 135] width 43 height 43
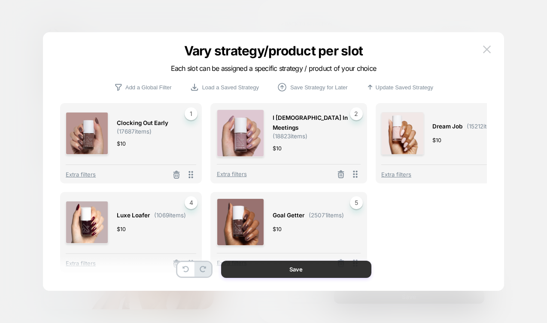
click at [317, 271] on button "Save" at bounding box center [296, 269] width 150 height 17
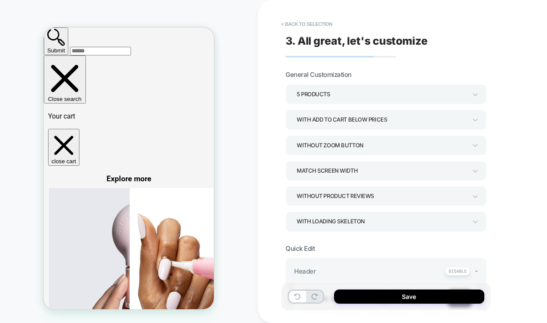
click at [342, 90] on div "5 Products" at bounding box center [382, 95] width 170 height 12
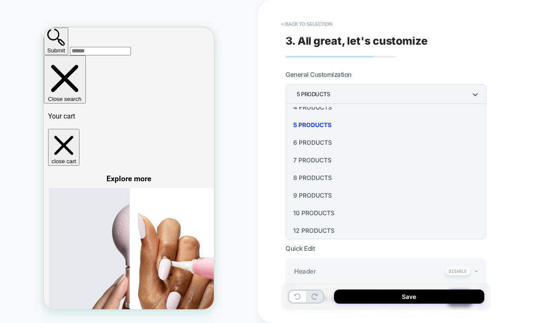
scroll to position [64, 0]
click at [332, 177] on div "8 Products" at bounding box center [386, 177] width 194 height 18
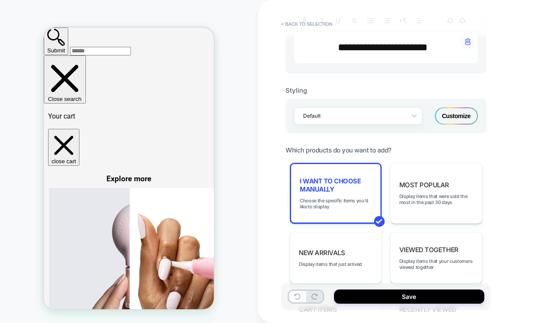
scroll to position [340, 0]
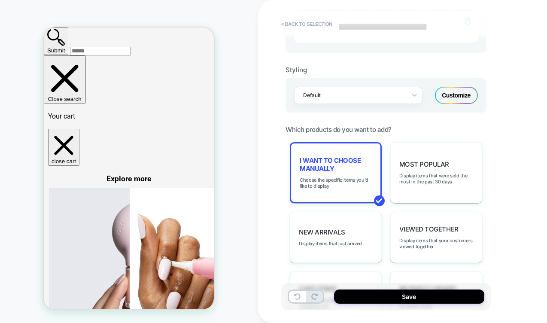
click at [347, 170] on div "I want to choose manually Choose the specific items you'd like to display" at bounding box center [336, 172] width 92 height 61
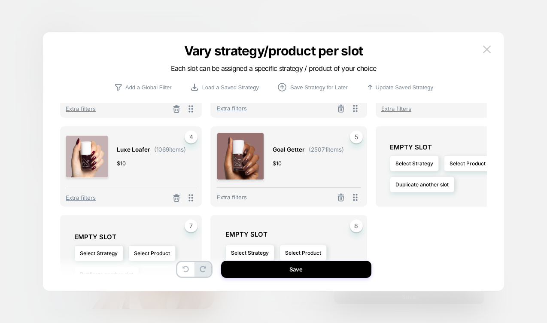
scroll to position [89, 0]
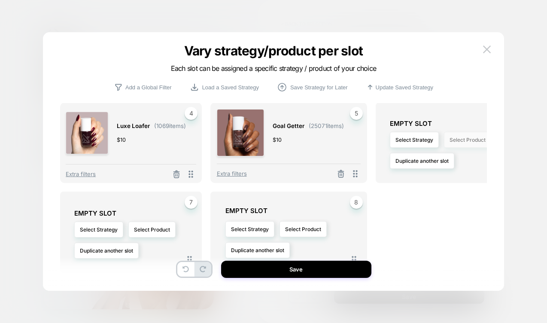
click at [466, 133] on button "Select Product" at bounding box center [467, 140] width 47 height 16
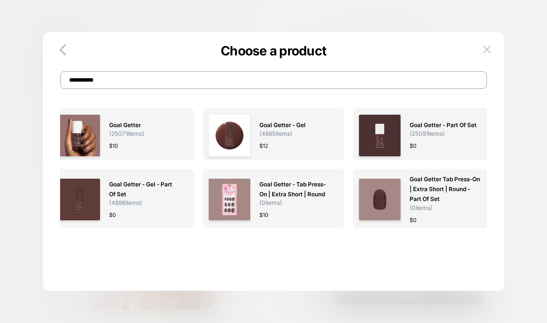
click at [259, 83] on input "**********" at bounding box center [273, 80] width 427 height 18
paste input
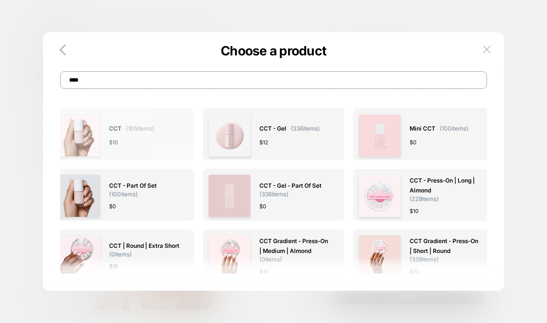
type input "***"
click at [163, 142] on div "CCT ( 105 items) $ 10" at bounding box center [123, 135] width 131 height 43
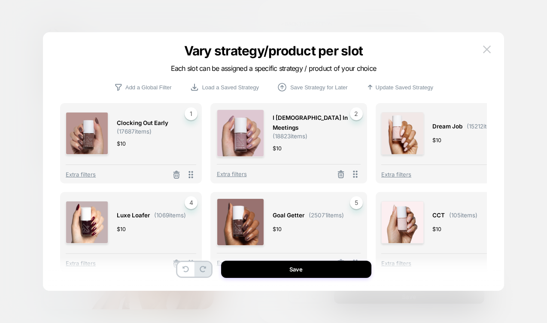
scroll to position [91, 0]
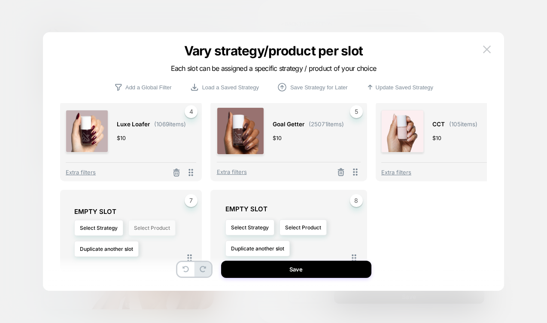
click at [163, 220] on button "Select Product" at bounding box center [151, 228] width 47 height 16
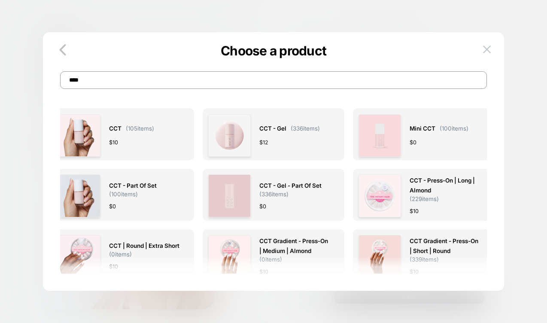
drag, startPoint x: 98, startPoint y: 79, endPoint x: -9, endPoint y: 74, distance: 106.7
click at [0, 74] on html "**********" at bounding box center [273, 161] width 547 height 323
paste input "**********"
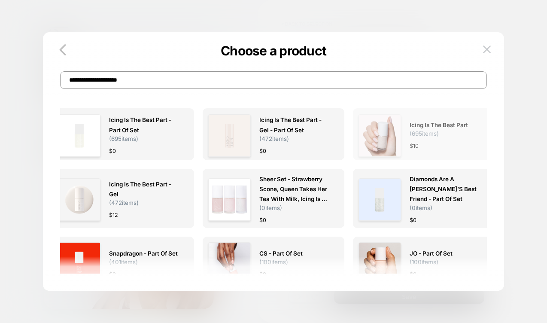
type input "**********"
click at [379, 135] on img at bounding box center [380, 135] width 43 height 43
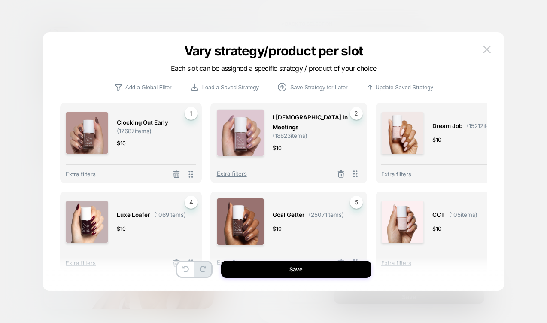
scroll to position [91, 0]
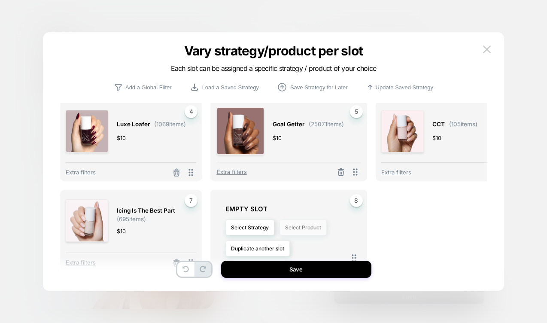
click at [303, 220] on button "Select Product" at bounding box center [303, 228] width 47 height 16
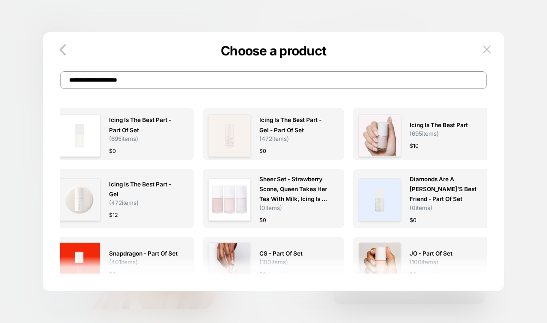
scroll to position [0, 0]
drag, startPoint x: 124, startPoint y: 83, endPoint x: -9, endPoint y: 76, distance: 133.4
click at [0, 76] on html "**********" at bounding box center [273, 161] width 547 height 323
paste input
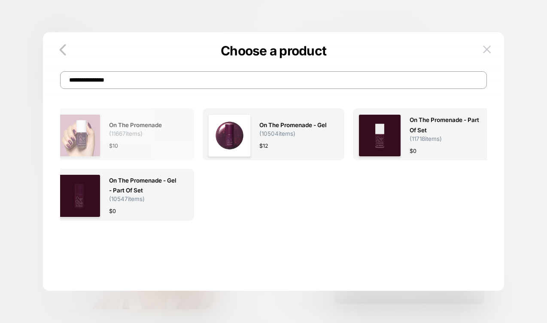
type input "**********"
click at [129, 139] on div "On the Promenade ( 11667 items) $ 10" at bounding box center [144, 135] width 70 height 43
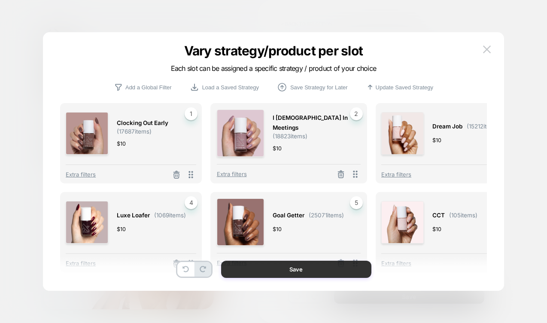
click at [331, 270] on button "Save" at bounding box center [296, 269] width 150 height 17
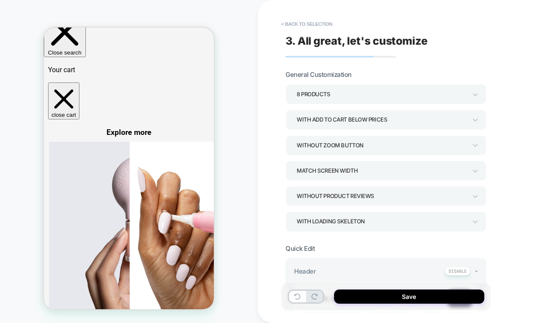
scroll to position [50, 0]
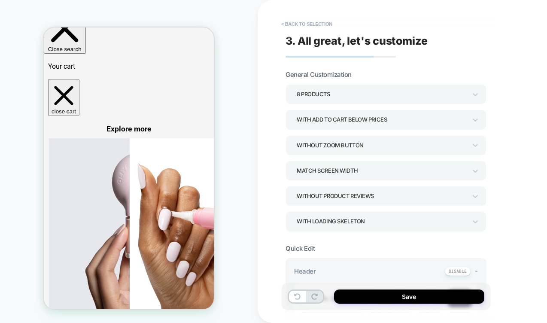
click at [355, 171] on div "Match Screen Width" at bounding box center [382, 171] width 170 height 12
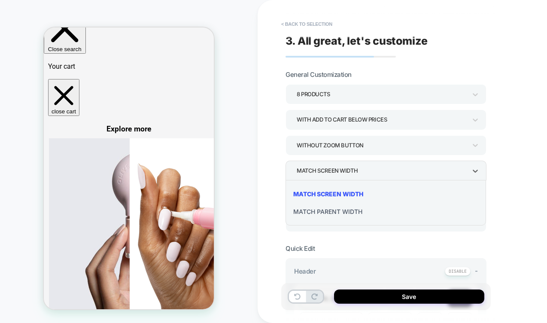
click at [348, 170] on div at bounding box center [273, 161] width 547 height 323
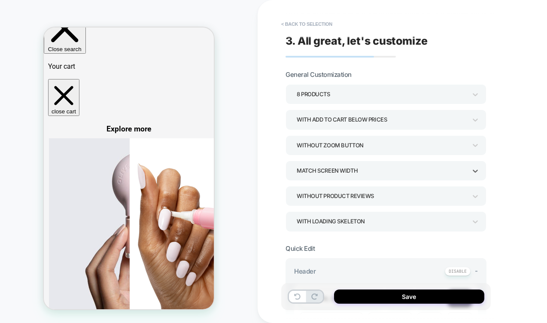
click at [348, 170] on div "Match Screen Width" at bounding box center [382, 171] width 170 height 12
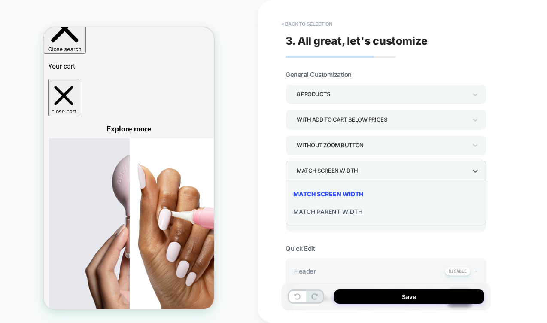
click at [333, 212] on div "Match Parent Width" at bounding box center [386, 212] width 194 height 18
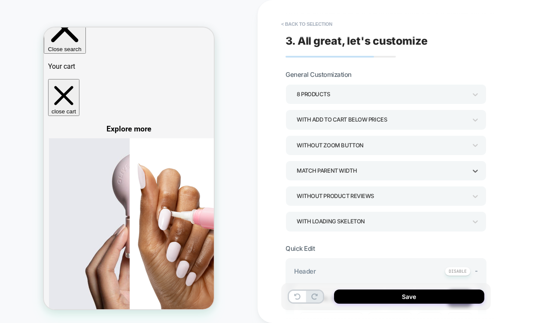
click at [333, 170] on div "Match Parent Width" at bounding box center [382, 171] width 170 height 12
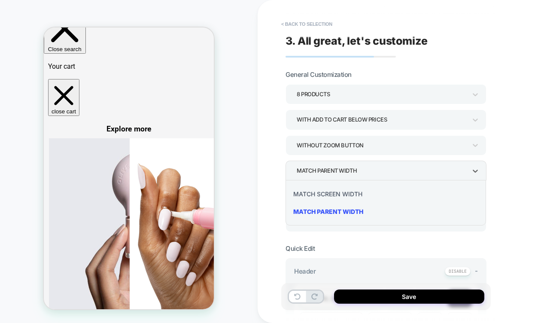
click at [327, 192] on div "Match Screen Width" at bounding box center [386, 194] width 194 height 18
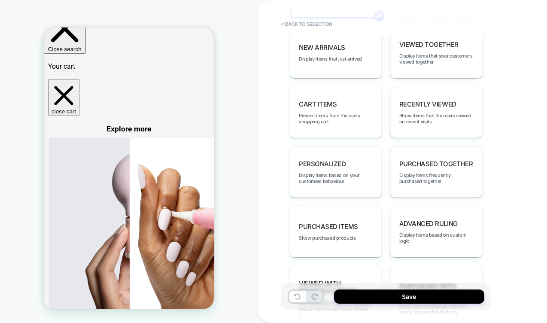
scroll to position [527, 0]
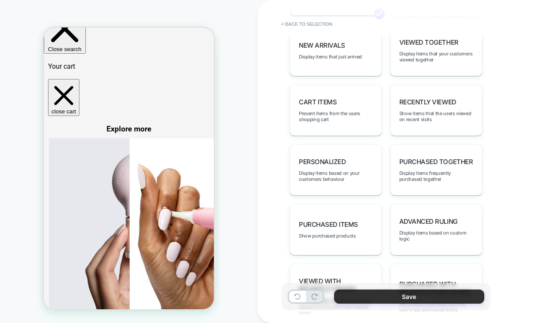
click at [391, 298] on button "Save" at bounding box center [409, 297] width 150 height 14
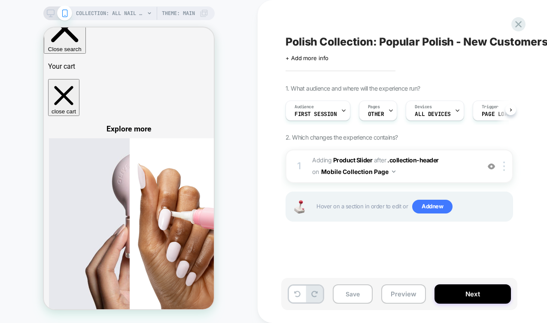
scroll to position [0, 0]
click at [505, 166] on img at bounding box center [505, 166] width 2 height 9
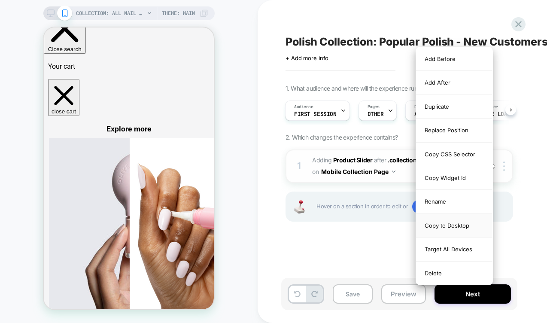
click at [464, 229] on div "Copy to Desktop" at bounding box center [454, 226] width 76 height 24
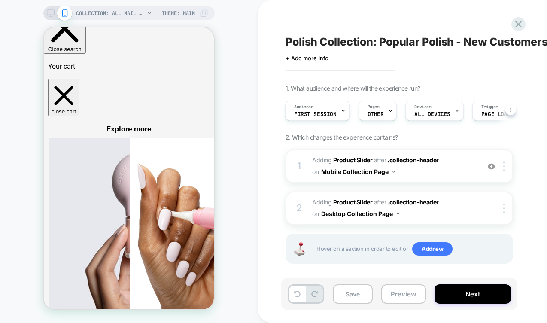
click at [48, 12] on icon at bounding box center [51, 13] width 8 height 8
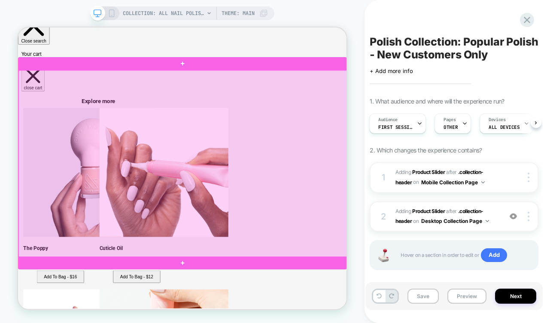
click at [437, 228] on div at bounding box center [238, 210] width 439 height 250
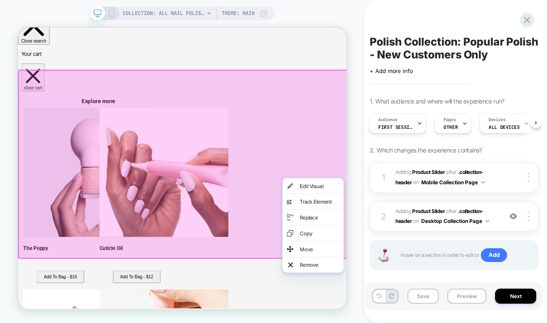
click at [436, 224] on div at bounding box center [238, 210] width 441 height 252
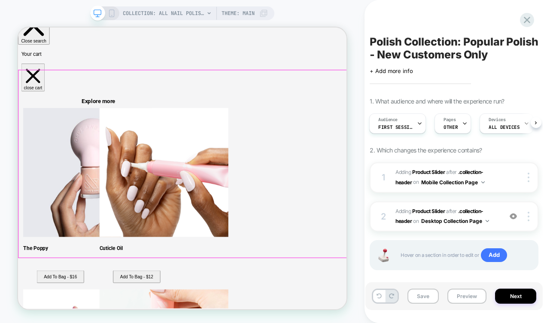
click at [434, 227] on div at bounding box center [238, 210] width 439 height 250
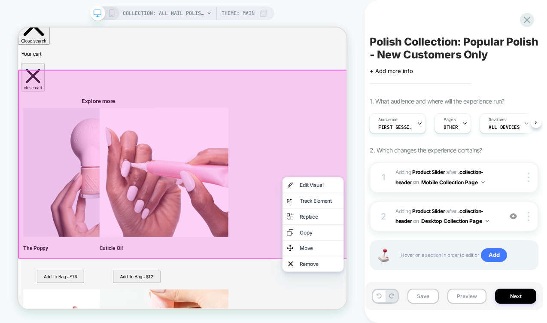
click at [421, 121] on div at bounding box center [238, 210] width 441 height 252
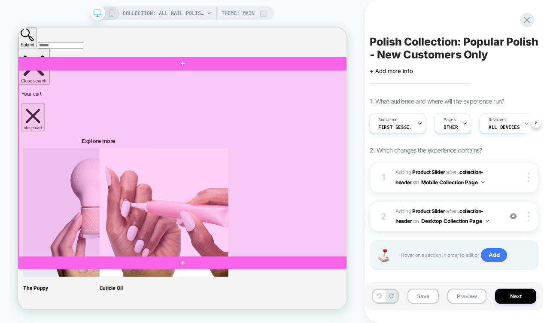
scroll to position [0, 117]
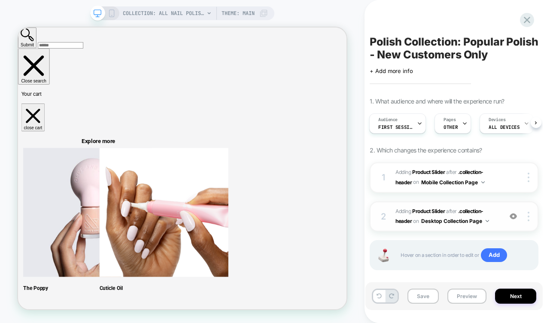
click at [501, 221] on div "2 #_loomi_addon_1760560126781 Adding Product Slider AFTER .collection-header .c…" at bounding box center [454, 217] width 169 height 31
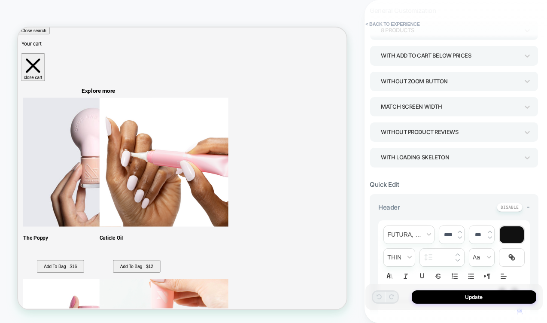
scroll to position [0, 0]
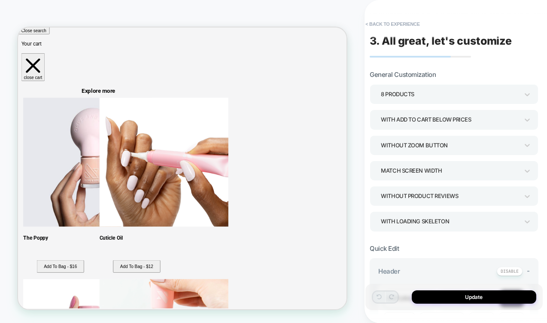
click at [414, 91] on div "8 Products" at bounding box center [450, 95] width 138 height 12
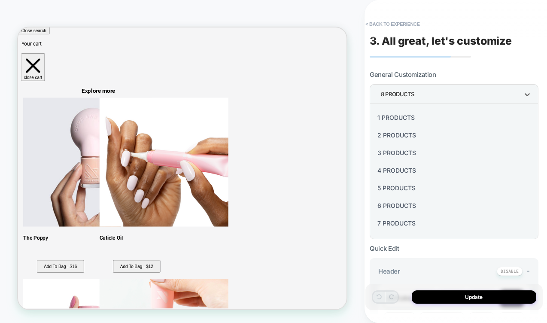
click at [391, 189] on div "5 Products" at bounding box center [454, 188] width 162 height 18
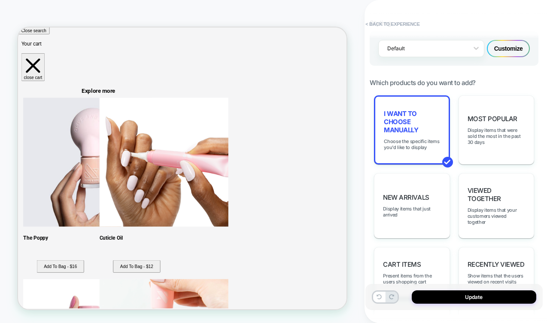
scroll to position [402, 0]
click at [470, 296] on button "Update" at bounding box center [474, 296] width 125 height 13
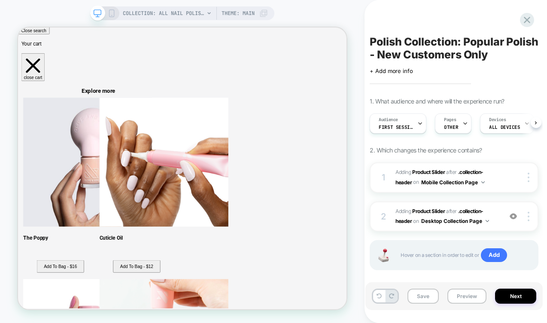
scroll to position [0, 0]
click at [112, 16] on icon at bounding box center [112, 13] width 8 height 8
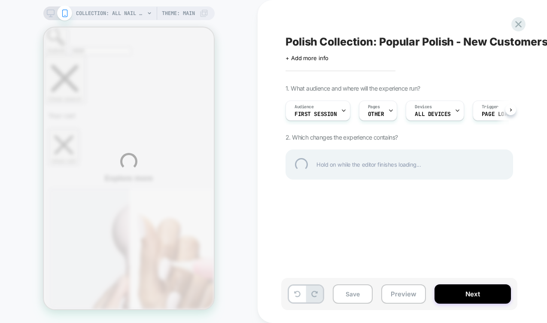
scroll to position [28, 0]
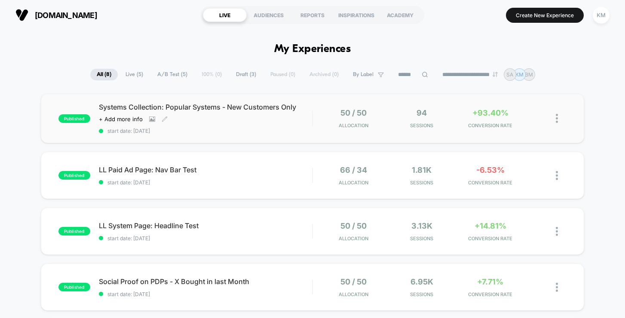
drag, startPoint x: 302, startPoint y: 106, endPoint x: 143, endPoint y: 103, distance: 159.4
click at [143, 103] on span "Systems Collection: Popular Systems - New Customers Only" at bounding box center [206, 107] width 214 height 9
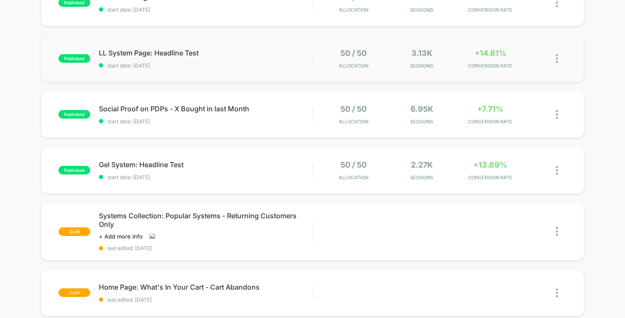
scroll to position [286, 0]
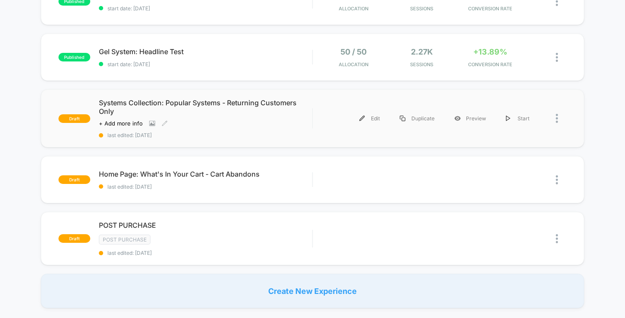
click at [246, 101] on span "Systems Collection: Popular Systems - Returning Customers Only" at bounding box center [206, 106] width 214 height 17
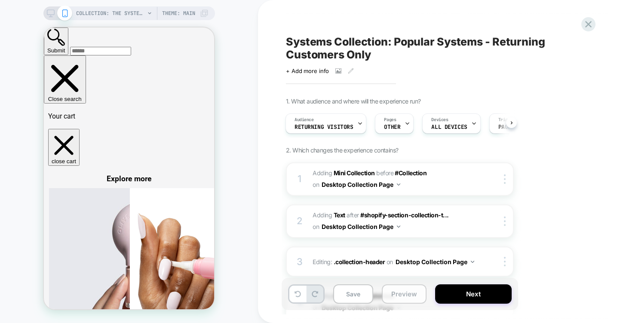
click at [410, 296] on button "Preview" at bounding box center [404, 293] width 45 height 19
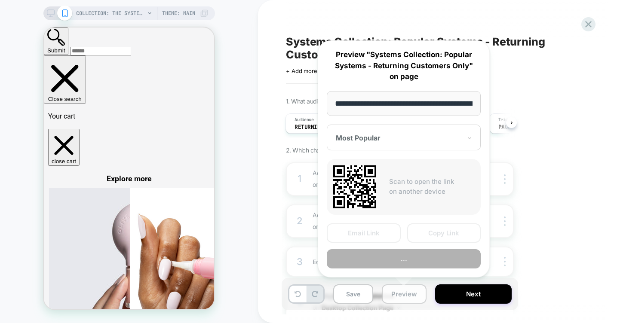
scroll to position [0, 95]
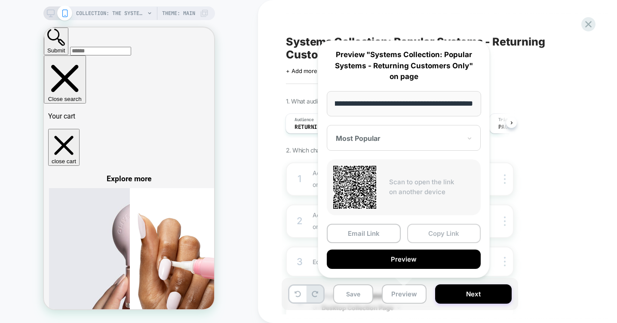
click at [455, 233] on button "Copy Link" at bounding box center [444, 233] width 74 height 19
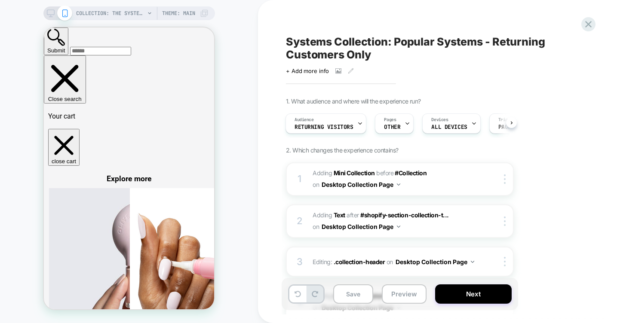
click at [50, 11] on icon at bounding box center [51, 13] width 8 height 8
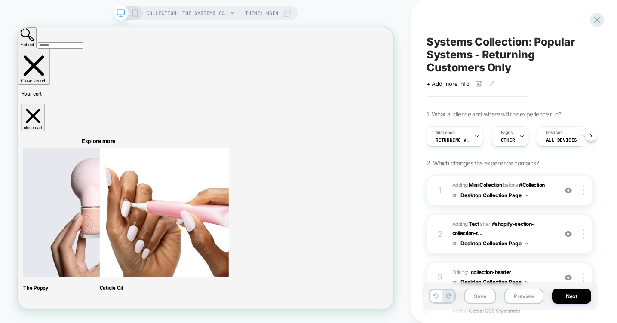
scroll to position [0, 0]
click at [575, 298] on button "Next" at bounding box center [571, 296] width 39 height 15
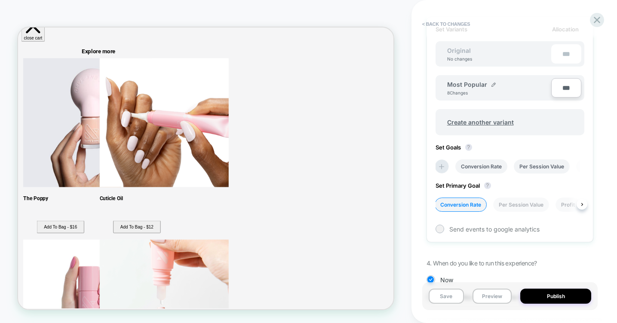
scroll to position [326, 0]
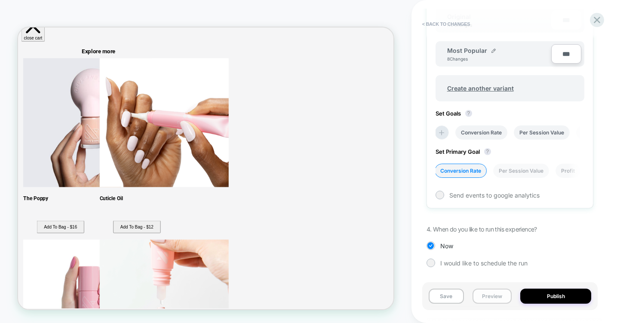
click at [499, 300] on button "Preview" at bounding box center [491, 296] width 39 height 15
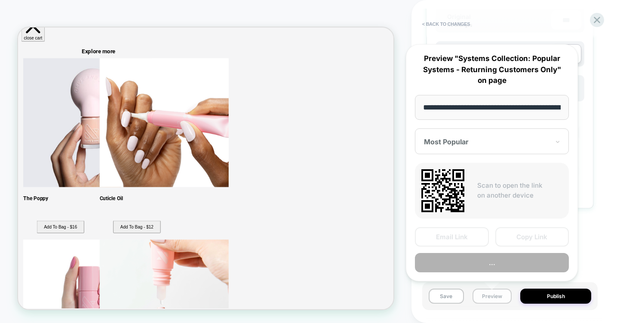
scroll to position [0, 95]
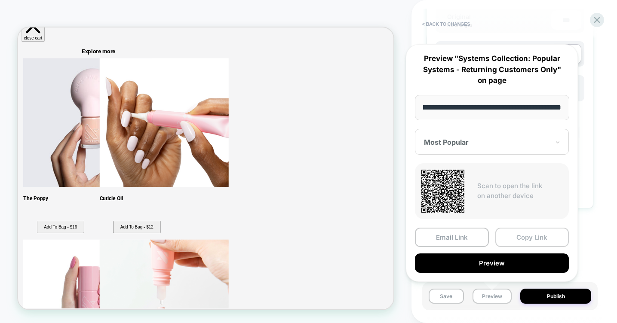
click at [535, 237] on button "Copy Link" at bounding box center [532, 237] width 74 height 19
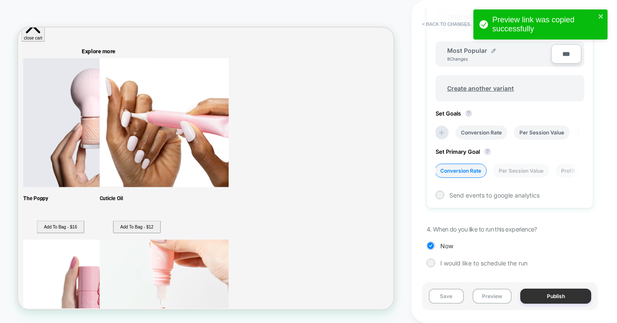
click at [548, 297] on button "Publish" at bounding box center [555, 296] width 71 height 15
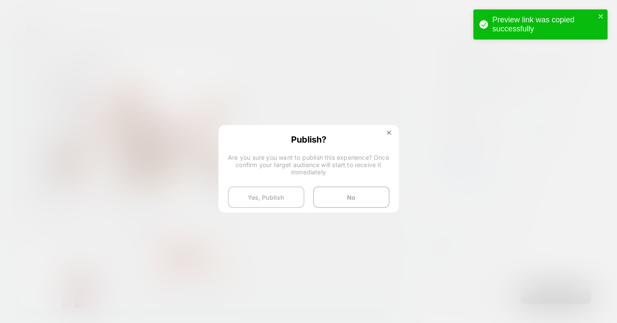
click at [278, 199] on button "Yes, Publish" at bounding box center [266, 196] width 76 height 21
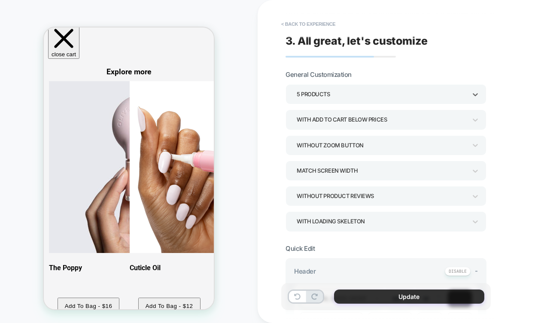
click at [413, 295] on button "Update" at bounding box center [409, 297] width 150 height 14
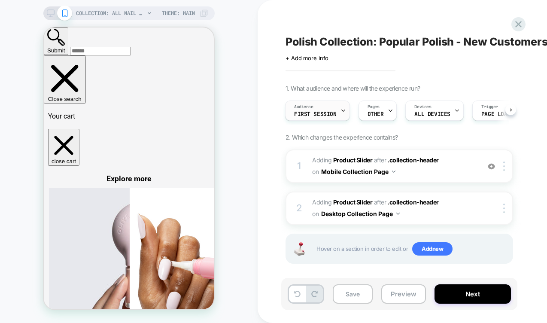
click at [309, 109] on span "Audience" at bounding box center [303, 107] width 19 height 6
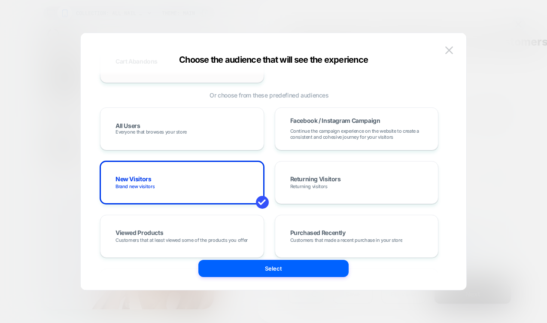
scroll to position [104, 0]
click at [451, 50] on img at bounding box center [450, 49] width 8 height 7
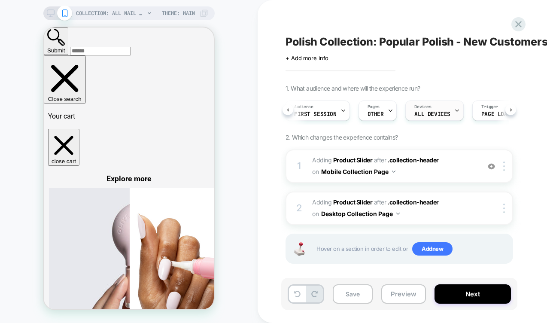
scroll to position [0, 42]
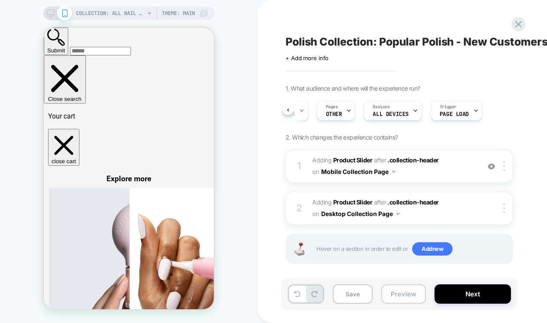
click at [406, 298] on button "Preview" at bounding box center [404, 293] width 45 height 19
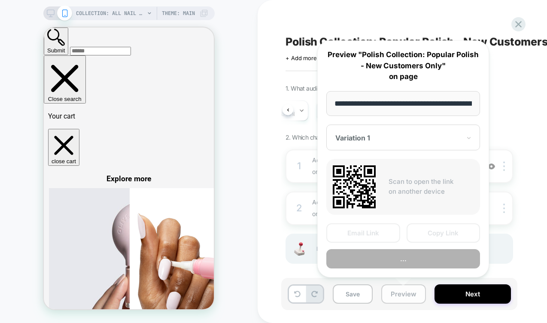
scroll to position [0, 122]
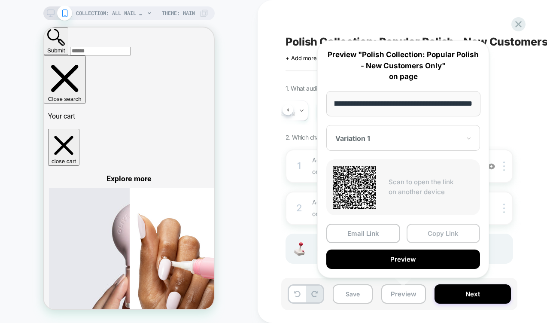
click at [439, 230] on button "Copy Link" at bounding box center [444, 233] width 74 height 19
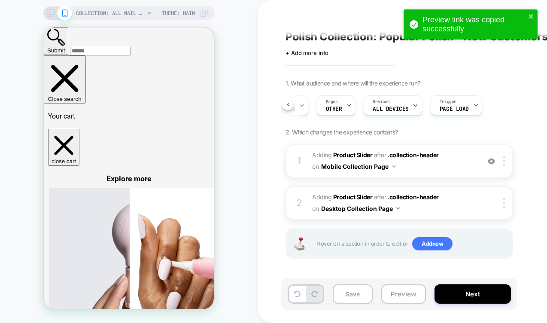
scroll to position [0, 0]
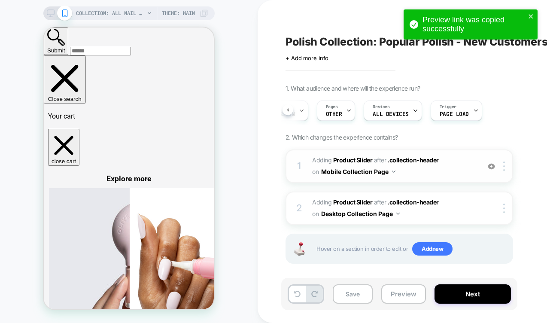
click at [461, 162] on span "#_loomi_addon_1760558233303 Adding Product Slider AFTER .collection-header .col…" at bounding box center [394, 166] width 164 height 23
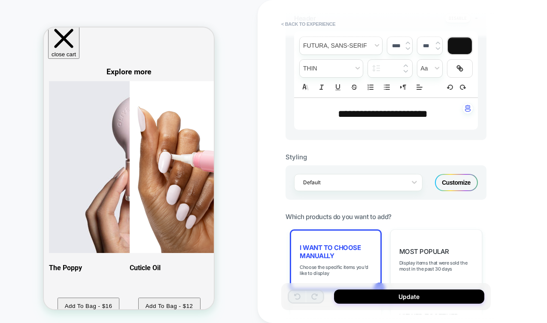
scroll to position [252, 0]
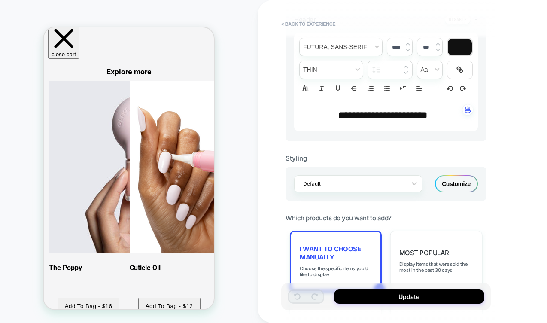
click at [463, 187] on div "Customize" at bounding box center [456, 183] width 43 height 17
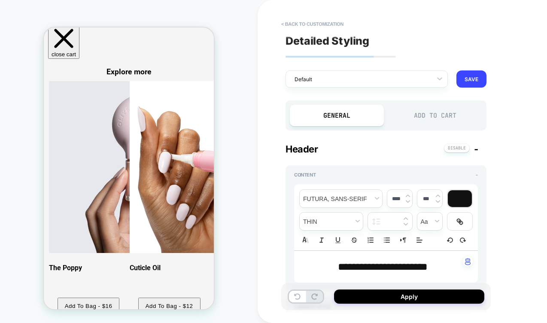
click at [438, 118] on div "Add to Cart" at bounding box center [435, 115] width 94 height 21
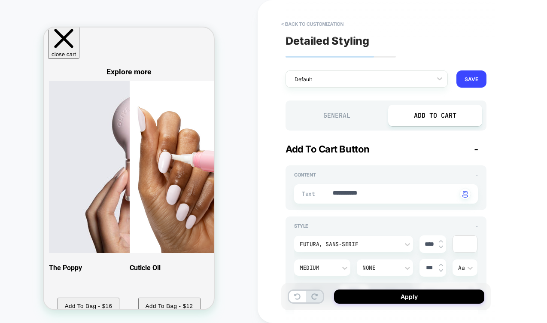
type textarea "*"
click at [359, 193] on textarea "**********" at bounding box center [394, 194] width 125 height 10
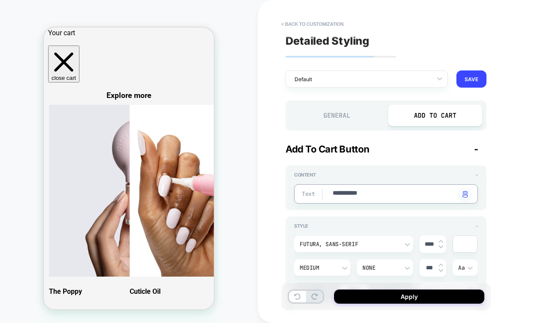
scroll to position [84, 0]
click at [378, 189] on textarea "**********" at bounding box center [394, 194] width 125 height 10
drag, startPoint x: 377, startPoint y: 194, endPoint x: 312, endPoint y: 185, distance: 66.4
click at [312, 185] on div "**********" at bounding box center [386, 193] width 184 height 19
type textarea "*"
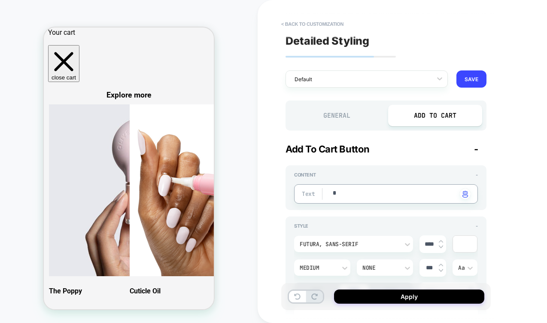
type textarea "*"
type textarea "**"
type textarea "*"
type textarea "***"
type textarea "*"
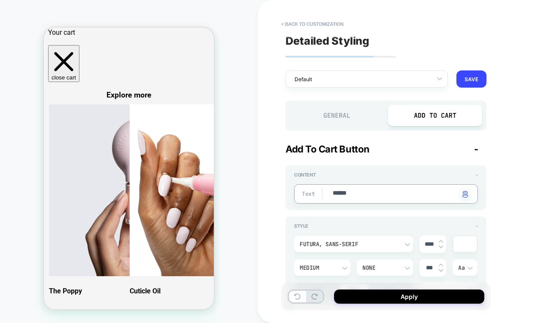
type textarea "******"
type textarea "*"
type textarea "**********"
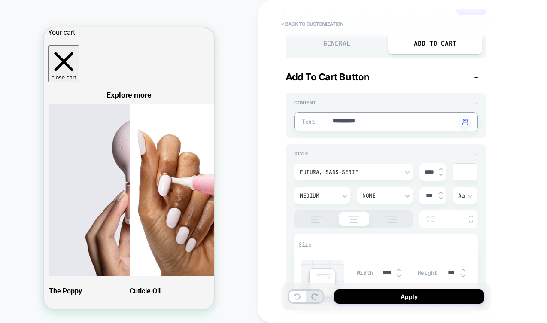
type textarea "*"
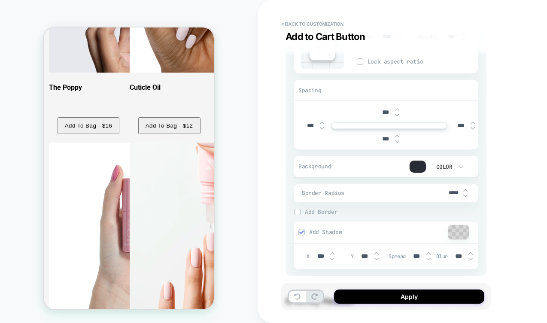
scroll to position [282, 0]
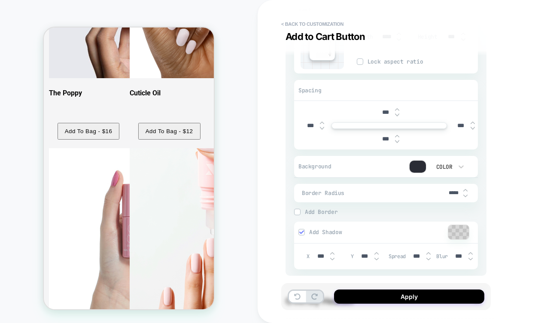
type textarea "**********"
click at [449, 163] on div "Color" at bounding box center [444, 166] width 18 height 7
click at [444, 187] on div "None" at bounding box center [448, 189] width 36 height 18
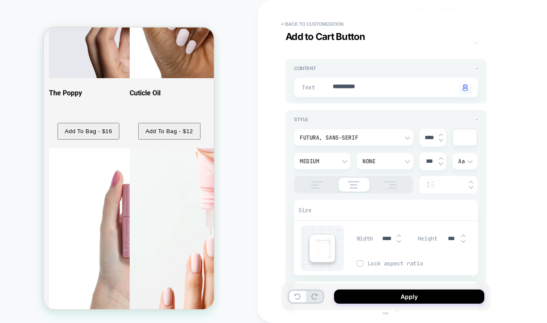
scroll to position [104, 0]
click at [464, 142] on div at bounding box center [465, 139] width 24 height 16
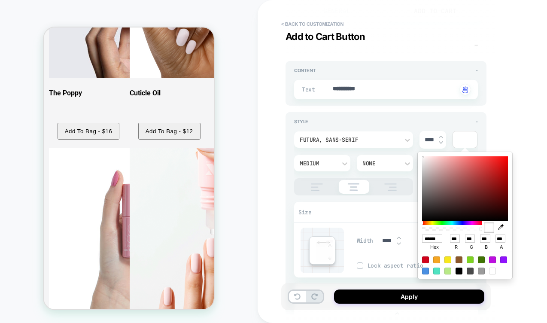
click at [461, 270] on div at bounding box center [459, 271] width 7 height 7
type textarea "*"
type input "******"
type input "*"
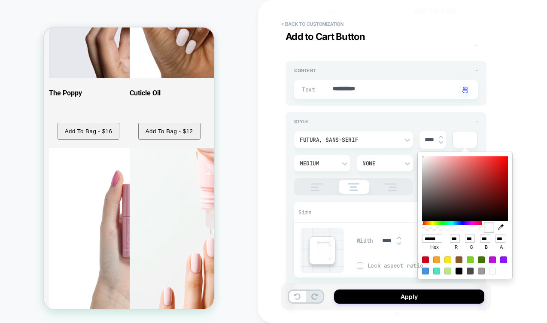
type input "*"
click at [516, 136] on div "**********" at bounding box center [447, 161] width 378 height 323
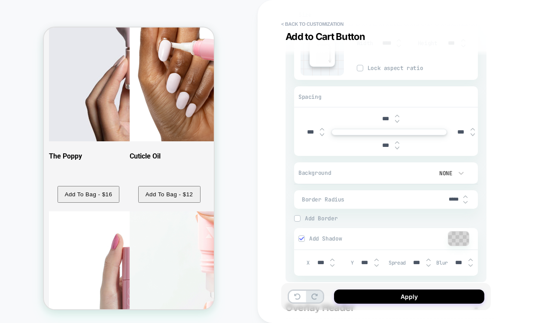
scroll to position [341, 0]
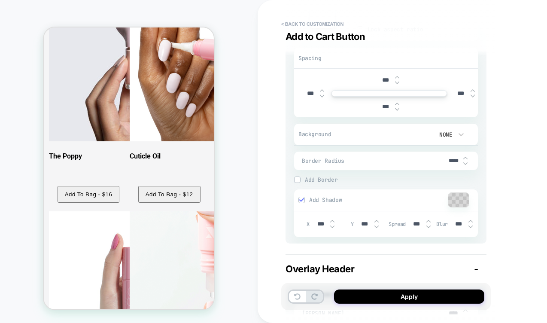
click at [298, 180] on img at bounding box center [297, 179] width 4 height 4
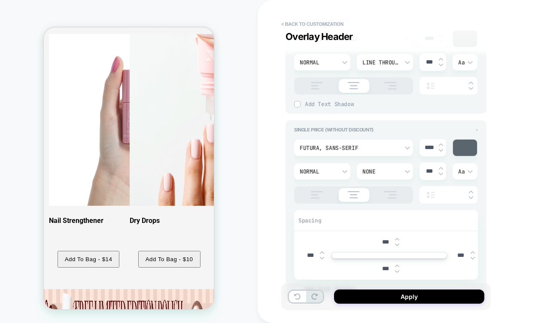
scroll to position [415, 0]
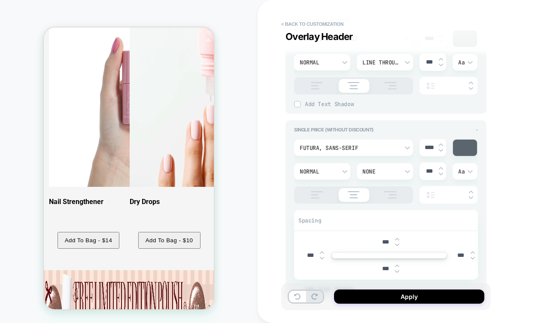
click at [381, 295] on button "Apply" at bounding box center [409, 297] width 150 height 14
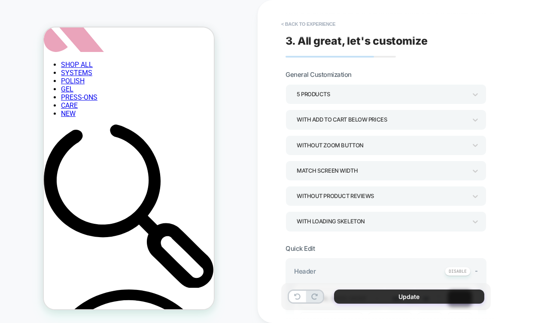
click at [409, 295] on button "Update" at bounding box center [409, 297] width 150 height 14
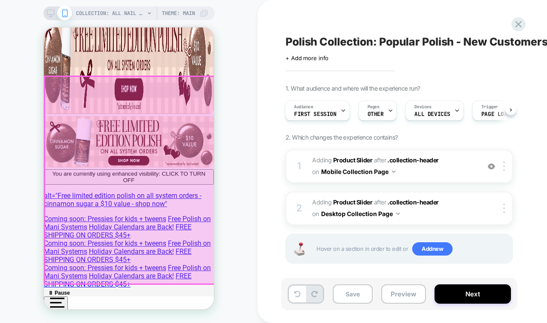
scroll to position [96, 0]
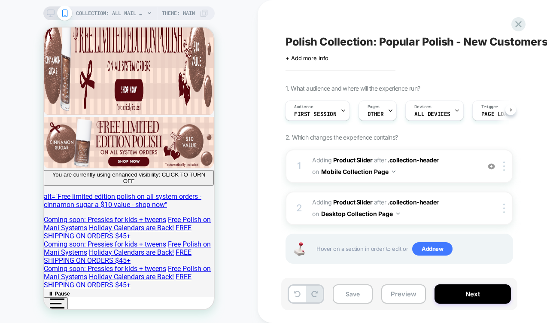
click at [51, 11] on icon at bounding box center [51, 13] width 8 height 8
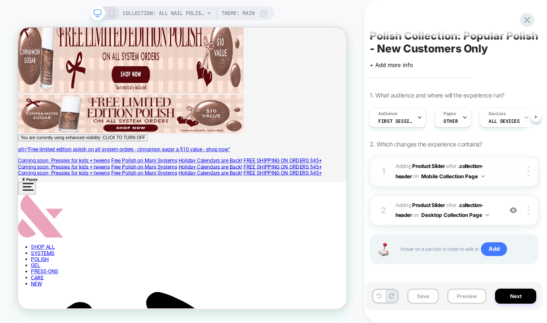
scroll to position [11, 0]
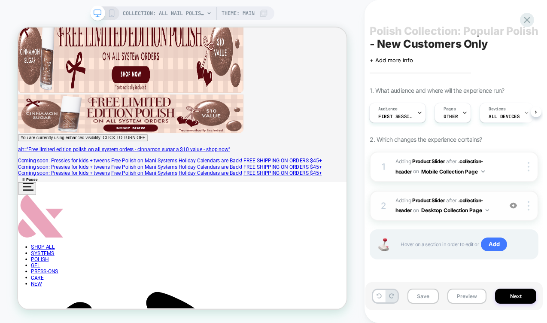
click at [493, 204] on span "#_loomi_addon_1760560126781 Adding Product Slider AFTER .collection-header .col…" at bounding box center [447, 206] width 102 height 20
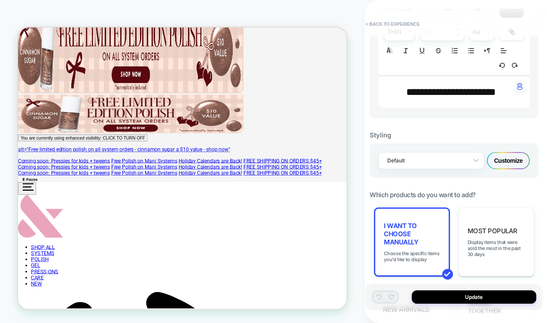
scroll to position [293, 0]
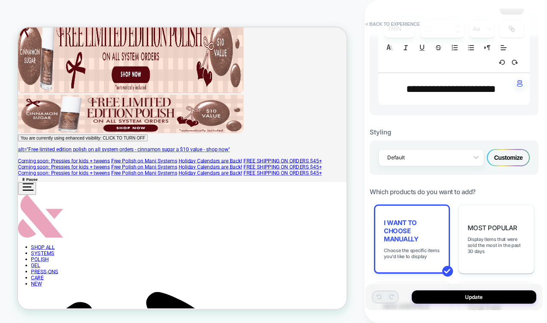
click at [514, 159] on div "Customize" at bounding box center [508, 157] width 43 height 17
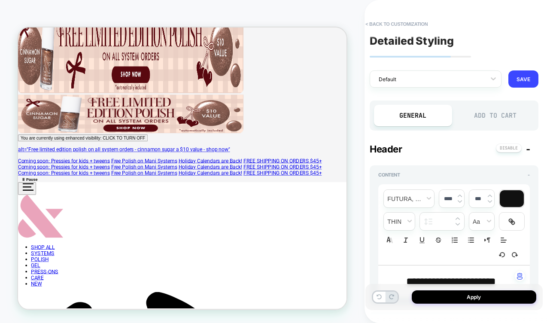
click at [495, 116] on div "Add to Cart" at bounding box center [496, 115] width 78 height 21
click at [493, 112] on div "Add to Cart" at bounding box center [496, 115] width 78 height 21
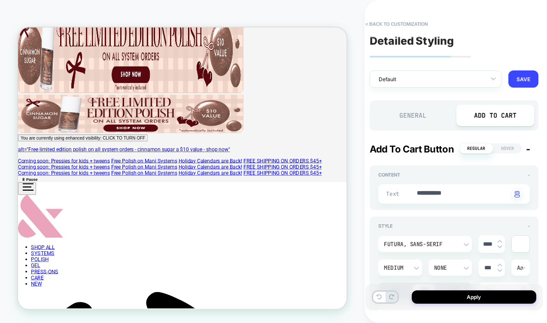
click at [481, 115] on div "Add to Cart" at bounding box center [496, 115] width 78 height 21
type textarea "*"
click at [437, 193] on textarea "**********" at bounding box center [462, 194] width 93 height 10
type textarea "*"
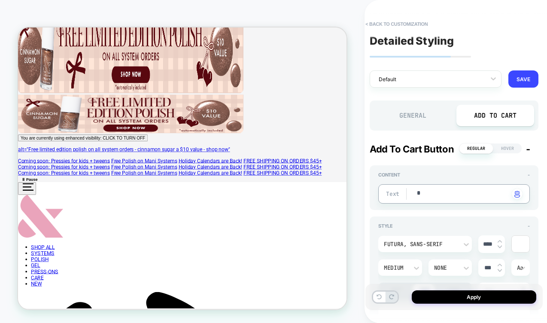
type textarea "*"
type textarea "***"
type textarea "*"
type textarea "***"
type textarea "*"
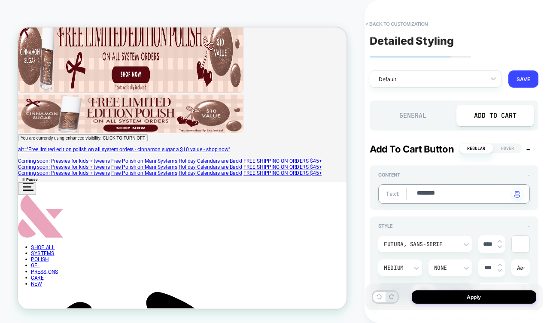
type textarea "*********"
type textarea "*"
type textarea "**********"
type textarea "*"
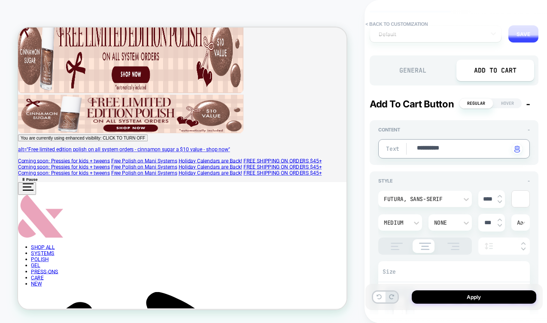
scroll to position [55, 0]
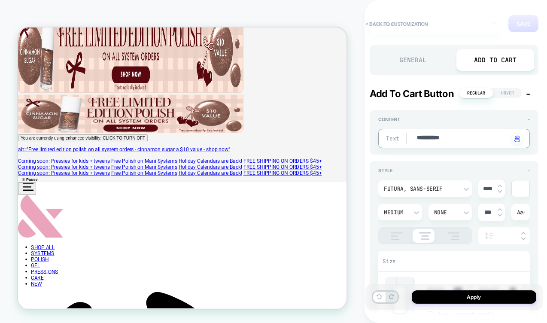
type textarea "**********"
click at [519, 183] on div at bounding box center [521, 188] width 18 height 16
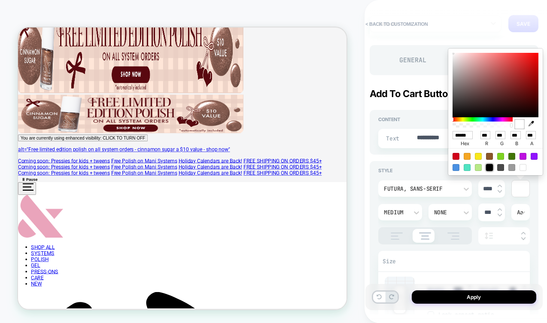
click at [492, 168] on div at bounding box center [489, 167] width 7 height 7
type textarea "*"
type input "******"
type input "*"
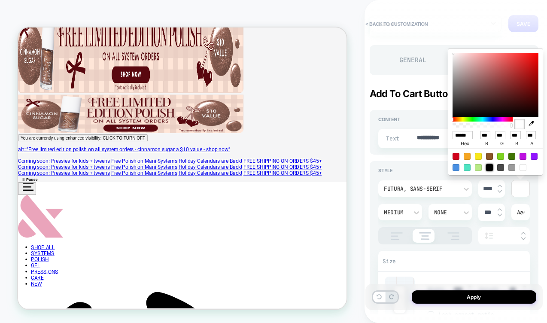
type input "*"
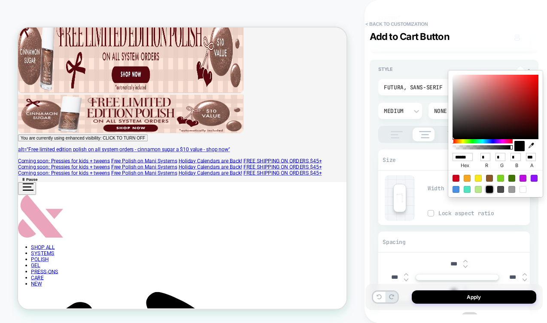
scroll to position [204, 0]
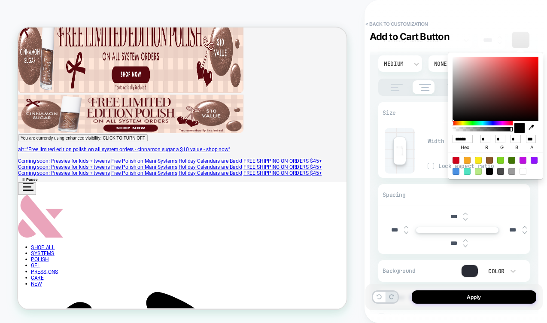
click at [369, 182] on div "**********" at bounding box center [454, 162] width 177 height 306
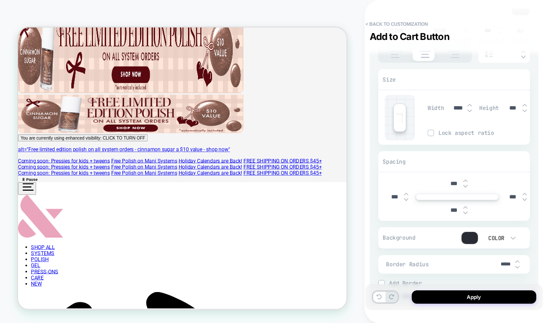
scroll to position [270, 0]
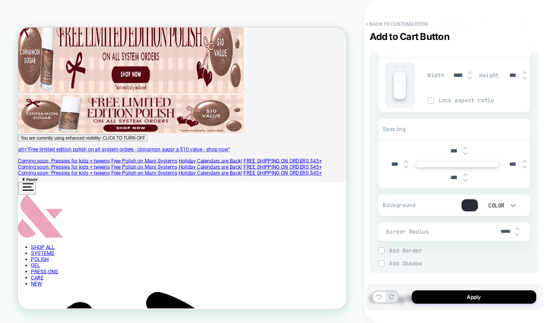
click at [510, 204] on icon at bounding box center [513, 205] width 9 height 9
click at [504, 226] on div "None" at bounding box center [500, 227] width 36 height 18
click at [381, 250] on img at bounding box center [382, 250] width 4 height 4
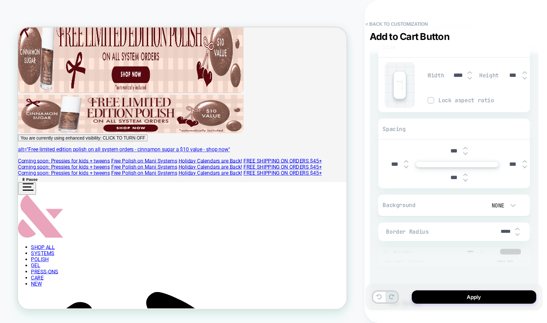
type textarea "*"
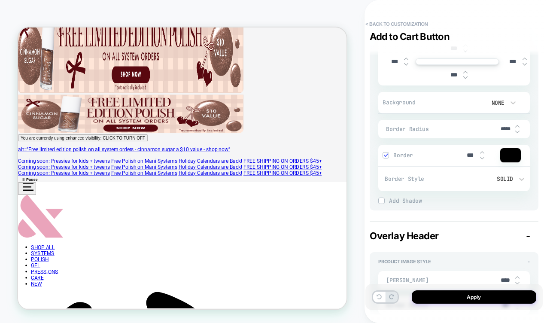
scroll to position [377, 0]
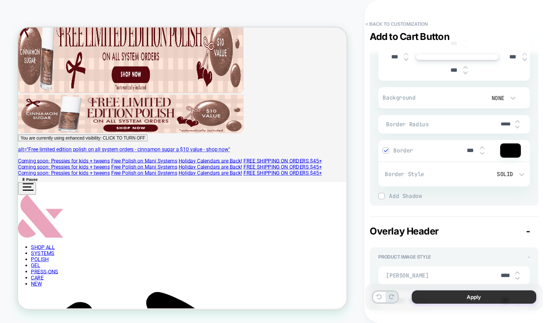
click at [451, 298] on button "Apply" at bounding box center [474, 296] width 125 height 13
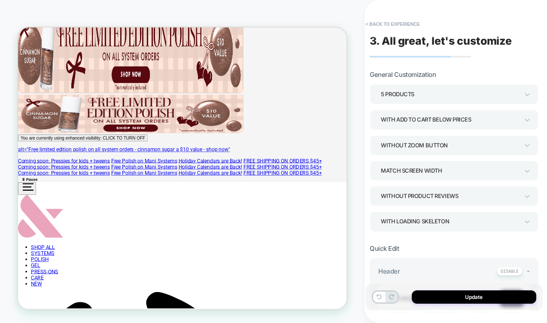
click at [451, 298] on button "Update" at bounding box center [474, 296] width 125 height 13
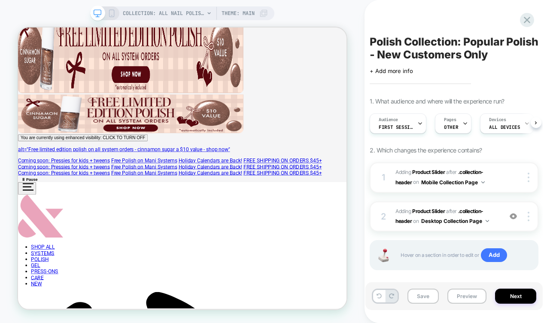
scroll to position [0, 0]
click at [482, 298] on button "Preview" at bounding box center [467, 296] width 39 height 15
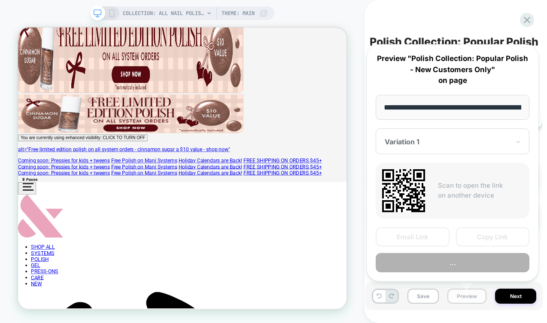
scroll to position [0, 122]
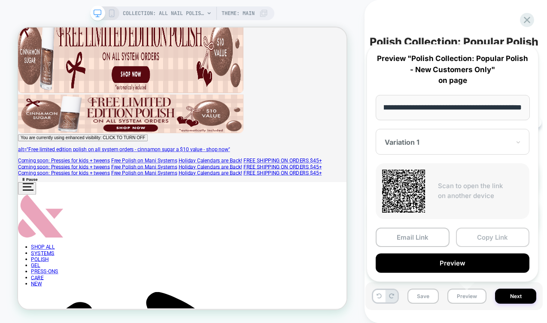
click at [489, 235] on button "Copy Link" at bounding box center [493, 237] width 74 height 19
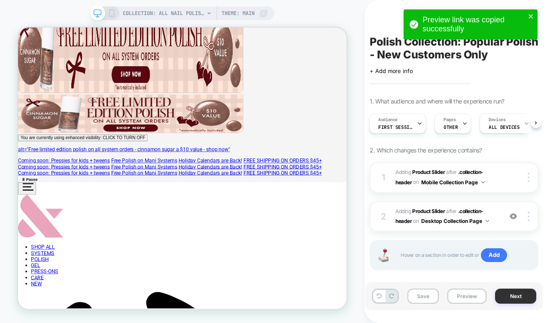
click at [525, 296] on button "Next" at bounding box center [515, 296] width 41 height 15
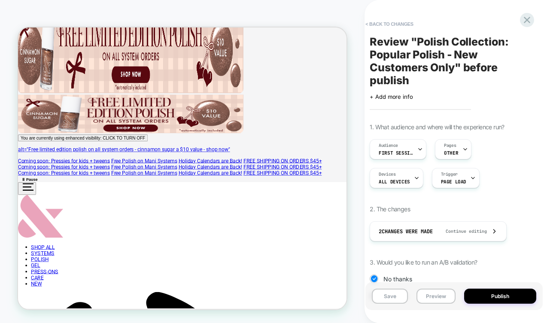
scroll to position [92, 0]
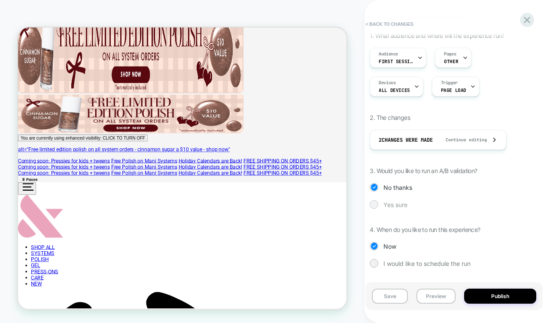
click at [374, 203] on div at bounding box center [374, 204] width 6 height 6
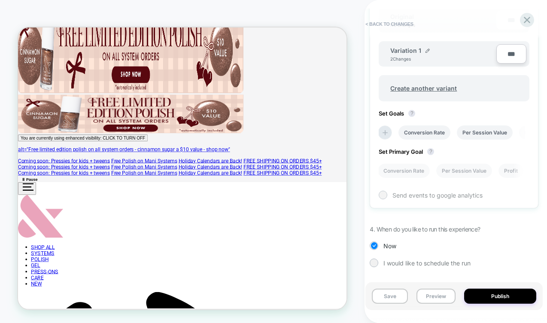
scroll to position [263, 0]
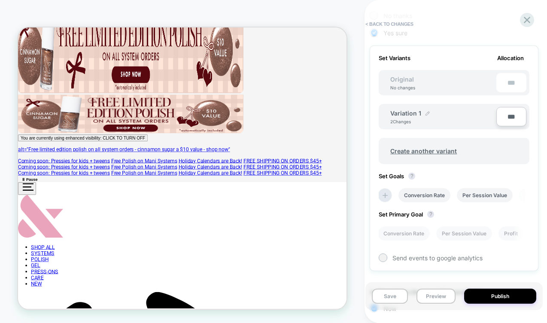
click at [428, 112] on img at bounding box center [428, 113] width 4 height 4
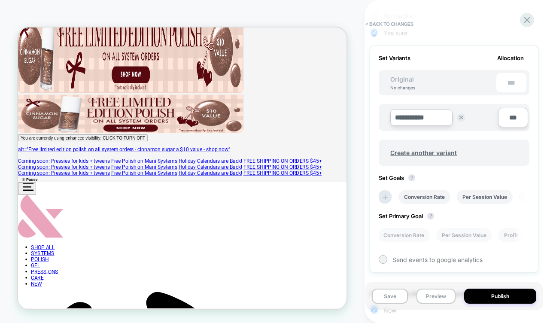
click at [420, 113] on input "**********" at bounding box center [422, 117] width 62 height 17
type input "**********"
click at [483, 117] on strong "Save" at bounding box center [484, 117] width 12 height 7
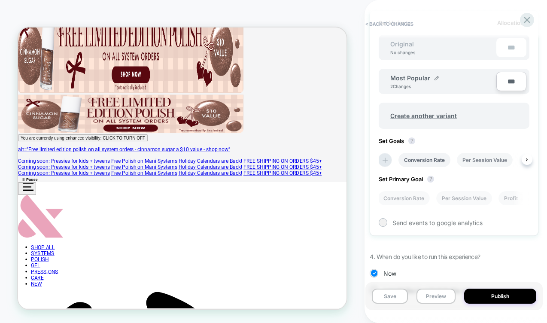
scroll to position [312, 0]
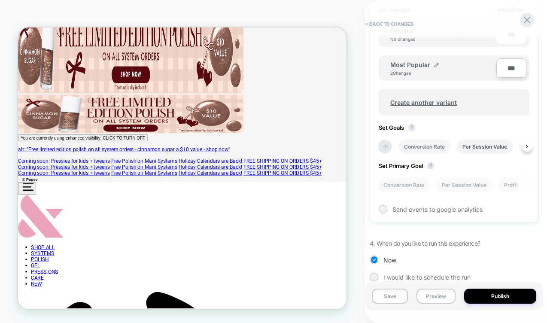
click at [438, 143] on li "Conversion Rate" at bounding box center [425, 147] width 52 height 14
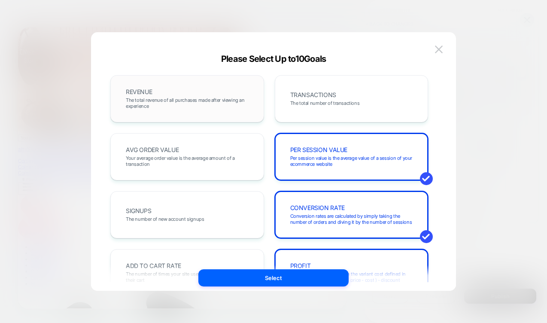
click at [221, 97] on span "The total revenue of all purchases made after viewing an experience" at bounding box center [187, 103] width 123 height 12
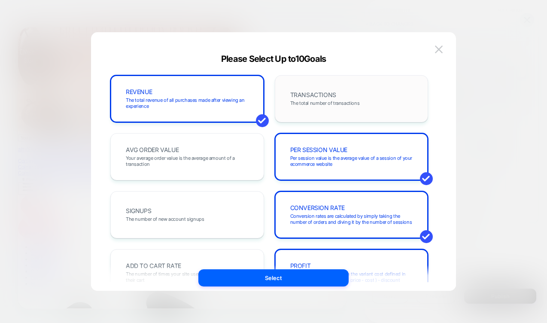
click at [322, 96] on span "TRANSACTIONS" at bounding box center [313, 95] width 46 height 6
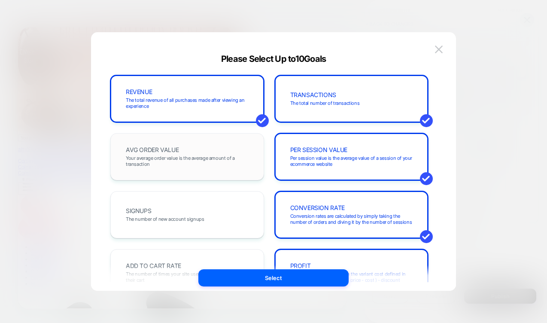
click at [194, 160] on span "Your average order value is the average amount of a transaction" at bounding box center [187, 161] width 123 height 12
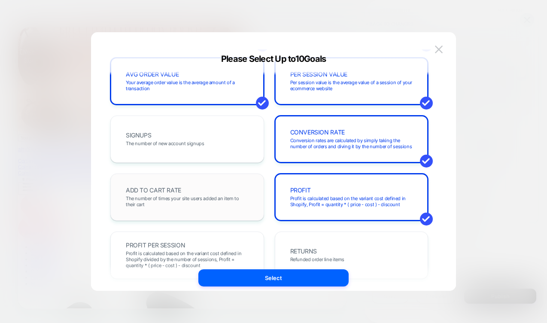
click at [153, 202] on span "The number of times your site users added an item to their cart" at bounding box center [187, 201] width 123 height 12
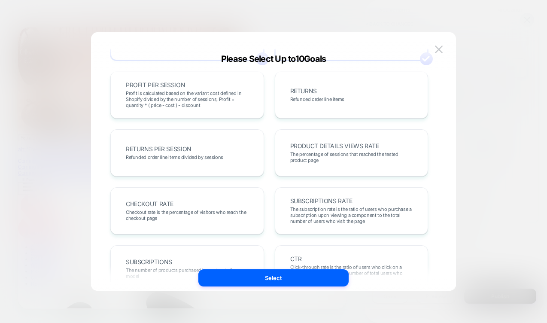
scroll to position [236, 0]
click at [206, 210] on span "Checkout rate is the percentage of visitors who reach the checkout page" at bounding box center [187, 215] width 123 height 12
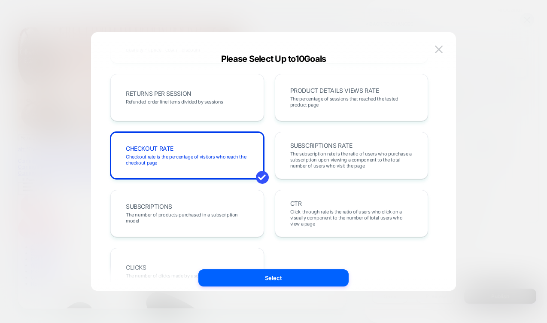
scroll to position [330, 0]
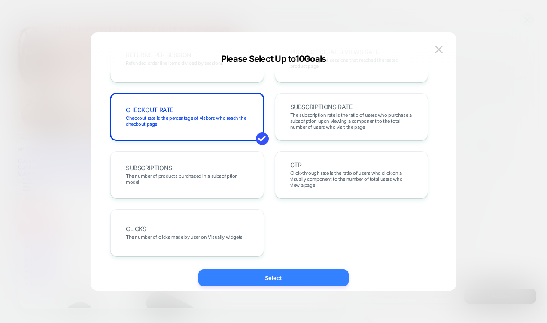
click at [291, 276] on button "Select" at bounding box center [274, 277] width 150 height 17
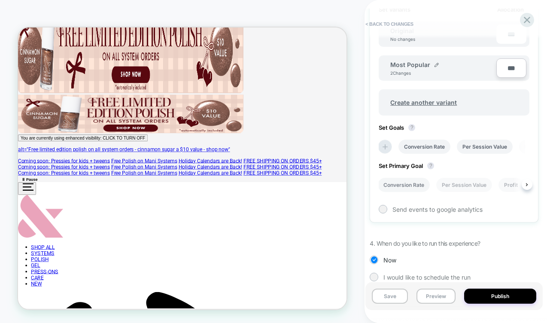
click at [405, 182] on li "Conversion Rate" at bounding box center [404, 185] width 52 height 14
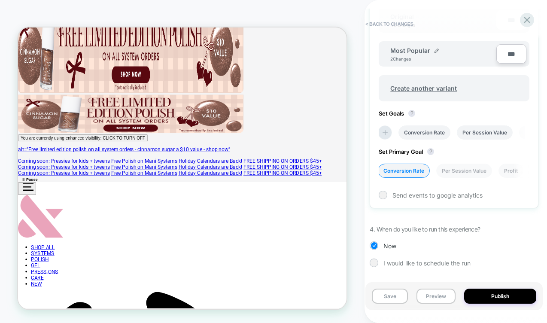
scroll to position [0, 0]
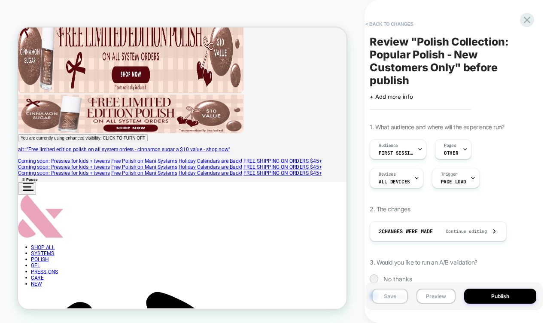
click at [390, 299] on button "Save" at bounding box center [390, 296] width 36 height 15
click at [403, 23] on button "< Back to changes" at bounding box center [389, 24] width 57 height 14
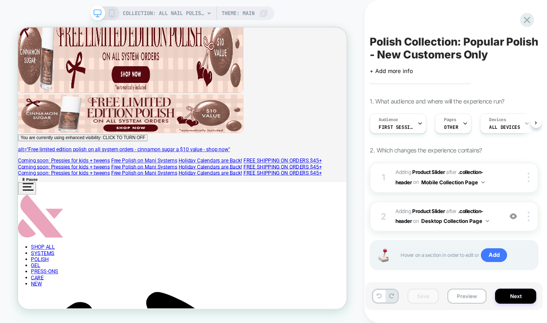
scroll to position [0, 0]
click at [528, 13] on div at bounding box center [528, 20] width 18 height 18
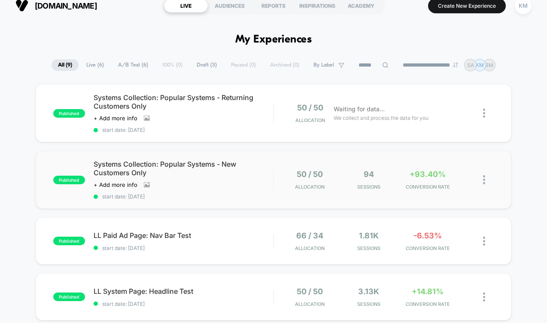
scroll to position [12, 0]
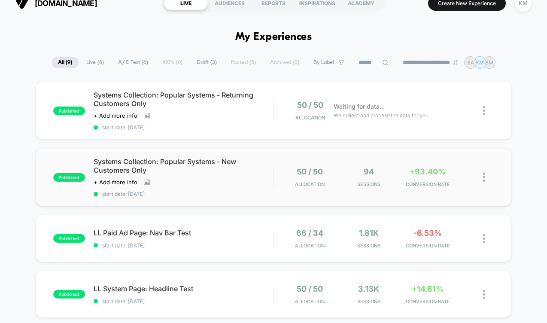
click at [199, 156] on div "published Systems Collection: Popular Systems - New Customers Only Click to vie…" at bounding box center [274, 177] width 476 height 58
